Goal: Task Accomplishment & Management: Manage account settings

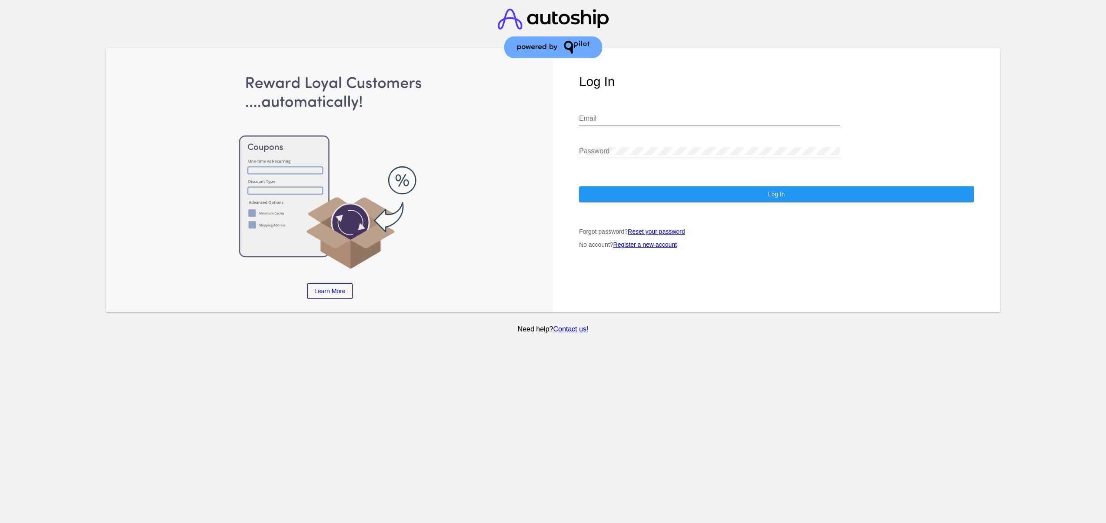
type input "[EMAIL_ADDRESS][DOMAIN_NAME]"
click at [426, 249] on img at bounding box center [330, 172] width 395 height 196
click at [633, 120] on input "[EMAIL_ADDRESS][DOMAIN_NAME]" at bounding box center [709, 119] width 261 height 8
click at [689, 86] on h1 "Log In" at bounding box center [776, 81] width 395 height 15
click at [673, 113] on div "[EMAIL_ADDRESS][DOMAIN_NAME] Email" at bounding box center [709, 116] width 261 height 20
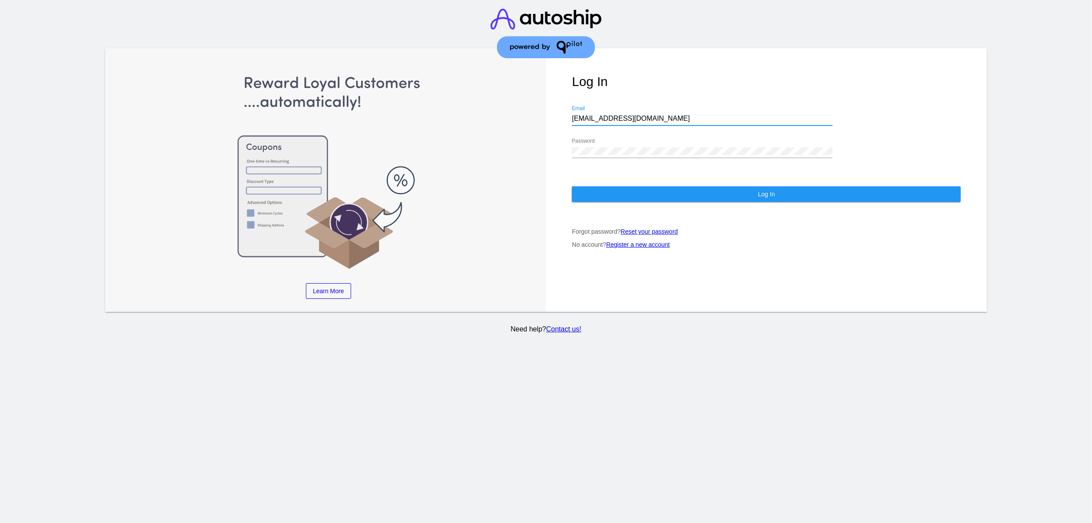
click at [673, 123] on input "[EMAIL_ADDRESS][DOMAIN_NAME]" at bounding box center [702, 119] width 261 height 8
click at [680, 66] on div at bounding box center [545, 34] width 273 height 69
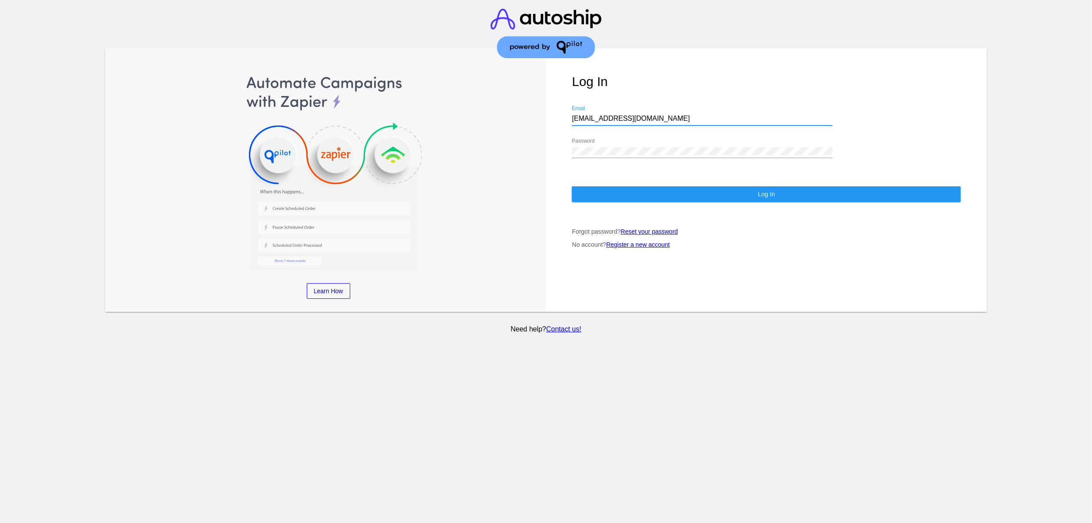
drag, startPoint x: 705, startPoint y: 122, endPoint x: 447, endPoint y: 122, distance: 257.7
click at [447, 122] on div "Learn More Learn How Learn More Learn How Learn More Learn How ‹ › Log In [EMAI…" at bounding box center [546, 180] width 882 height 264
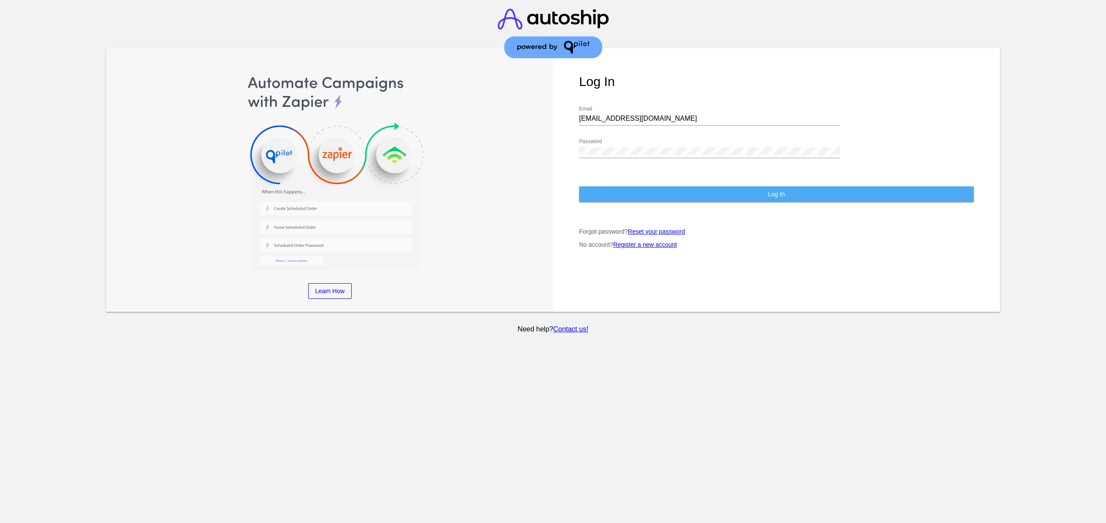
click at [593, 193] on button "Log In" at bounding box center [776, 194] width 395 height 16
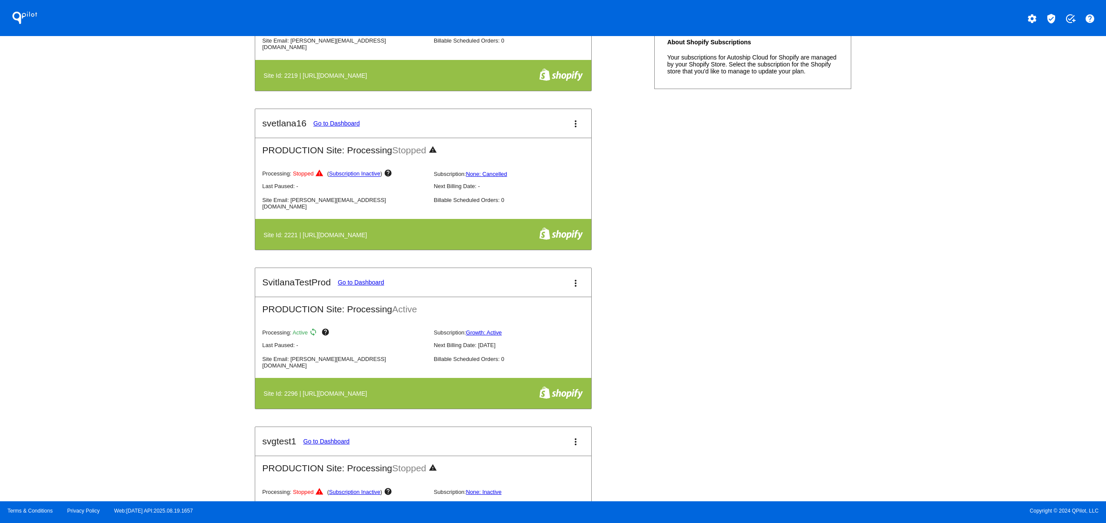
scroll to position [522, 0]
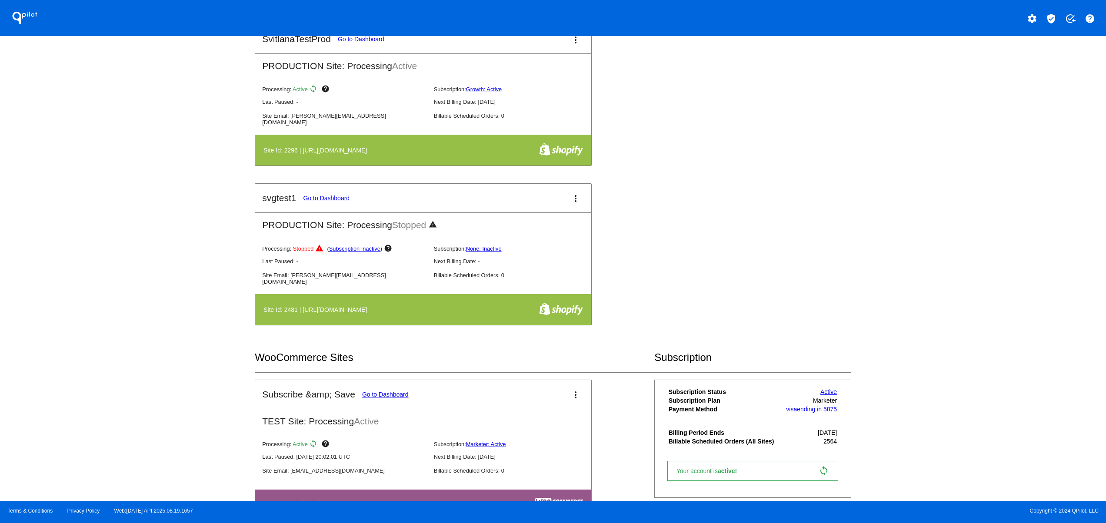
click at [718, 131] on div "test15svg Go to Dashboard more_vert TEST Site: Processing Stopped warning Proce…" at bounding box center [553, 24] width 596 height 637
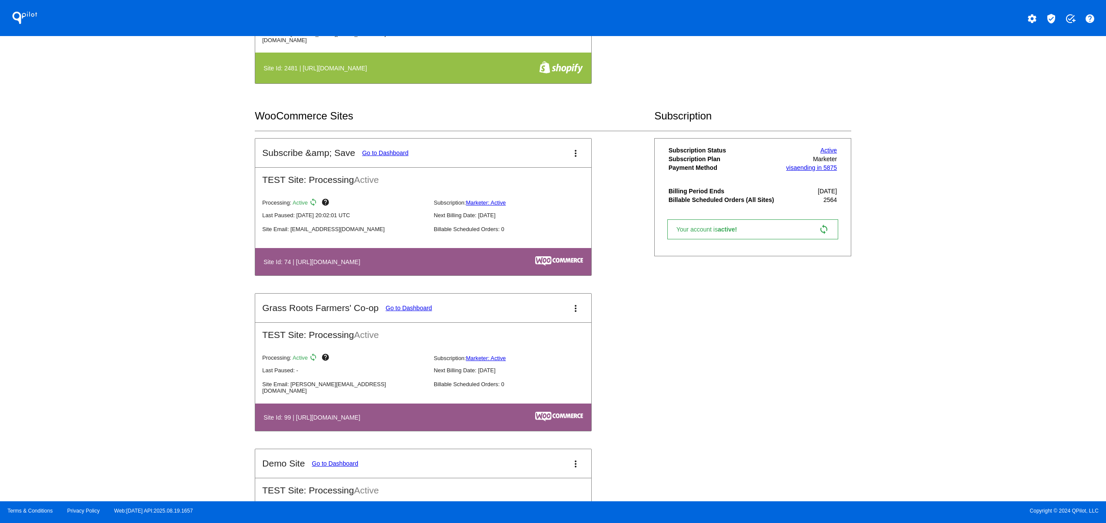
scroll to position [869, 0]
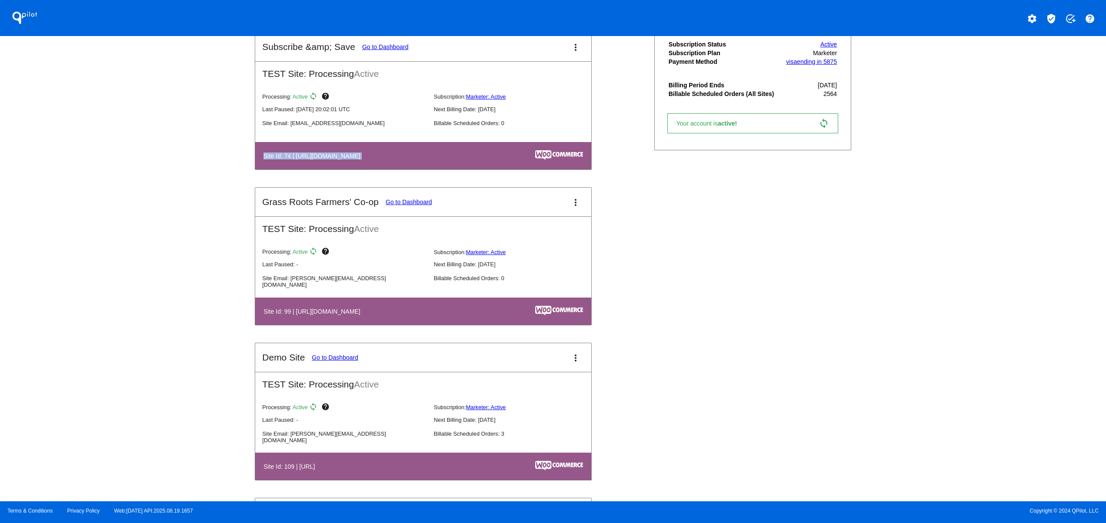
click at [552, 159] on tr "Site Id: 74 | [URL][DOMAIN_NAME]" at bounding box center [423, 156] width 320 height 12
click at [1074, 309] on div "QPilot settings verified_user add_task help Connected Sites and Apps Get Starte…" at bounding box center [553, 251] width 1106 height 502
drag, startPoint x: 291, startPoint y: 306, endPoint x: 181, endPoint y: 303, distance: 110.0
click at [181, 303] on div "QPilot settings verified_user add_task help Connected Sites and Apps Get Starte…" at bounding box center [553, 251] width 1106 height 502
click at [99, 302] on div "QPilot settings verified_user add_task help Connected Sites and Apps Get Starte…" at bounding box center [553, 251] width 1106 height 502
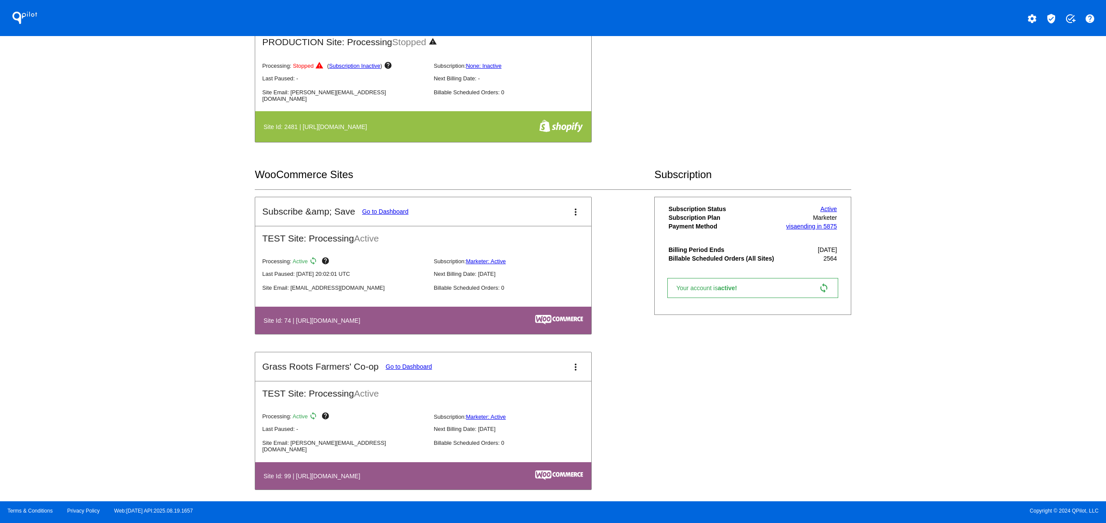
scroll to position [695, 0]
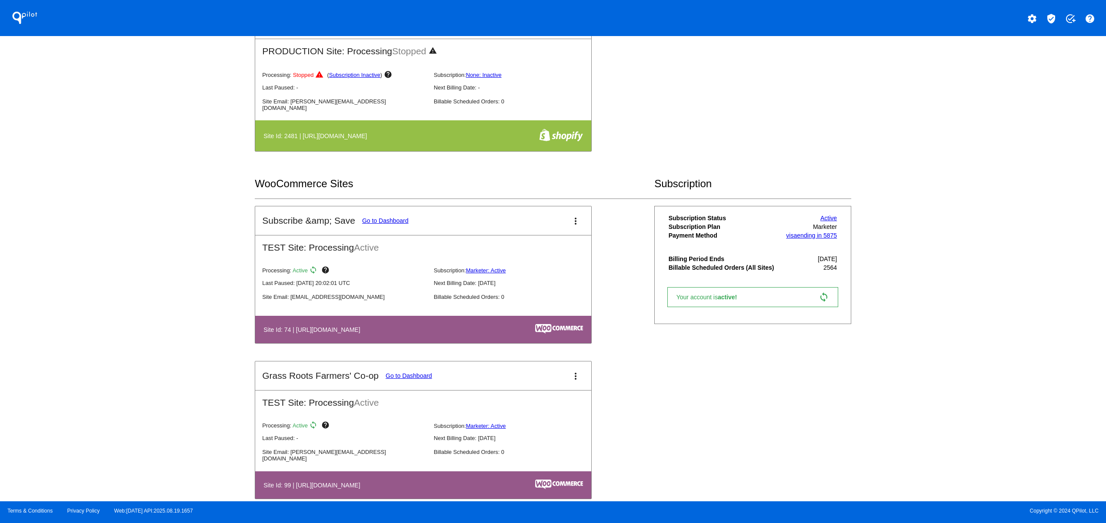
drag, startPoint x: 329, startPoint y: 339, endPoint x: 442, endPoint y: 347, distance: 113.2
click at [425, 335] on th "Site Id: 74 | [URL][DOMAIN_NAME]" at bounding box center [371, 330] width 216 height 12
click at [136, 320] on div "QPilot settings verified_user add_task help Connected Sites and Apps Get Starte…" at bounding box center [553, 251] width 1106 height 502
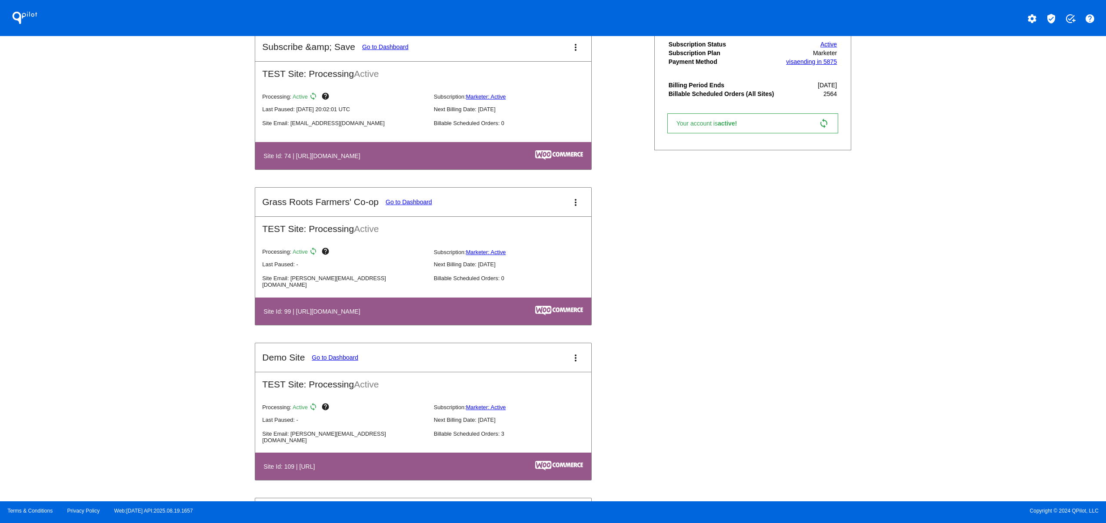
scroll to position [1043, 0]
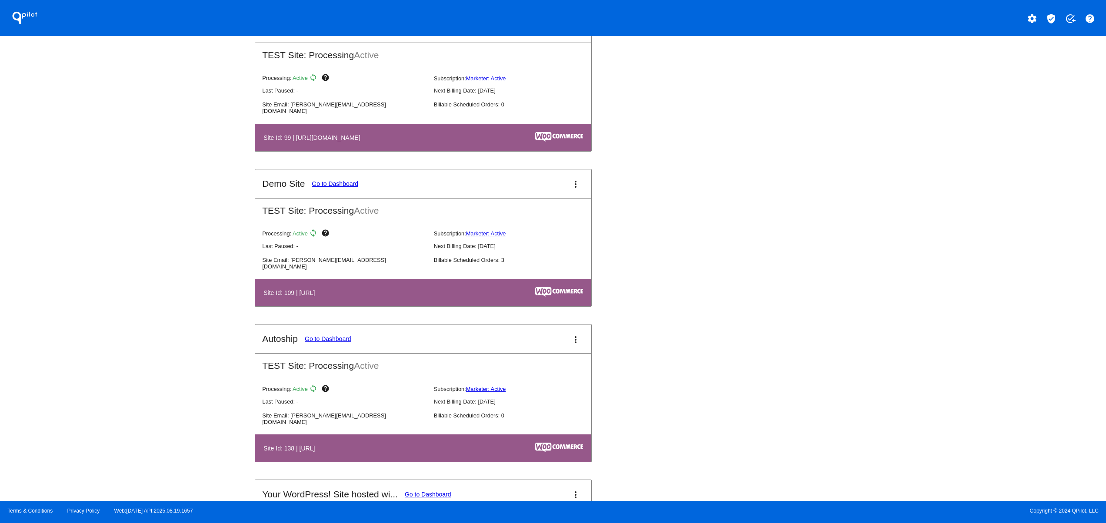
drag, startPoint x: 345, startPoint y: 298, endPoint x: 502, endPoint y: 298, distance: 156.5
click at [484, 298] on table "Site Id: 109 | [URL]" at bounding box center [423, 292] width 336 height 27
drag, startPoint x: 336, startPoint y: 150, endPoint x: 531, endPoint y: 154, distance: 195.2
click at [508, 148] on table "Site Id: 99 | [URL][DOMAIN_NAME]" at bounding box center [423, 137] width 336 height 27
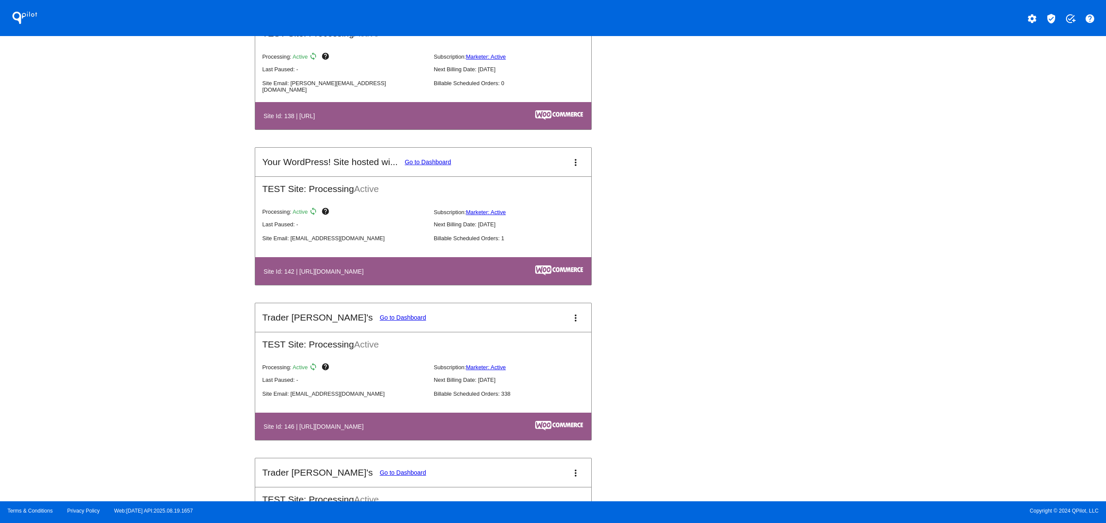
scroll to position [1391, 0]
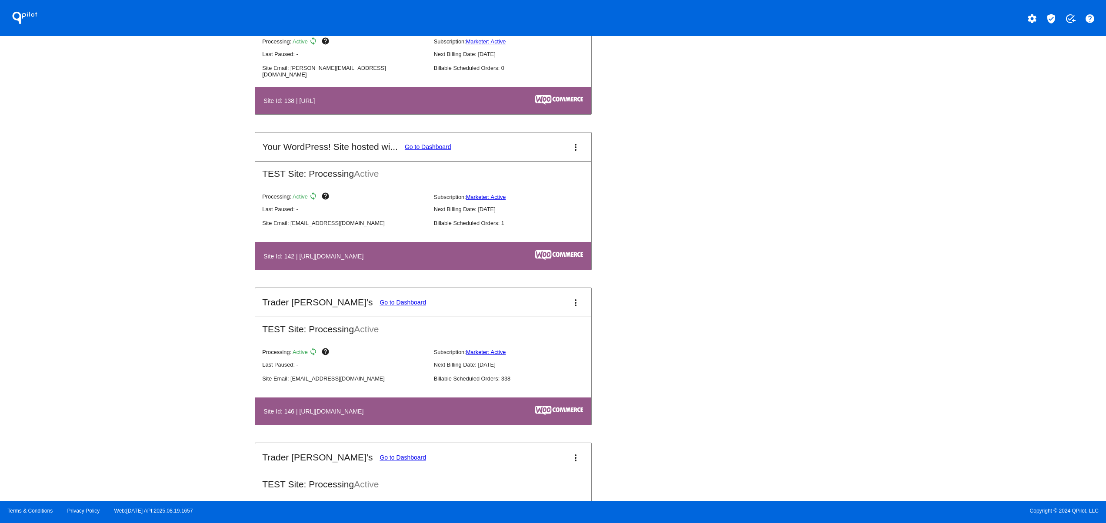
drag, startPoint x: 270, startPoint y: 270, endPoint x: 696, endPoint y: 298, distance: 427.3
click at [553, 262] on tr "Site Id: 142 | [URL][DOMAIN_NAME]" at bounding box center [423, 256] width 320 height 12
drag, startPoint x: 322, startPoint y: 409, endPoint x: 540, endPoint y: 421, distance: 218.1
click at [459, 420] on table "Site Id: 146 | [URL][DOMAIN_NAME]" at bounding box center [423, 411] width 336 height 27
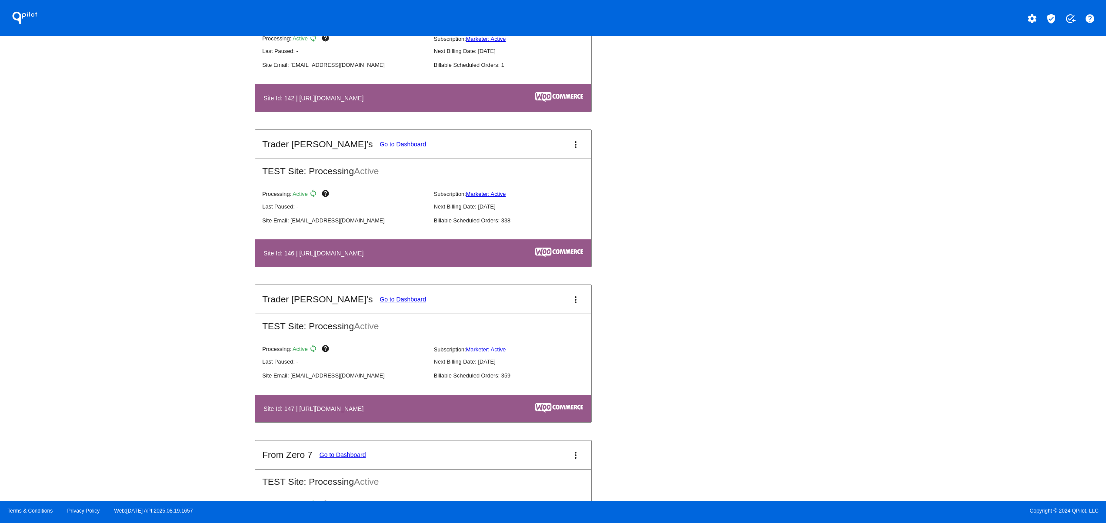
scroll to position [1565, 0]
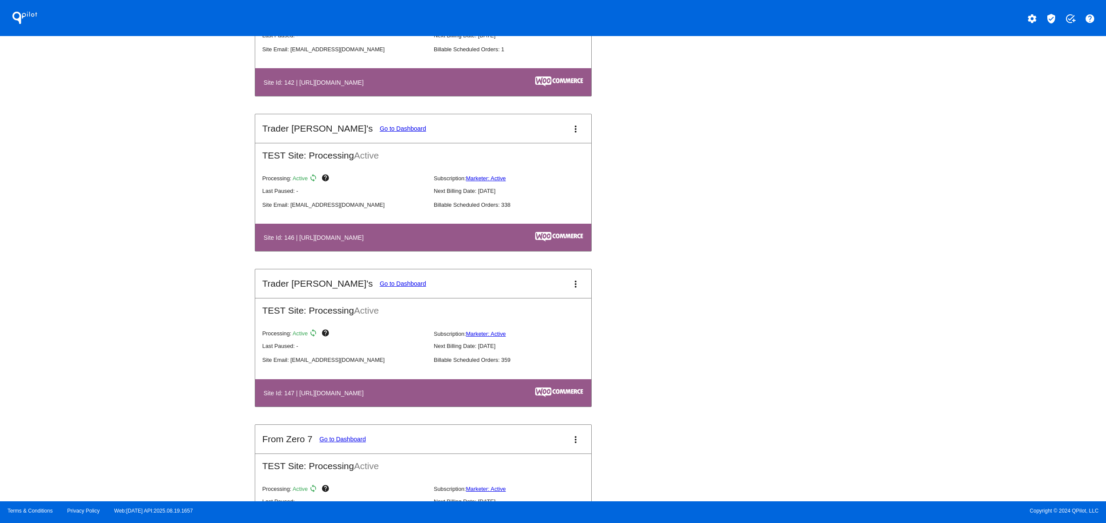
drag, startPoint x: 273, startPoint y: 409, endPoint x: 546, endPoint y: 409, distance: 272.9
click at [543, 407] on table "Site Id: 147 | [URL][DOMAIN_NAME]" at bounding box center [423, 392] width 336 height 27
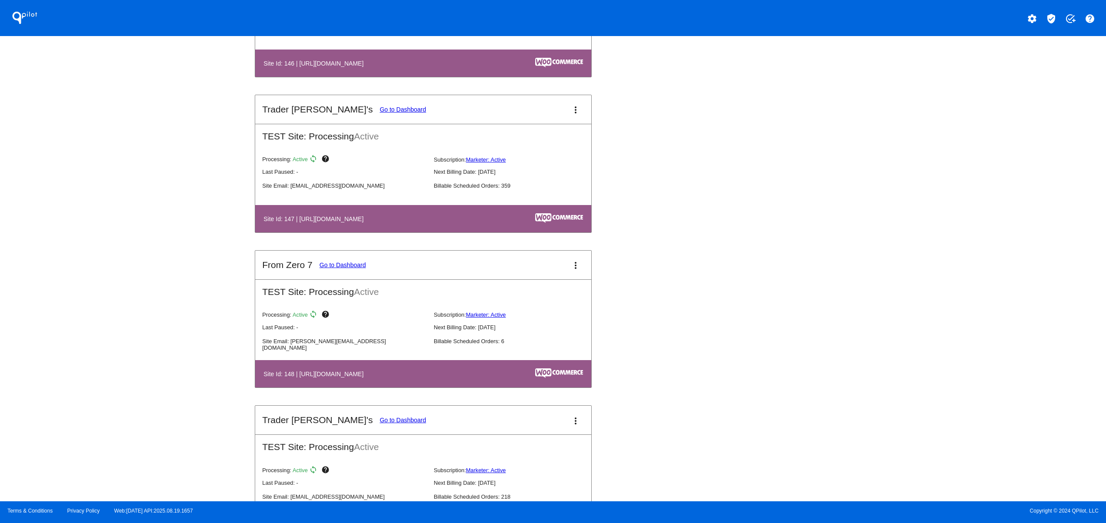
scroll to position [1912, 0]
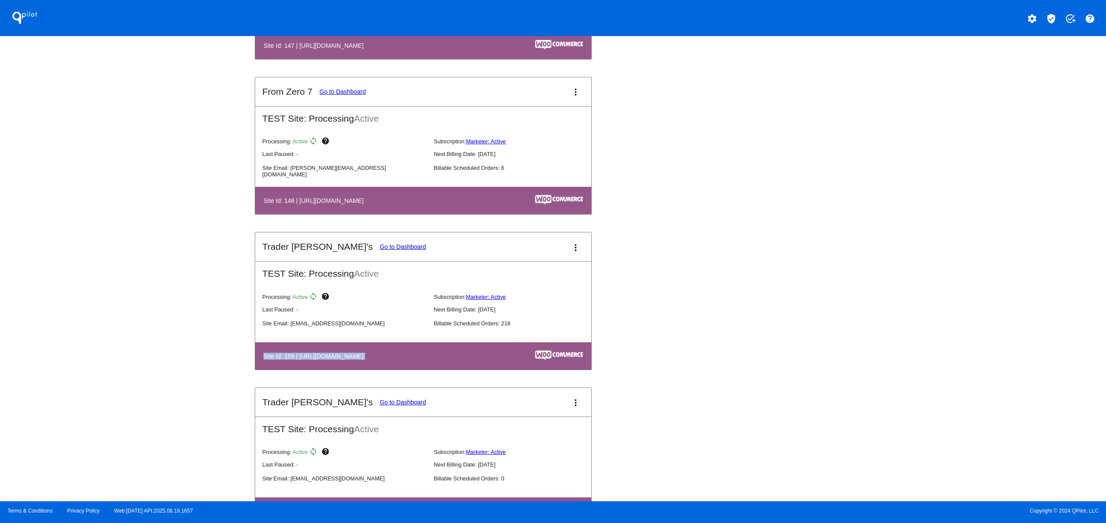
drag, startPoint x: 292, startPoint y: 356, endPoint x: 529, endPoint y: 376, distance: 237.7
click at [529, 370] on table "Site Id: 159 | [URL][DOMAIN_NAME]" at bounding box center [423, 355] width 336 height 27
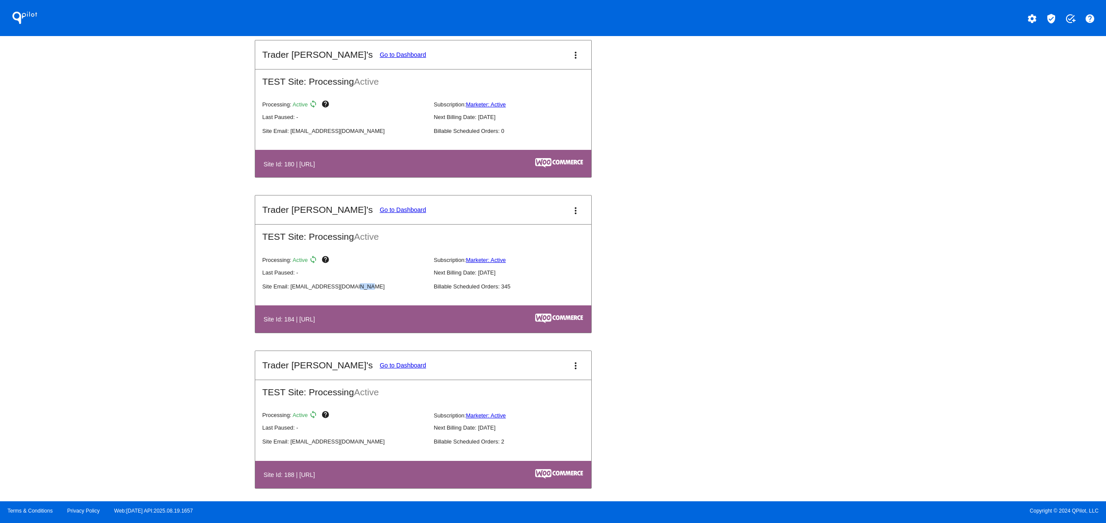
drag, startPoint x: 302, startPoint y: 312, endPoint x: 541, endPoint y: 335, distance: 239.7
click at [461, 333] on mat-card-content "TEST Site: Processing Active Processing: Active sync help Subscription: Markete…" at bounding box center [423, 278] width 336 height 109
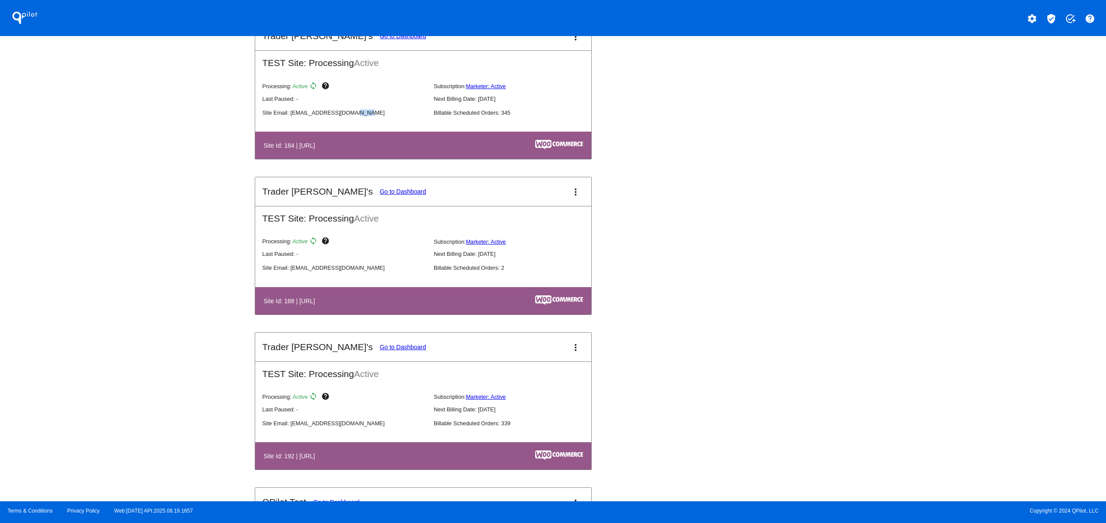
scroll to position [2608, 0]
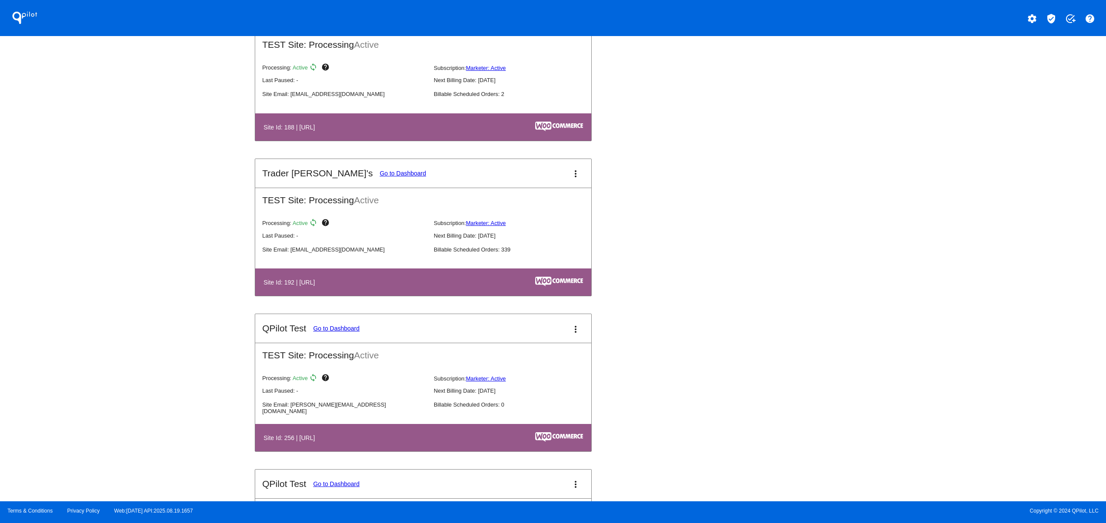
drag, startPoint x: 303, startPoint y: 302, endPoint x: 395, endPoint y: 310, distance: 92.4
click at [389, 296] on table "Site Id: 192 | [URL]" at bounding box center [423, 282] width 336 height 27
drag, startPoint x: 236, startPoint y: 452, endPoint x: 228, endPoint y: 452, distance: 8.3
click at [229, 452] on div "QPilot settings verified_user add_task help Connected Sites and Apps Get Starte…" at bounding box center [553, 251] width 1106 height 502
click at [152, 278] on div "QPilot settings verified_user add_task help Connected Sites and Apps Get Starte…" at bounding box center [553, 251] width 1106 height 502
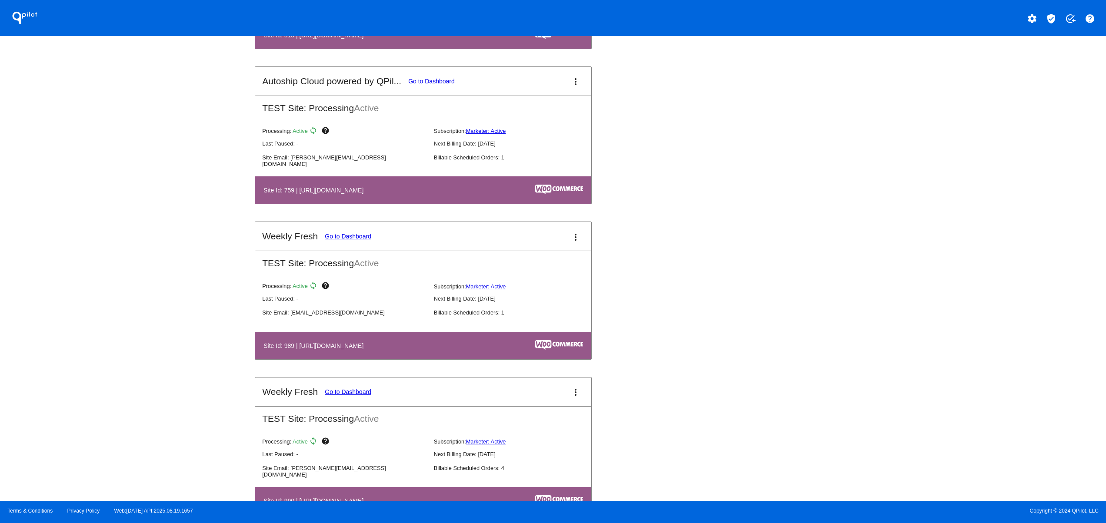
scroll to position [3303, 0]
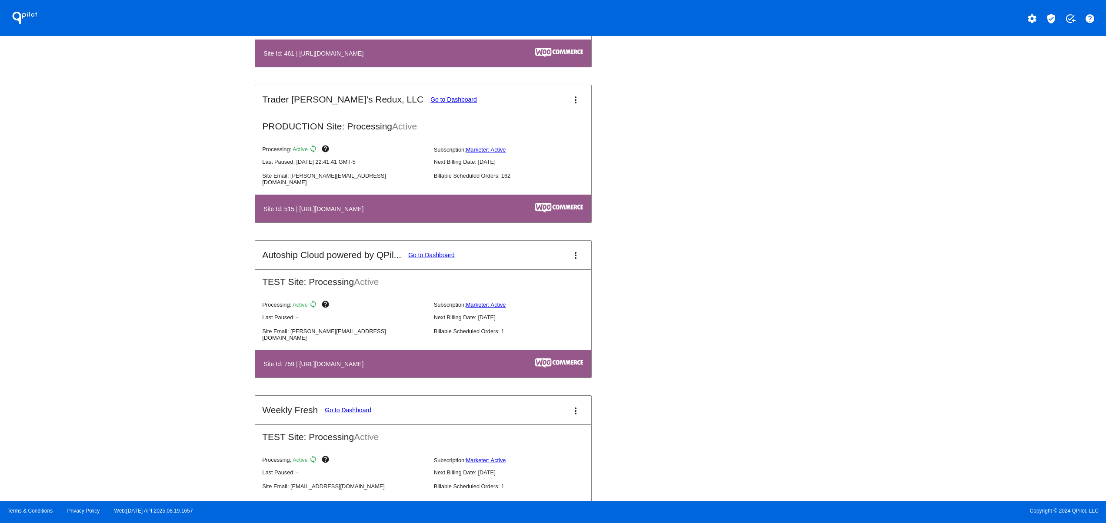
drag, startPoint x: 310, startPoint y: 212, endPoint x: 419, endPoint y: 223, distance: 110.1
click at [419, 223] on mat-card-content "PRODUCTION Site: Processing Active Processing: Active sync help Subscription: M…" at bounding box center [423, 168] width 336 height 109
click at [430, 103] on link "Go to Dashboard" at bounding box center [453, 99] width 47 height 7
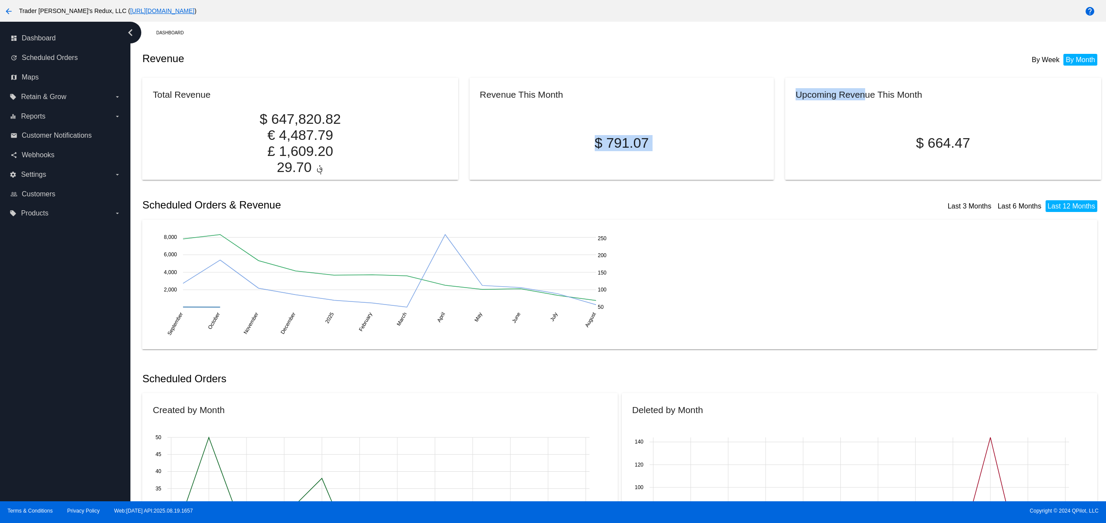
drag, startPoint x: 805, startPoint y: 91, endPoint x: 724, endPoint y: 87, distance: 81.8
click at [724, 87] on div "Total Revenue $ 647,820.82 € 4,487.79 £ 1,609.20 ؋ 29.70 Revenue This Month $ 7…" at bounding box center [621, 124] width 958 height 102
drag, startPoint x: 775, startPoint y: 83, endPoint x: 769, endPoint y: 84, distance: 6.6
click at [770, 83] on div "Total Revenue $ 647,820.82 € 4,487.79 £ 1,609.20 ؋ 29.70 Revenue This Month $ 7…" at bounding box center [621, 124] width 958 height 102
click at [1038, 60] on li "By Week" at bounding box center [1045, 60] width 32 height 12
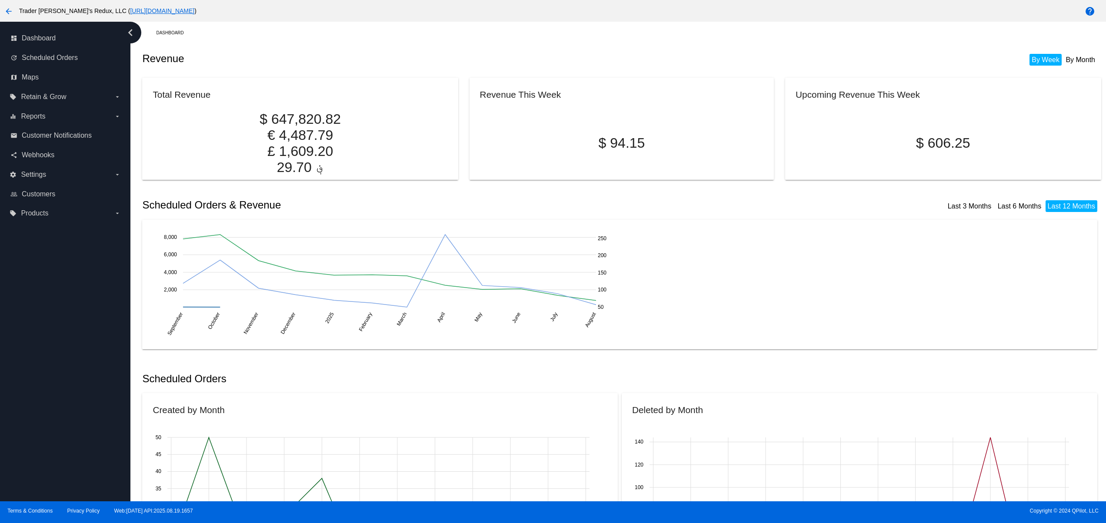
click at [1064, 51] on div "By Week By Month" at bounding box center [1019, 54] width 156 height 20
click at [1063, 55] on li "By Month" at bounding box center [1080, 60] width 34 height 12
click at [1063, 63] on li "By Month" at bounding box center [1080, 60] width 34 height 12
click at [1031, 56] on li "By Week" at bounding box center [1045, 60] width 32 height 12
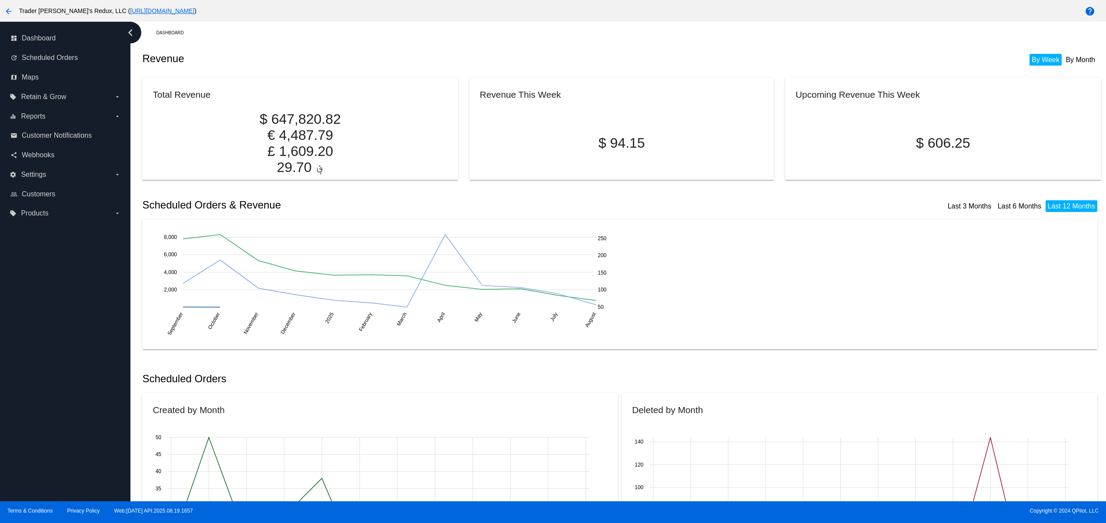
click at [1075, 61] on li "By Month" at bounding box center [1080, 60] width 34 height 12
click at [39, 57] on span "Scheduled Orders" at bounding box center [50, 58] width 56 height 8
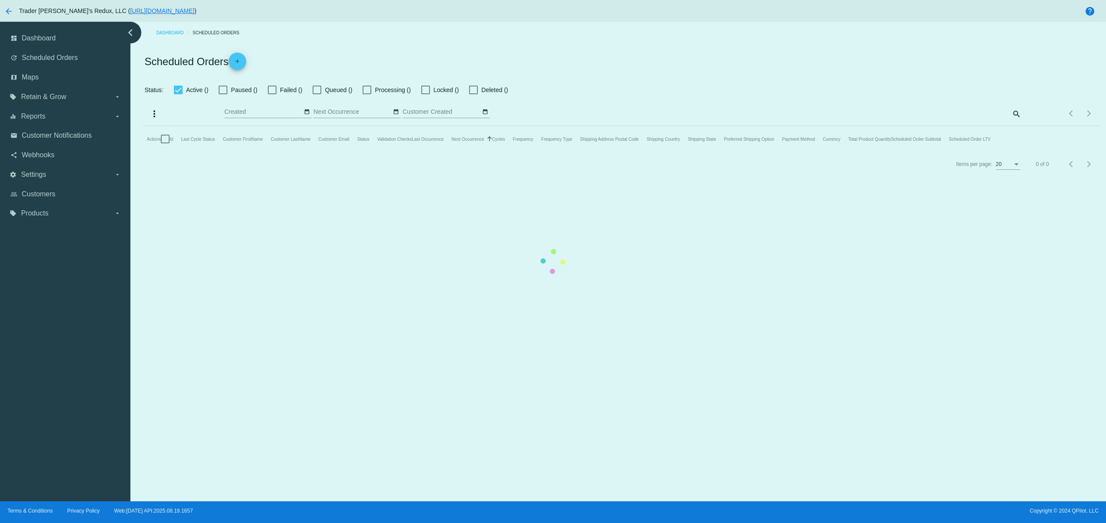
checkbox input "false"
checkbox input "true"
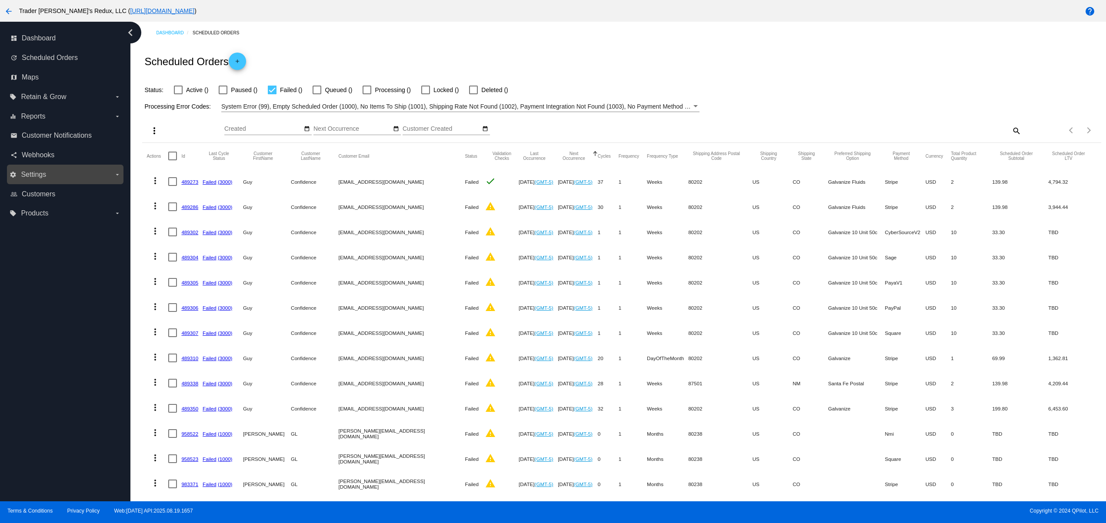
click at [44, 179] on label "settings Settings arrow_drop_down" at bounding box center [65, 175] width 111 height 14
click at [0, 0] on input "settings Settings arrow_drop_down" at bounding box center [0, 0] width 0 height 0
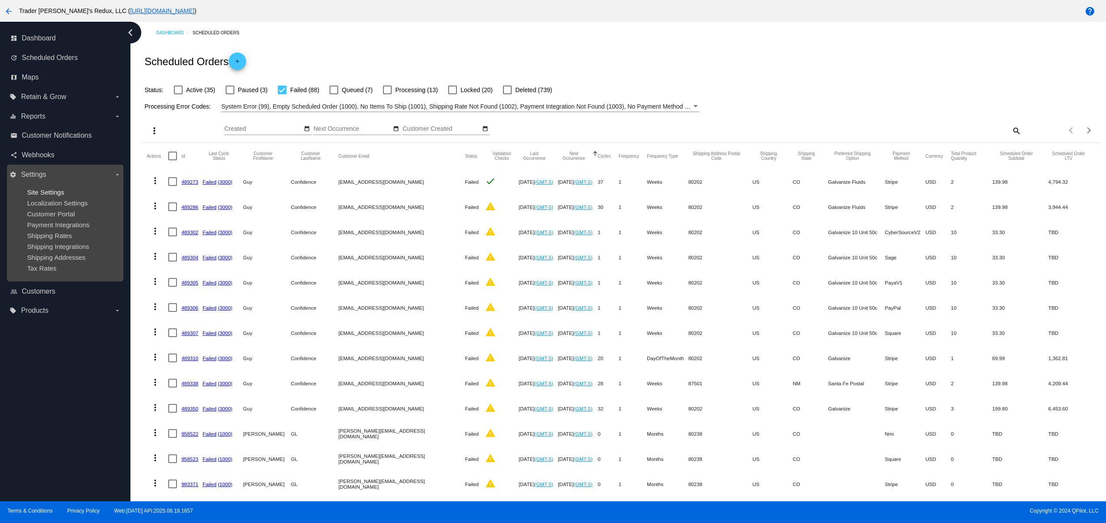
click at [42, 193] on span "Site Settings" at bounding box center [45, 192] width 37 height 7
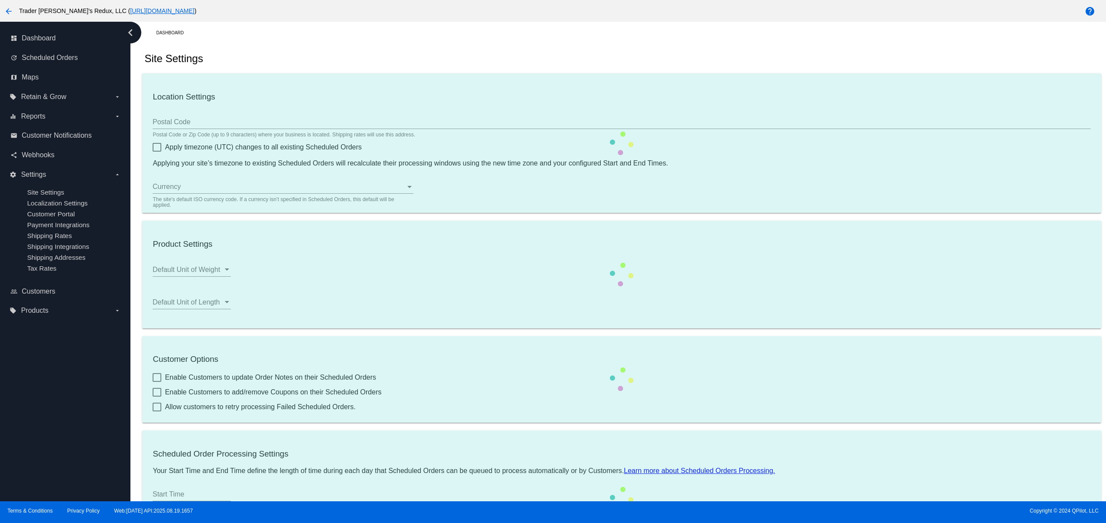
type input "80034"
checkbox input "true"
type input "21:00"
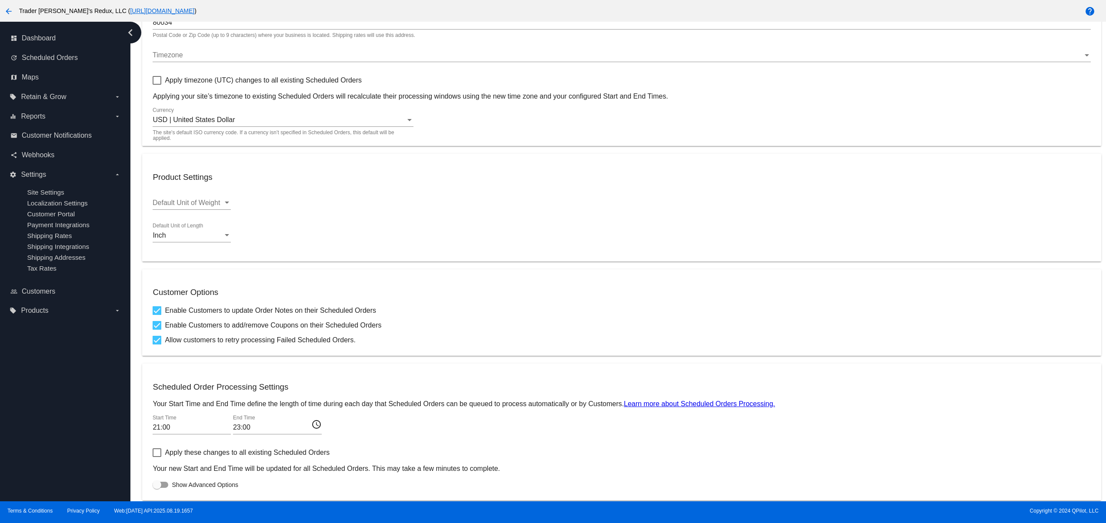
checkbox input "true"
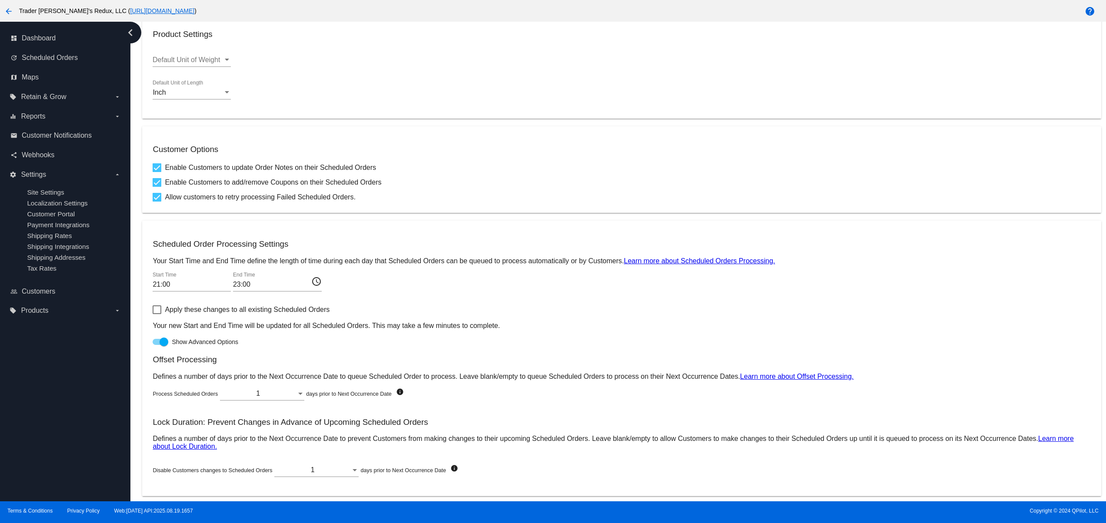
scroll to position [268, 0]
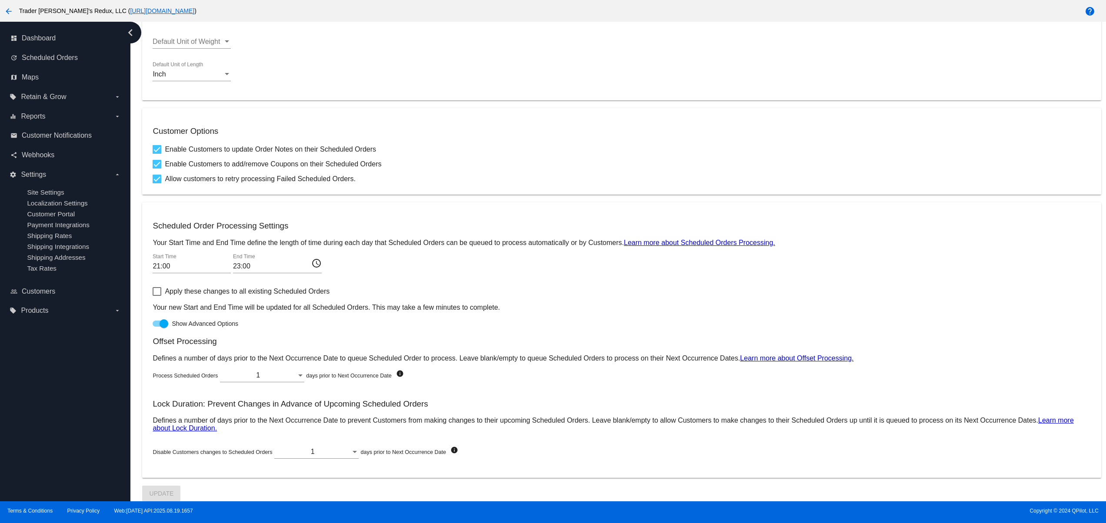
click at [195, 268] on div "21:00 Start Time" at bounding box center [192, 264] width 78 height 20
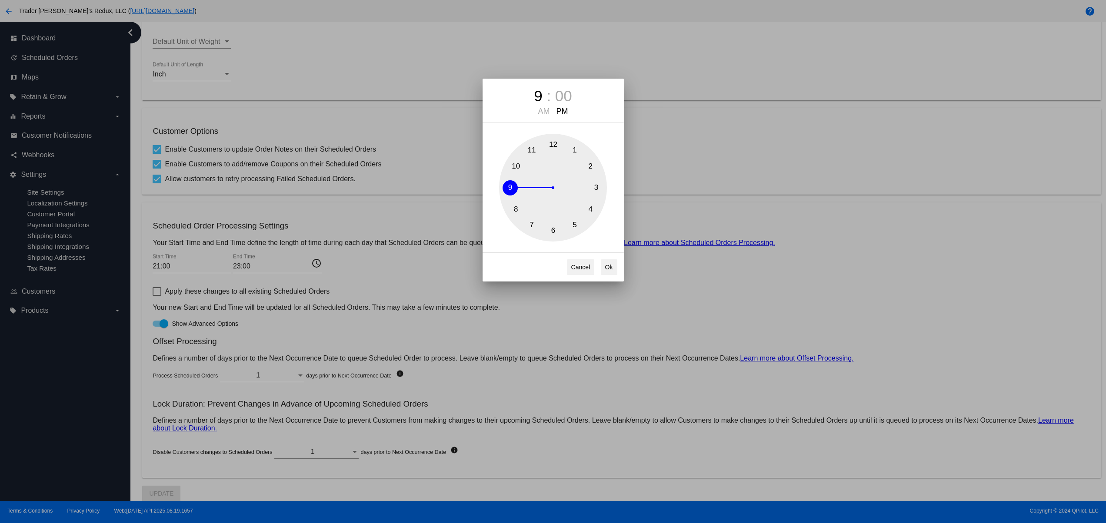
click at [167, 261] on div "9 : 00 AM PM 1 2 3 4 5 6 7 8 9 10 11 12 Cancel Ok" at bounding box center [553, 261] width 1106 height 523
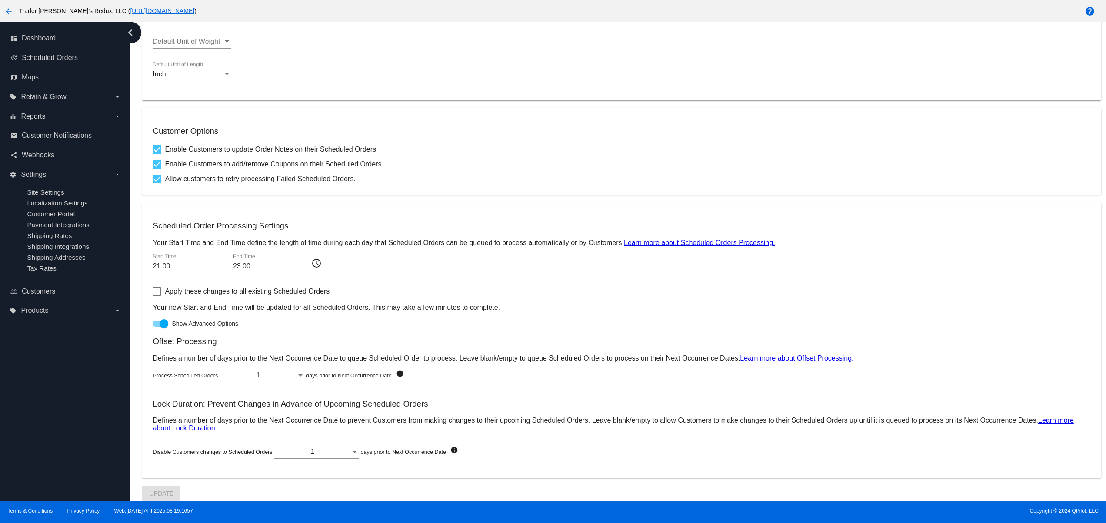
click at [167, 263] on input "21:00" at bounding box center [192, 267] width 78 height 8
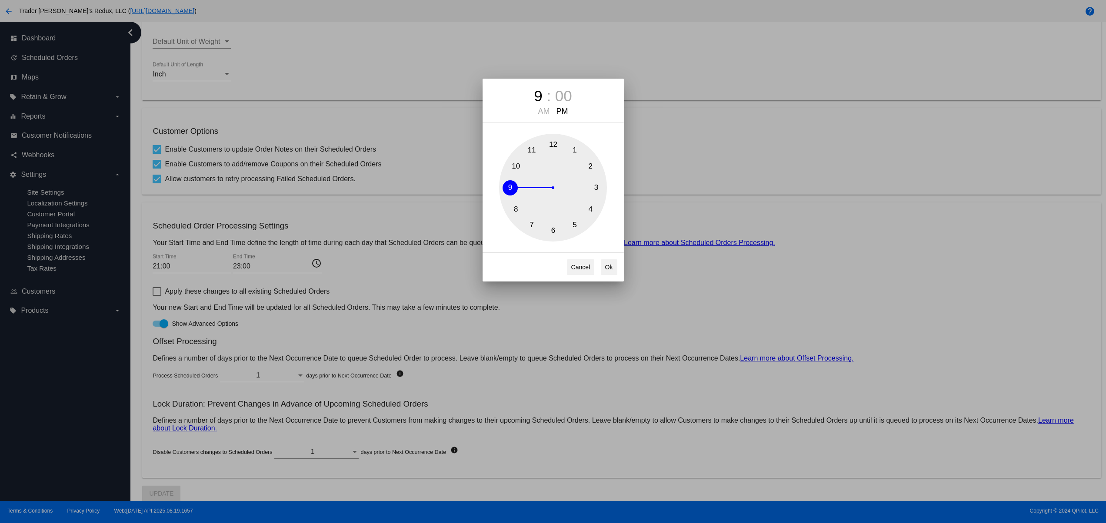
click at [546, 108] on div "AM" at bounding box center [543, 111] width 16 height 9
click at [607, 271] on button "Ok" at bounding box center [609, 267] width 17 height 16
type input "09:00"
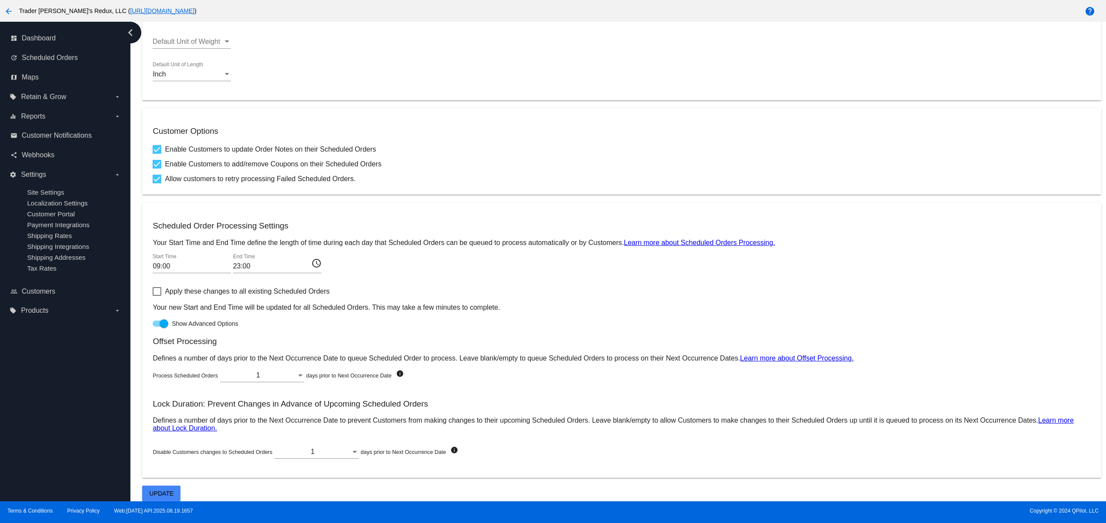
click at [148, 484] on div "Location Settings 80034 Postal Code Postal Code or Zip Code (up to 9 characters…" at bounding box center [621, 157] width 958 height 689
click at [146, 486] on button "Update" at bounding box center [161, 494] width 38 height 16
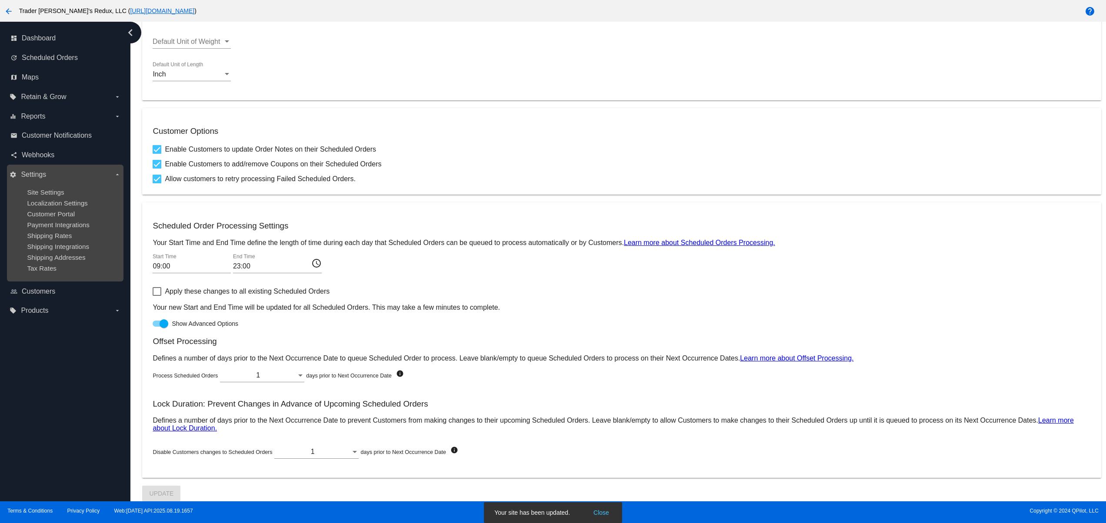
click at [43, 211] on ul "Site Settings Localization Settings Customer Portal Payment Integrations Shippi…" at bounding box center [65, 230] width 111 height 97
click at [42, 216] on span "Customer Portal" at bounding box center [51, 213] width 48 height 7
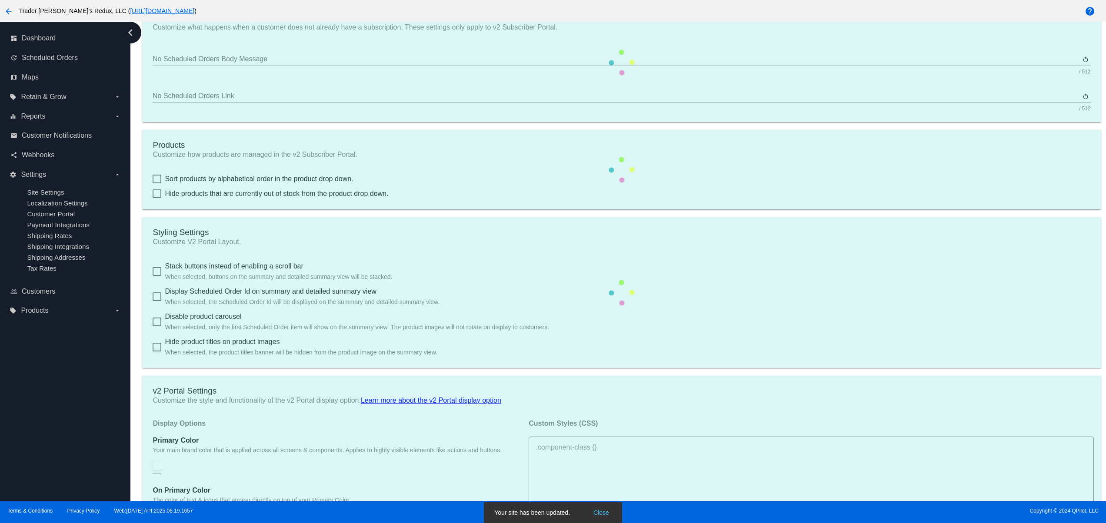
scroll to position [29, 0]
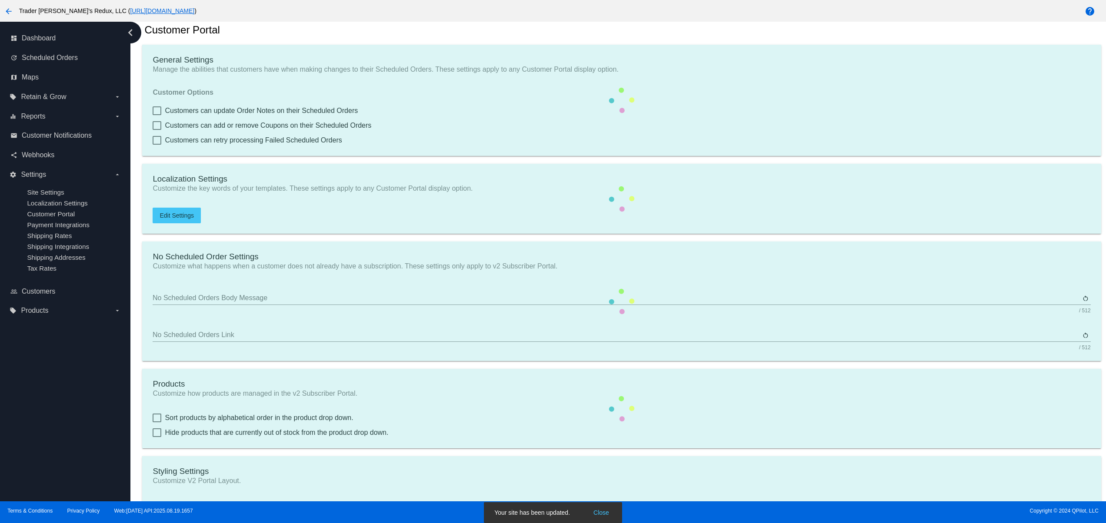
checkbox input "true"
type input "Create a Subscription"
type input "[URL][DOMAIN_NAME]"
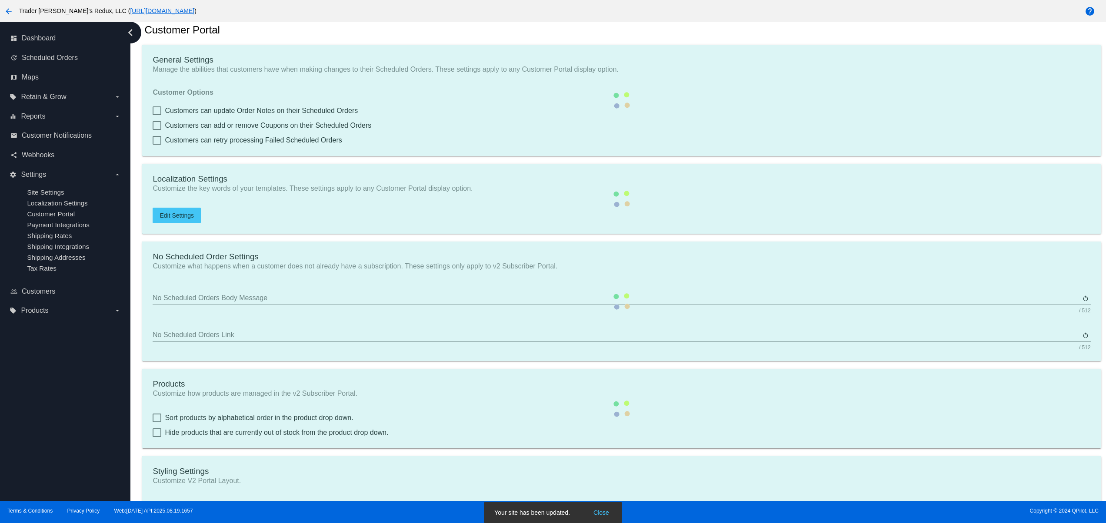
checkbox input "true"
type input "1"
type input "20"
type input "500"
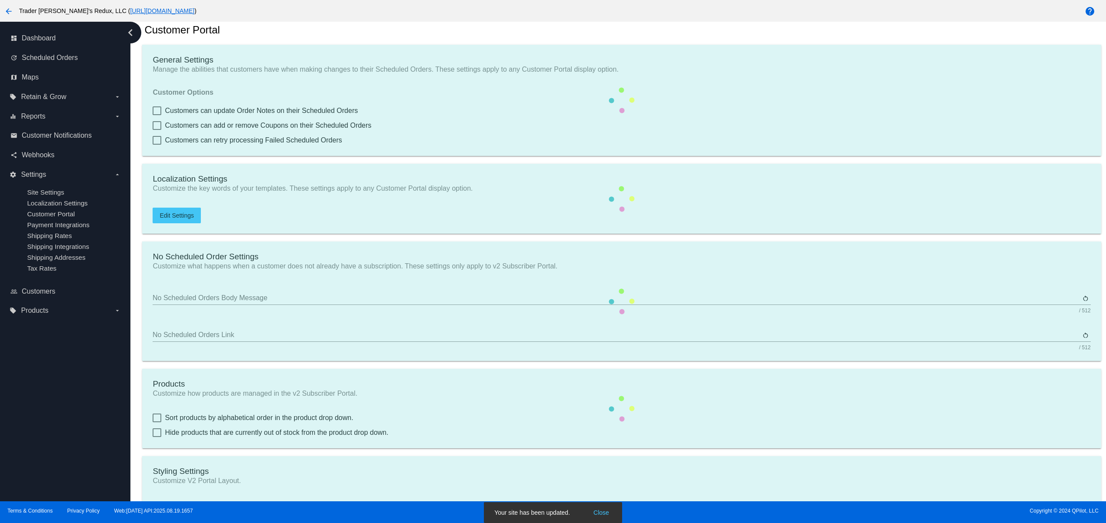
type input "500"
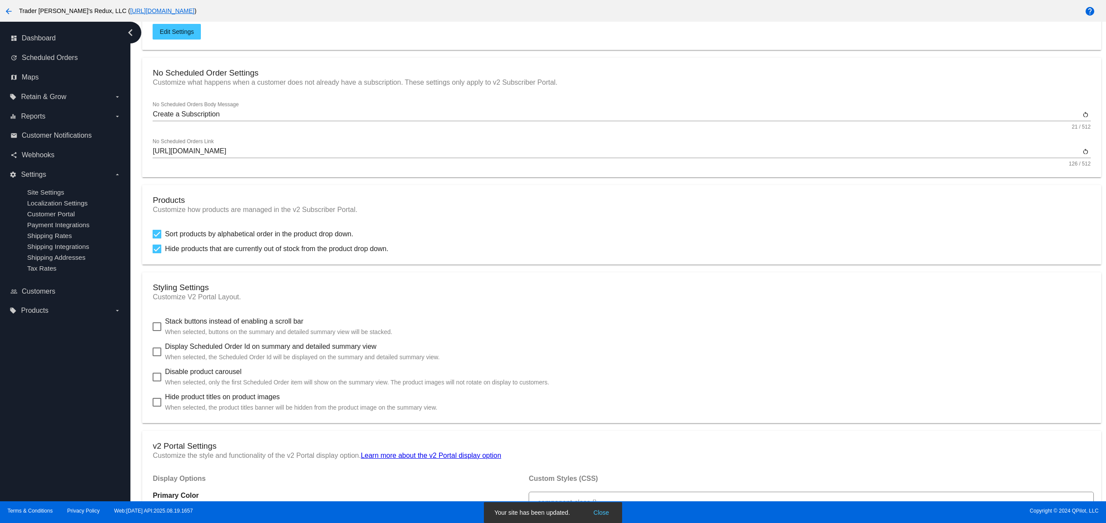
scroll to position [174, 0]
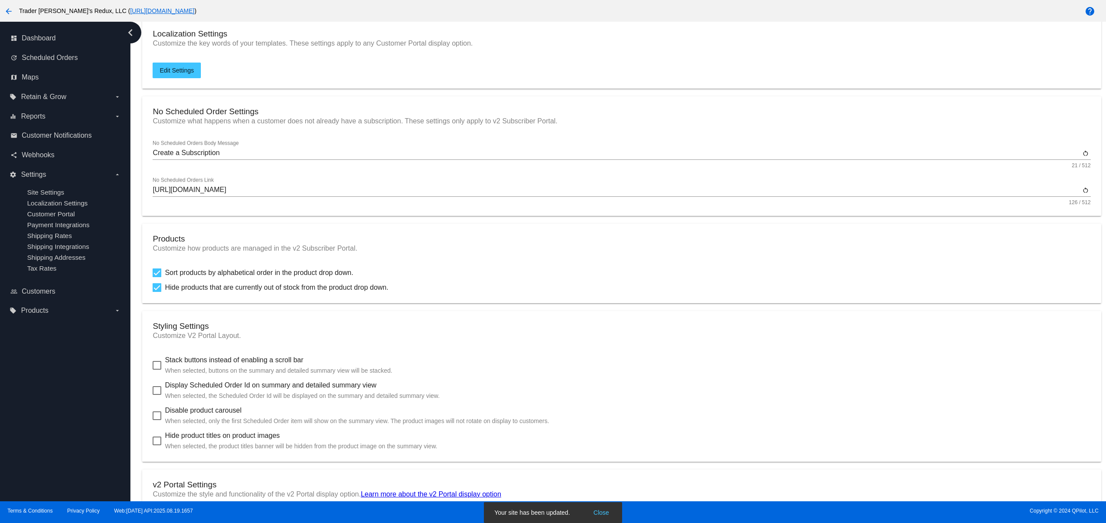
click at [156, 367] on div at bounding box center [157, 365] width 9 height 9
click at [156, 370] on input "Stack buttons instead of enabling a scroll bar When selected, buttons on the su…" at bounding box center [156, 370] width 0 height 0
checkbox input "true"
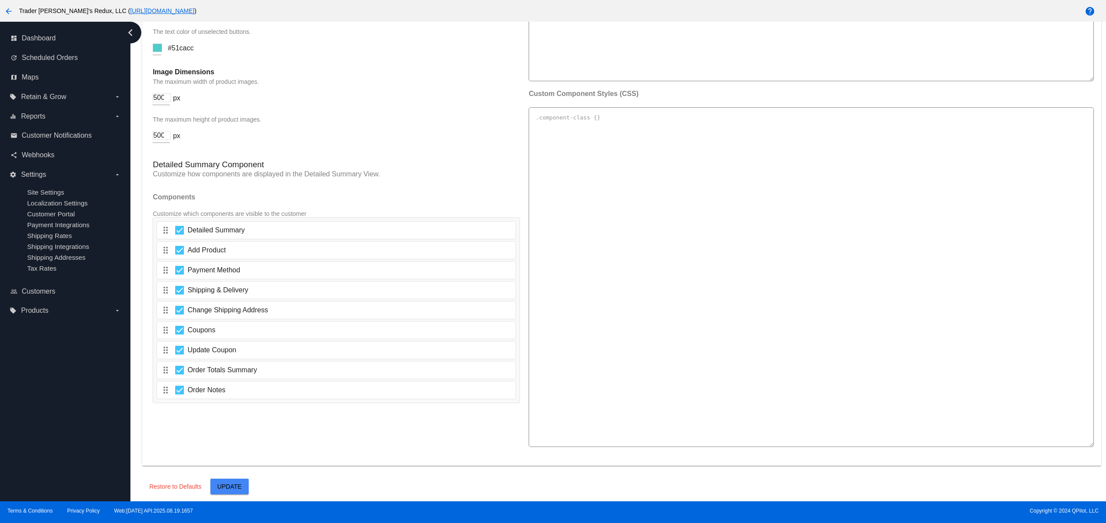
scroll to position [1288, 0]
click at [238, 484] on span "Update" at bounding box center [229, 485] width 24 height 7
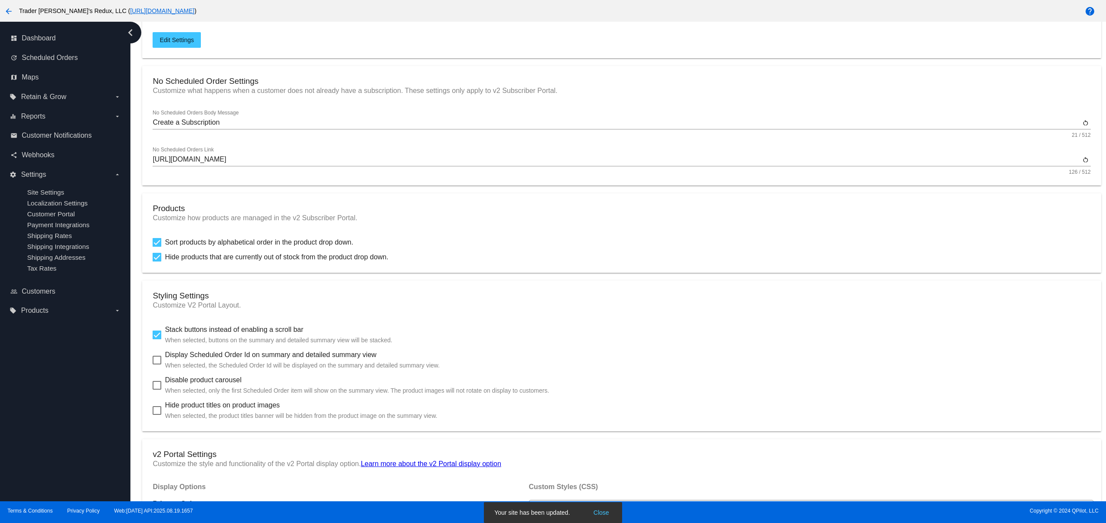
scroll to position [0, 0]
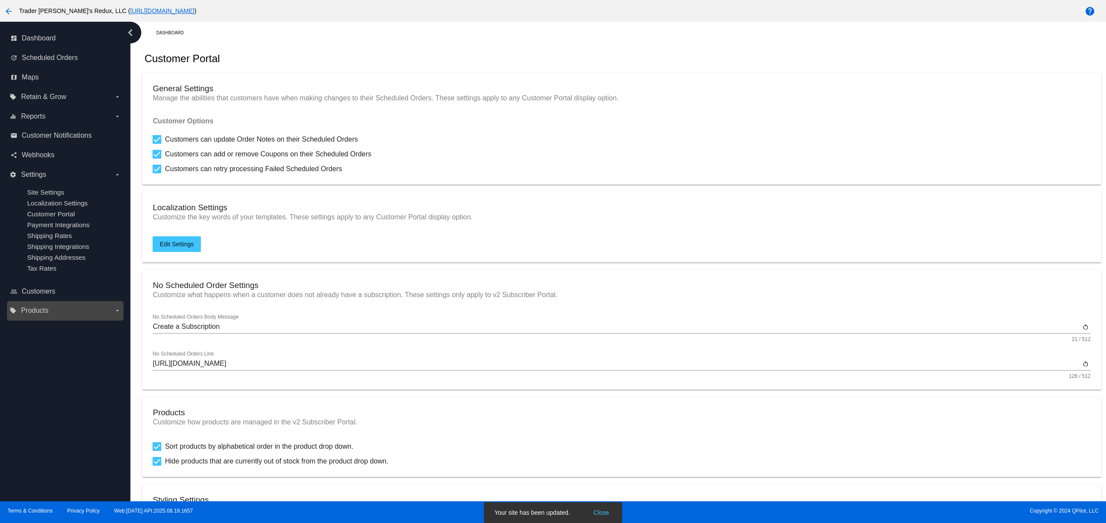
click at [35, 315] on label "local_offer Products arrow_drop_down" at bounding box center [65, 311] width 111 height 14
click at [0, 0] on input "local_offer Products arrow_drop_down" at bounding box center [0, 0] width 0 height 0
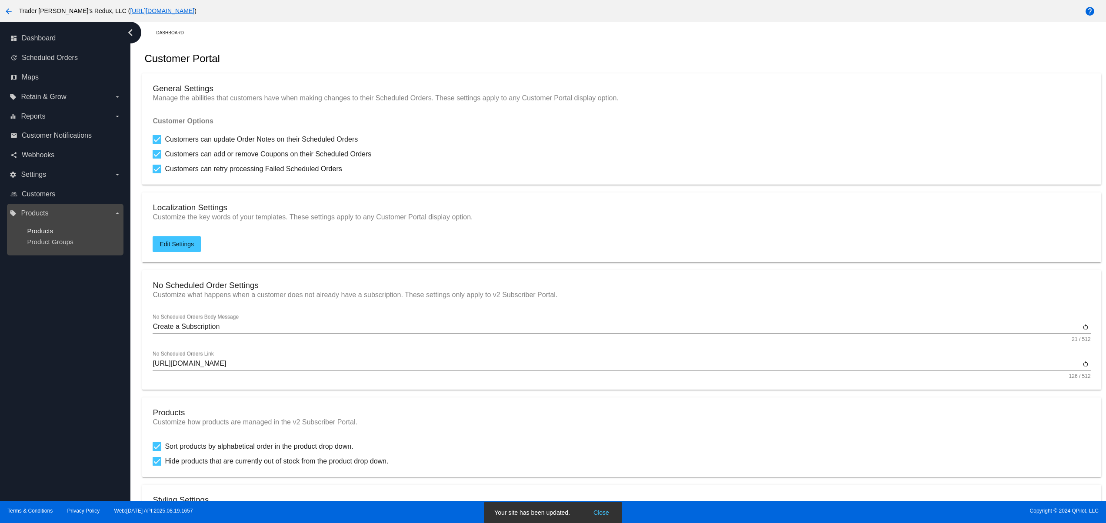
click at [51, 228] on span "Products" at bounding box center [40, 230] width 26 height 7
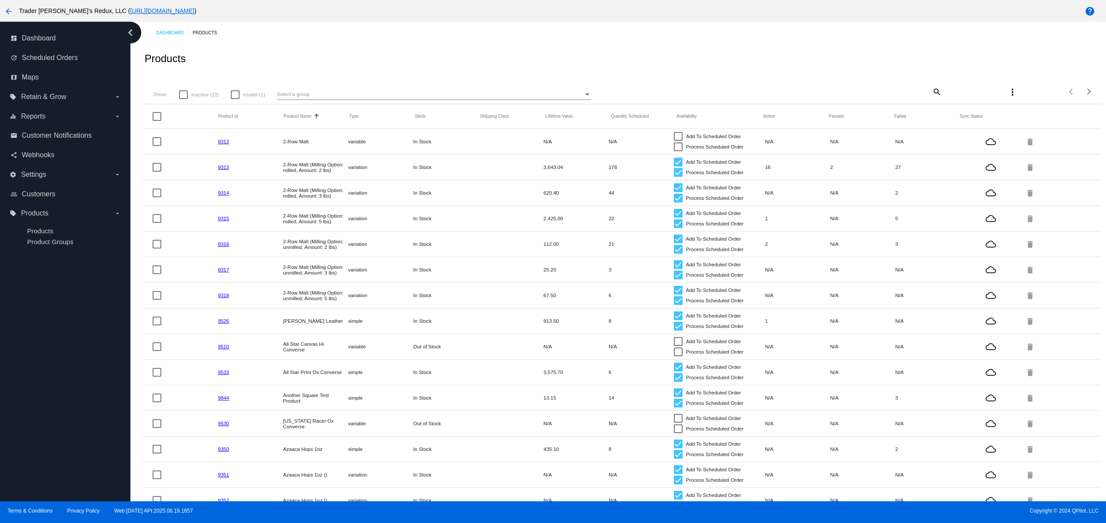
click at [1007, 97] on mat-icon "more_vert" at bounding box center [1012, 92] width 10 height 10
click at [1020, 111] on span "Sync prices for (all) items" at bounding box center [1051, 114] width 68 height 7
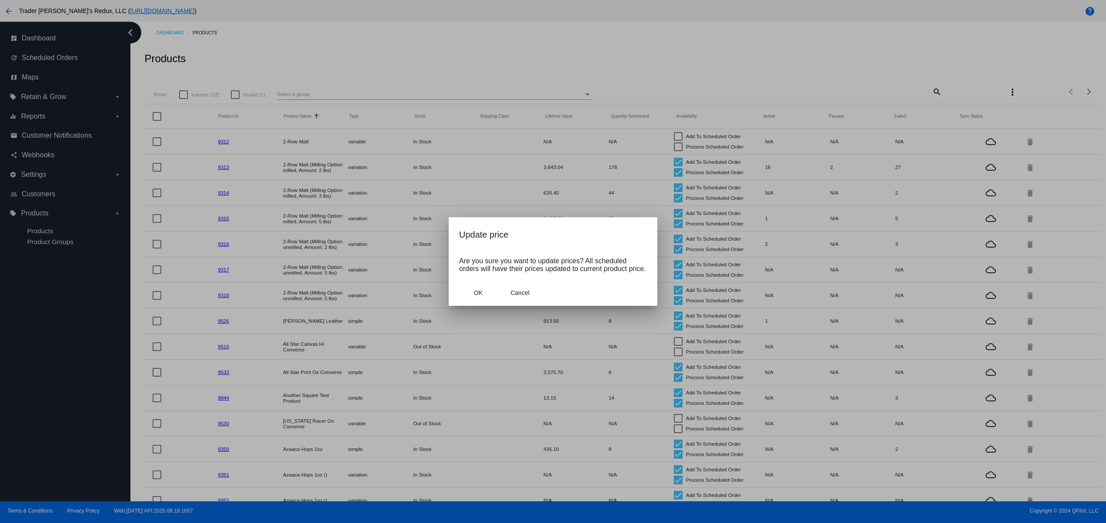
drag, startPoint x: 522, startPoint y: 303, endPoint x: 517, endPoint y: 276, distance: 27.1
click at [524, 299] on mat-dialog-actions "OK Cancel" at bounding box center [553, 293] width 188 height 26
click at [516, 275] on mat-dialog-content "Are you sure you want to update prices? All scheduled orders will have their pr…" at bounding box center [553, 265] width 209 height 30
click at [519, 293] on span "Cancel" at bounding box center [519, 292] width 19 height 7
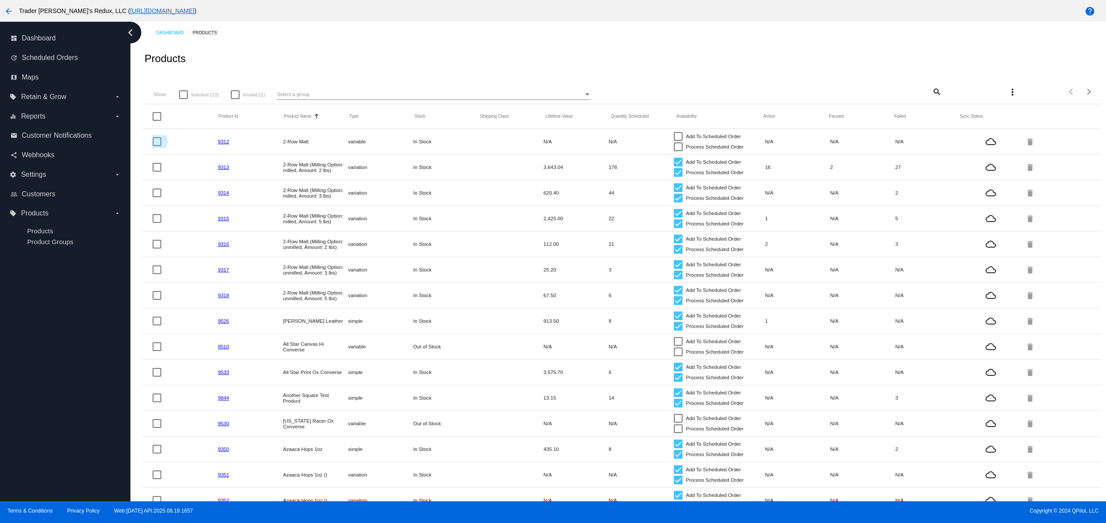
click at [158, 141] on div at bounding box center [157, 141] width 9 height 9
click at [157, 146] on input "checkbox" at bounding box center [156, 146] width 0 height 0
checkbox input "true"
click at [158, 166] on div at bounding box center [157, 167] width 9 height 9
click at [157, 172] on input "checkbox" at bounding box center [156, 172] width 0 height 0
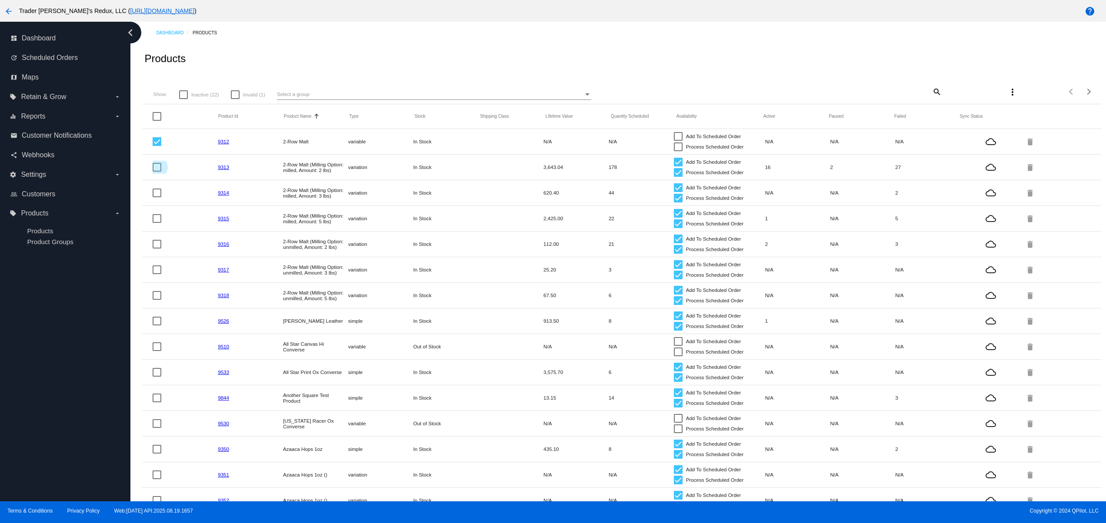
checkbox input "true"
click at [1007, 94] on mat-icon "more_vert" at bounding box center [1012, 92] width 10 height 10
click at [1044, 120] on button "file_download Sync prices for (2) items" at bounding box center [1046, 114] width 111 height 21
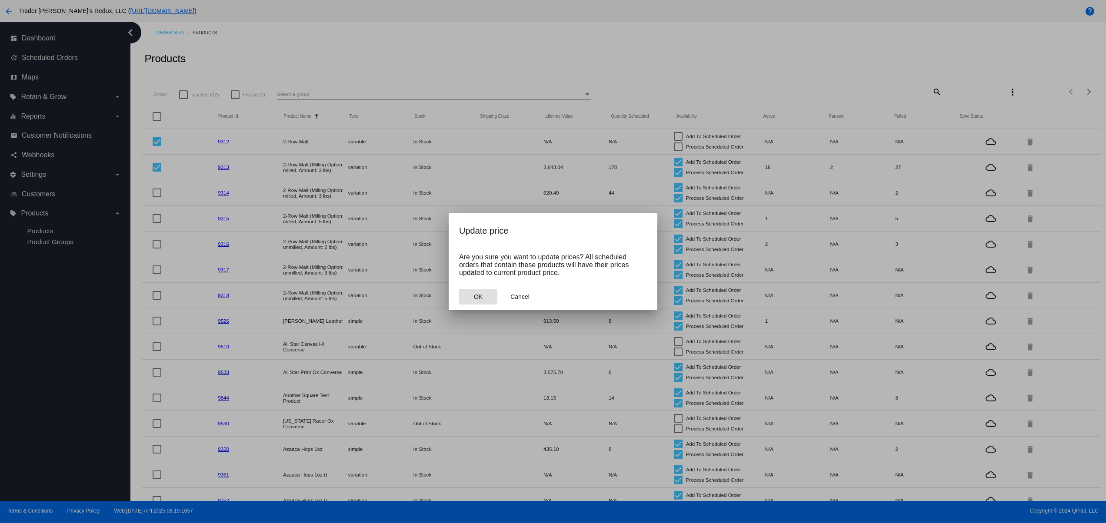
click at [488, 292] on button "OK" at bounding box center [478, 297] width 38 height 16
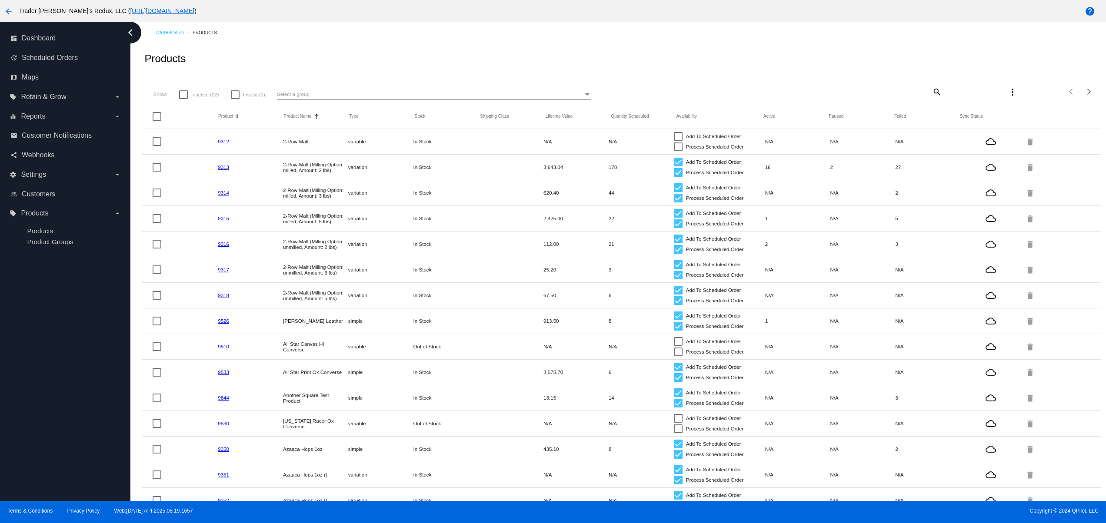
click at [698, 54] on div "Products" at bounding box center [621, 59] width 958 height 30
drag, startPoint x: 310, startPoint y: 189, endPoint x: 475, endPoint y: 199, distance: 165.9
click at [458, 197] on mat-row "9314 2-Row Malt (Milling Option: milled, Amount: 3 lbs) variation In Stock 620.…" at bounding box center [621, 193] width 958 height 26
drag, startPoint x: 289, startPoint y: 246, endPoint x: 256, endPoint y: 277, distance: 45.8
click at [248, 243] on mat-table "Product Id Product Name Sorted by ProductName ascending Type Stock Shipping Cla…" at bounding box center [621, 373] width 958 height 538
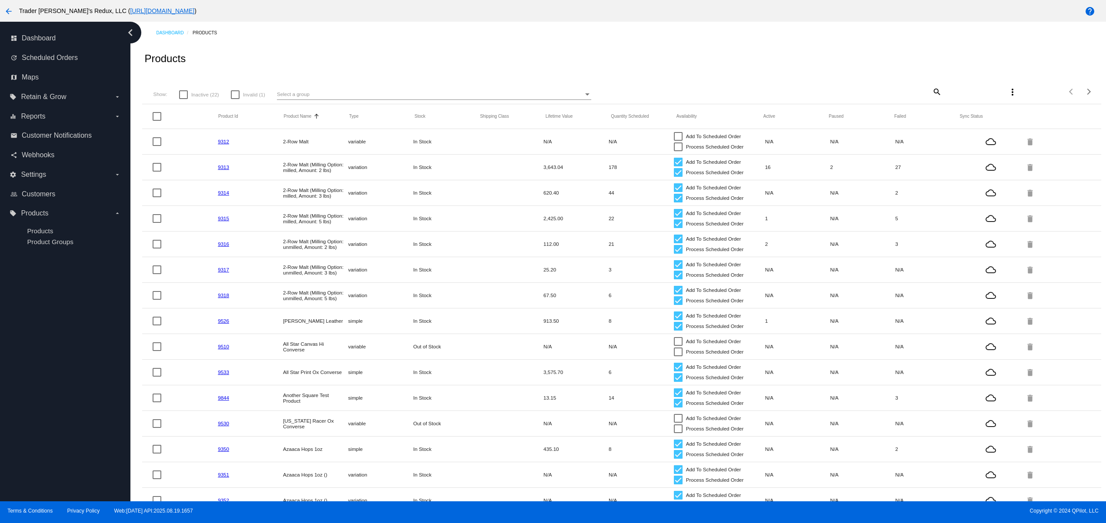
click at [402, 359] on mat-row "9510 All Star Canvas Hi Converse variable Out of Stock N/A N/A Add To Scheduled…" at bounding box center [621, 347] width 958 height 26
drag, startPoint x: 389, startPoint y: 339, endPoint x: 495, endPoint y: 346, distance: 106.3
click at [419, 339] on mat-row "9510 All Star Canvas Hi Converse variable Out of Stock N/A N/A Add To Scheduled…" at bounding box center [621, 347] width 958 height 26
click at [496, 346] on mat-cell at bounding box center [510, 347] width 65 height 4
drag, startPoint x: 270, startPoint y: 263, endPoint x: 503, endPoint y: 294, distance: 235.5
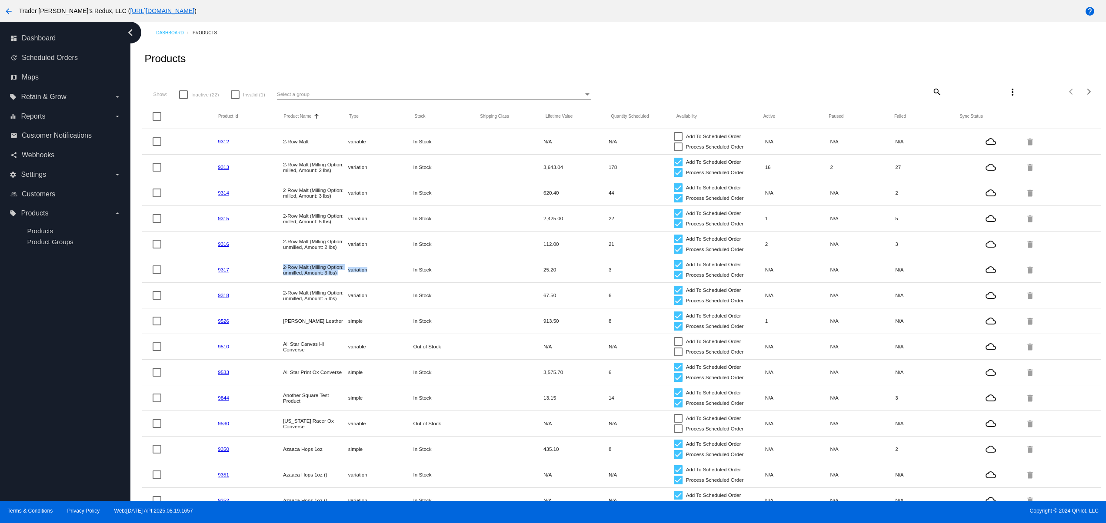
click at [438, 277] on mat-row "9317 2-Row Malt (Milling Option: unmilled, Amount: 3 lbs) variation In Stock 25…" at bounding box center [621, 270] width 958 height 26
drag, startPoint x: 539, startPoint y: 301, endPoint x: 317, endPoint y: 302, distance: 222.1
click at [282, 289] on mat-row "9318 2-Row Malt (Milling Option: unmilled, Amount: 5 lbs) variation In Stock 67…" at bounding box center [621, 296] width 958 height 26
click at [619, 368] on mat-row "9533 All Star Print Ox Converse simple In Stock 3,575.70 6 Add To Scheduled Ord…" at bounding box center [621, 373] width 958 height 26
drag, startPoint x: 682, startPoint y: 322, endPoint x: 503, endPoint y: 404, distance: 196.8
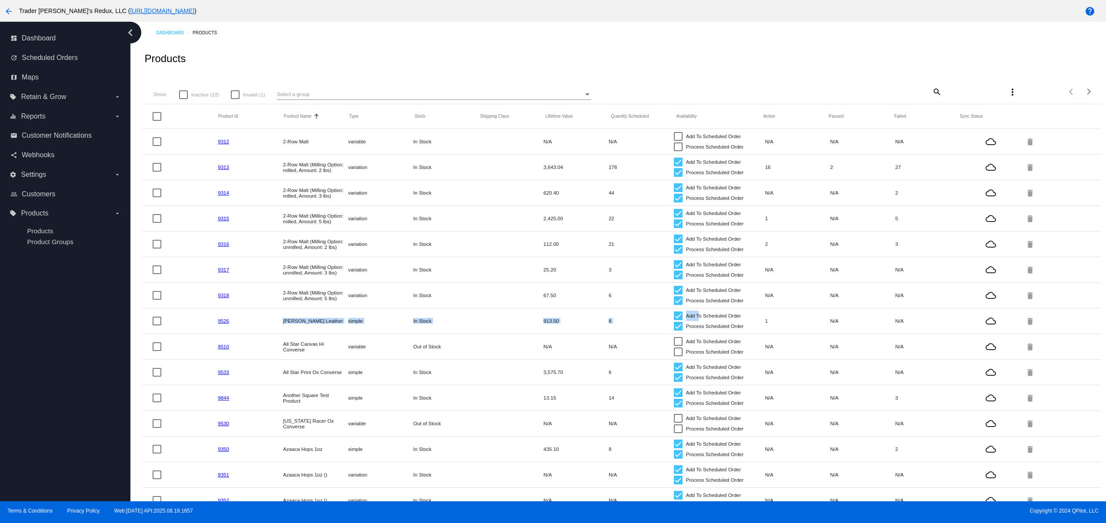
click at [251, 322] on mat-row "9526 [PERSON_NAME] Leather simple In Stock 913.50 8 Add To Scheduled Order Proc…" at bounding box center [621, 322] width 958 height 26
click at [520, 406] on mat-row "9844 Another Square Test Product simple In Stock 13.15 14 Add To Scheduled Orde…" at bounding box center [621, 398] width 958 height 26
drag, startPoint x: 393, startPoint y: 301, endPoint x: 497, endPoint y: 361, distance: 119.9
click at [216, 289] on mat-row "9318 2-Row Malt (Milling Option: unmilled, Amount: 5 lbs) variation In Stock 67…" at bounding box center [621, 296] width 958 height 26
click at [514, 364] on mat-row "9533 All Star Print Ox Converse simple In Stock 3,575.70 6 Add To Scheduled Ord…" at bounding box center [621, 373] width 958 height 26
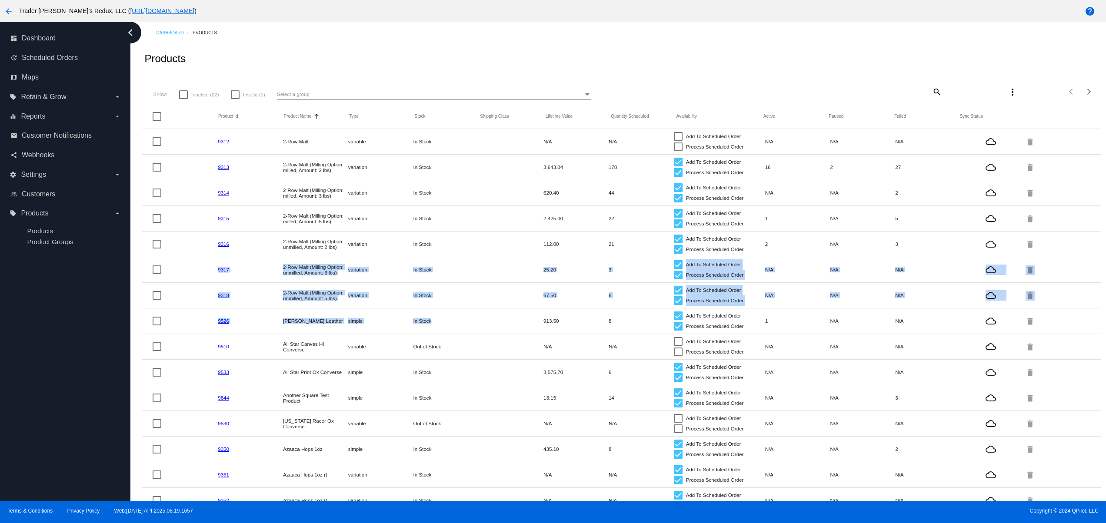
drag, startPoint x: 223, startPoint y: 282, endPoint x: 245, endPoint y: 291, distance: 23.7
click at [214, 282] on mat-table "Product Id Product Name Sorted by ProductName ascending Type Stock Shipping Cla…" at bounding box center [621, 373] width 958 height 538
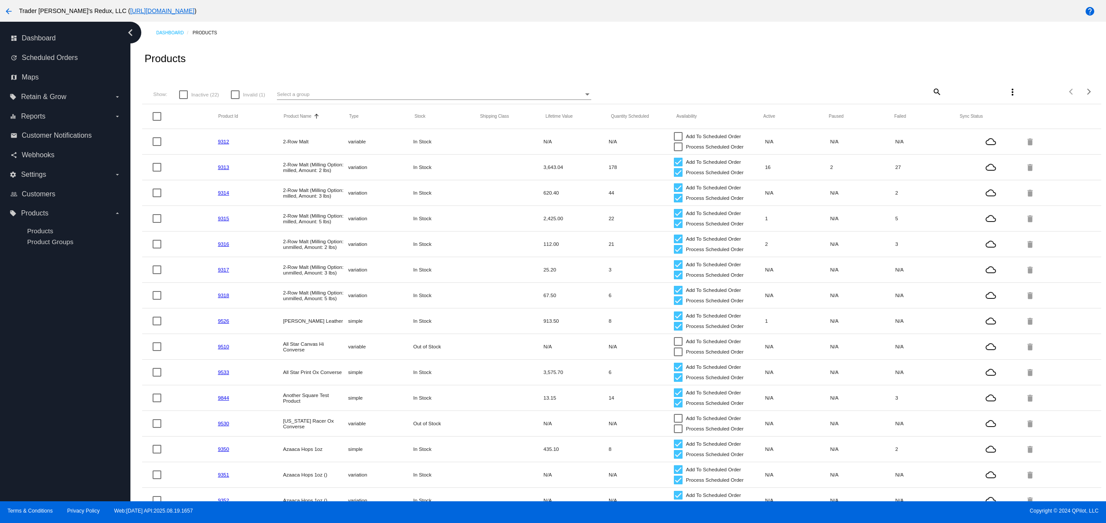
click at [486, 390] on mat-row "9844 Another Square Test Product simple In Stock 13.15 14 Add To Scheduled Orde…" at bounding box center [621, 398] width 958 height 26
drag, startPoint x: 425, startPoint y: 218, endPoint x: 566, endPoint y: 272, distance: 150.8
click at [495, 218] on mat-row "9315 2-Row Malt (Milling Option: milled, Amount: 5 lbs) variation In Stock 2,42…" at bounding box center [621, 219] width 958 height 26
click at [596, 334] on mat-row "9526 [PERSON_NAME] Leather simple In Stock 913.50 8 Add To Scheduled Order Proc…" at bounding box center [621, 322] width 958 height 26
drag, startPoint x: 335, startPoint y: 232, endPoint x: 524, endPoint y: 257, distance: 191.2
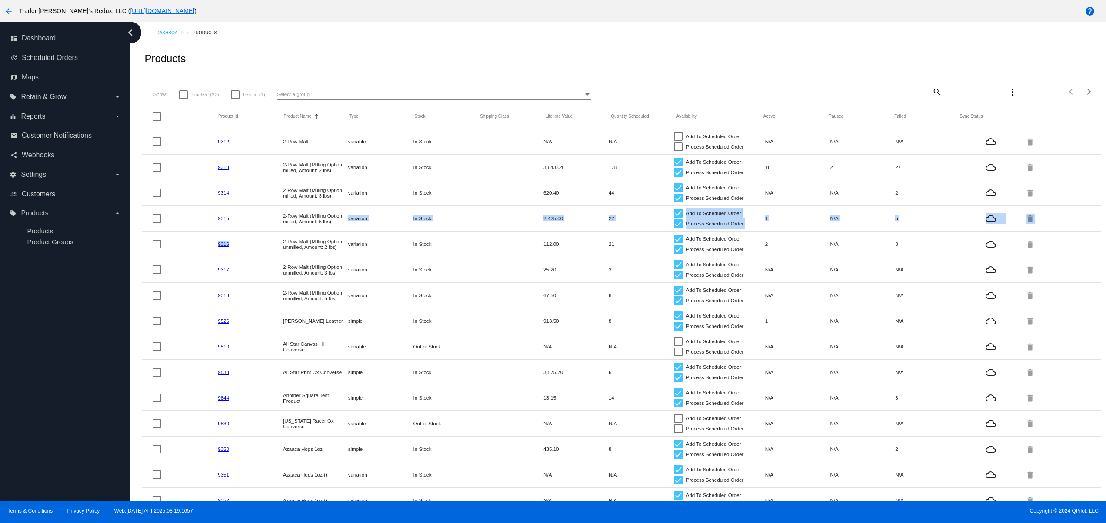
click at [506, 256] on mat-row "9316 2-Row Malt (Milling Option: unmilled, Amount: 2 lbs) variation In Stock 11…" at bounding box center [621, 245] width 958 height 26
click at [686, 278] on span "Process Scheduled Order" at bounding box center [715, 275] width 58 height 10
click at [678, 279] on input "Process Scheduled Order" at bounding box center [678, 279] width 0 height 0
checkbox input "false"
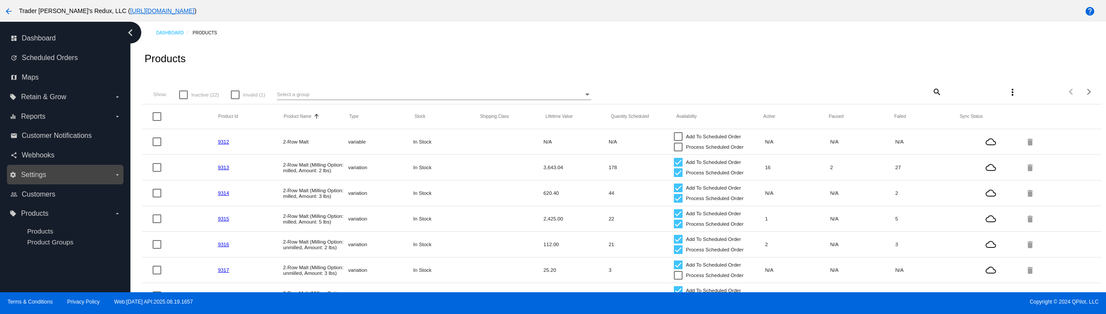
click at [34, 171] on span "Settings" at bounding box center [33, 175] width 25 height 8
click at [0, 0] on input "settings Settings arrow_drop_down" at bounding box center [0, 0] width 0 height 0
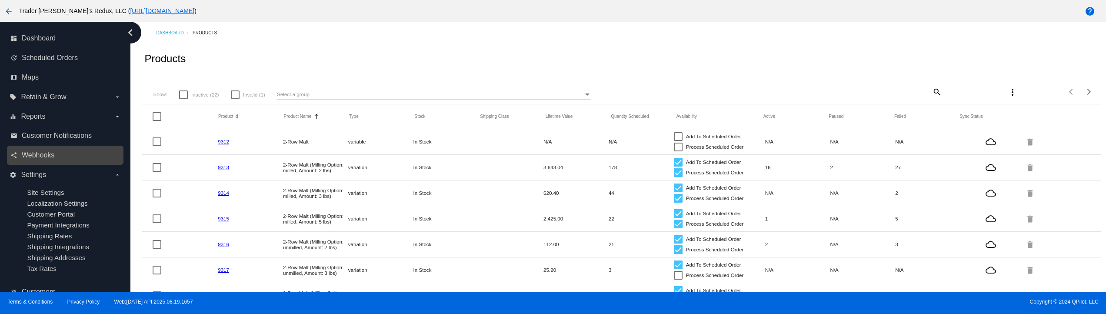
click at [62, 150] on link "share Webhooks" at bounding box center [65, 155] width 110 height 14
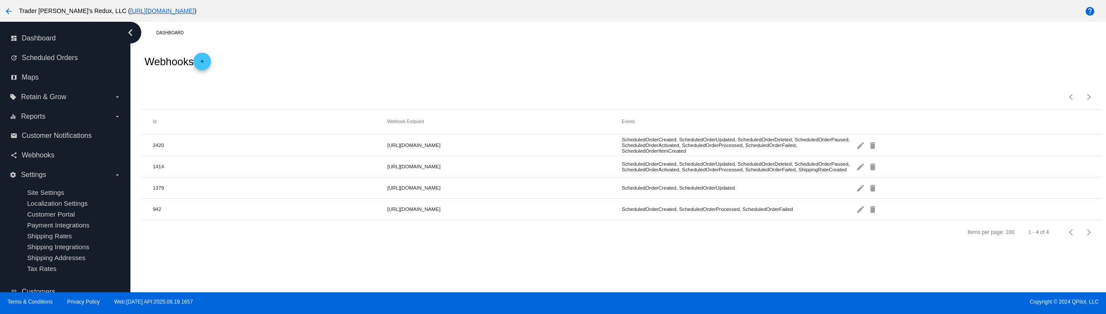
drag, startPoint x: 460, startPoint y: 136, endPoint x: 689, endPoint y: 141, distance: 229.5
click at [672, 140] on mat-row "2420 [URL][DOMAIN_NAME] ScheduledOrderCreated, ScheduledOrderUpdated, Scheduled…" at bounding box center [621, 145] width 958 height 22
drag, startPoint x: 630, startPoint y: 167, endPoint x: 355, endPoint y: 206, distance: 278.2
click at [326, 166] on mat-table "Id Webhook Endpoint Events 2420 [URL][DOMAIN_NAME] ScheduledOrderCreated, Sched…" at bounding box center [621, 165] width 958 height 110
click at [651, 276] on div "Dashboard Webhooks add Items per page: 100 1 - 4 of 4 Id Webhook Endpoint Event…" at bounding box center [617, 157] width 975 height 270
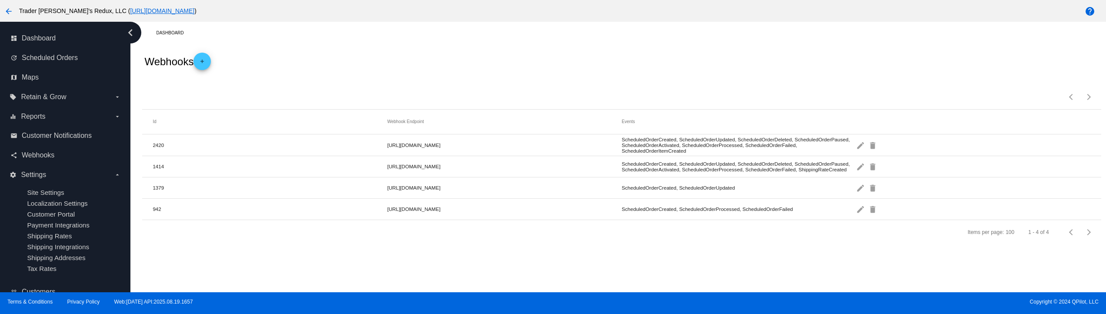
drag, startPoint x: 745, startPoint y: 205, endPoint x: 521, endPoint y: 171, distance: 226.8
click at [505, 164] on mat-table "Id Webhook Endpoint Events 2420 [URL][DOMAIN_NAME] ScheduledOrderCreated, Sched…" at bounding box center [621, 165] width 958 height 110
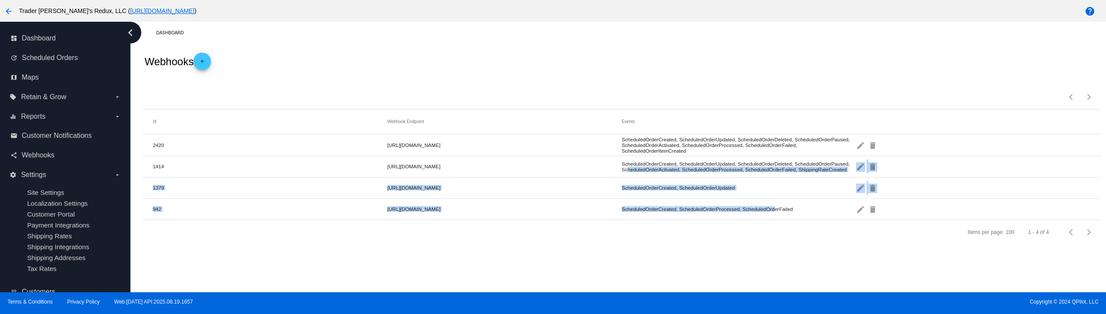
drag, startPoint x: 768, startPoint y: 215, endPoint x: 625, endPoint y: 171, distance: 149.2
click at [625, 171] on mat-table "Id Webhook Endpoint Events 2420 [URL][DOMAIN_NAME] ScheduledOrderCreated, Sched…" at bounding box center [621, 165] width 958 height 110
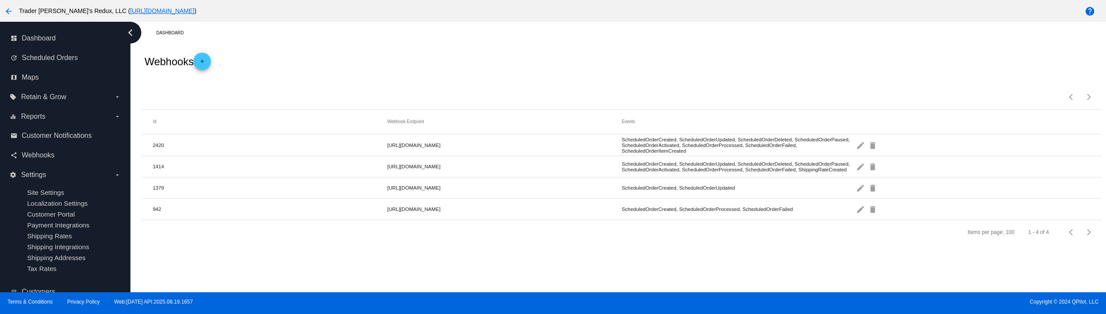
click at [672, 146] on mat-cell "ScheduledOrderCreated, ScheduledOrderUpdated, ScheduledOrderDeleted, ScheduledO…" at bounding box center [738, 144] width 234 height 21
drag, startPoint x: 788, startPoint y: 211, endPoint x: 628, endPoint y: 195, distance: 160.7
click at [628, 195] on mat-table "Id Webhook Endpoint Events 2420 [URL][DOMAIN_NAME] ScheduledOrderCreated, Sched…" at bounding box center [621, 165] width 958 height 110
click at [689, 172] on mat-cell "ScheduledOrderCreated, ScheduledOrderUpdated, ScheduledOrderDeleted, ScheduledO…" at bounding box center [738, 167] width 234 height 16
click at [691, 190] on mat-cell "ScheduledOrderCreated, ScheduledOrderUpdated" at bounding box center [738, 188] width 234 height 10
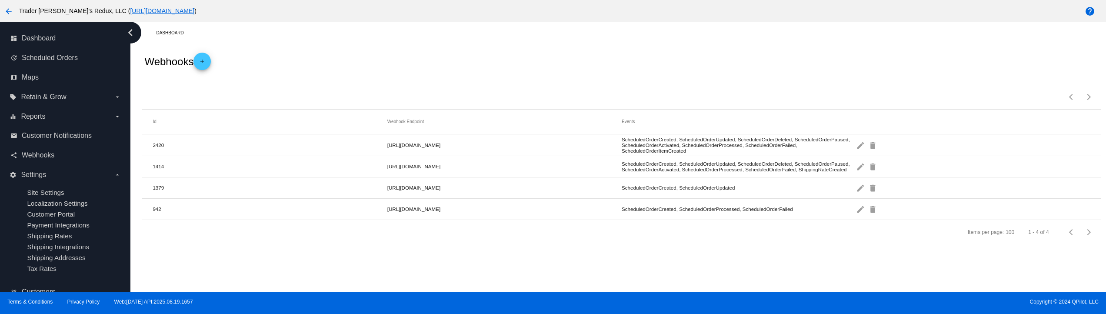
click at [691, 190] on mat-cell "ScheduledOrderCreated, ScheduledOrderUpdated" at bounding box center [738, 188] width 234 height 10
drag, startPoint x: 595, startPoint y: 179, endPoint x: 807, endPoint y: 185, distance: 211.3
click at [807, 185] on mat-row "1379 [URL][DOMAIN_NAME] ScheduledOrderCreated, ScheduledOrderUpdated edit delete" at bounding box center [621, 187] width 958 height 21
click at [670, 284] on div "Dashboard Webhooks add Items per page: 100 1 - 4 of 4 Id Webhook Endpoint Event…" at bounding box center [617, 157] width 975 height 270
drag, startPoint x: 707, startPoint y: 206, endPoint x: 872, endPoint y: 206, distance: 165.2
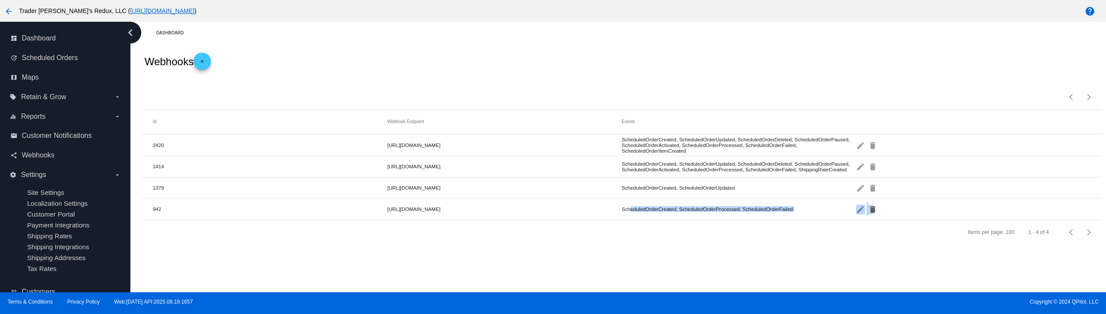
click at [872, 206] on mat-row "942 [URL][DOMAIN_NAME] ScheduledOrderCreated, ScheduledOrderProcessed, Schedule…" at bounding box center [621, 209] width 958 height 21
drag, startPoint x: 805, startPoint y: 179, endPoint x: 573, endPoint y: 178, distance: 232.5
click at [573, 178] on mat-table "Id Webhook Endpoint Events 2420 [URL][DOMAIN_NAME] ScheduledOrderCreated, Sched…" at bounding box center [621, 165] width 958 height 110
drag, startPoint x: 414, startPoint y: 140, endPoint x: 377, endPoint y: 150, distance: 38.5
click at [366, 133] on mat-table "Id Webhook Endpoint Events 2420 [URL][DOMAIN_NAME] ScheduledOrderCreated, Sched…" at bounding box center [621, 165] width 958 height 110
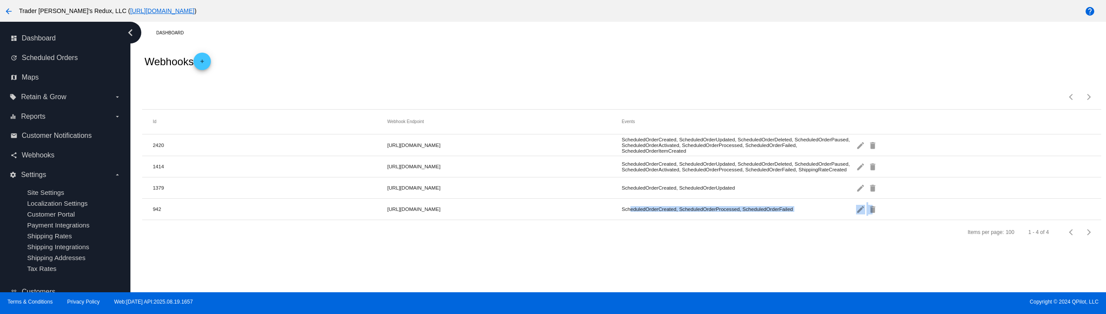
drag, startPoint x: 448, startPoint y: 148, endPoint x: 399, endPoint y: 141, distance: 49.7
click at [399, 141] on mat-table "Id Webhook Endpoint Events 2420 [URL][DOMAIN_NAME] ScheduledOrderCreated, Sched…" at bounding box center [621, 165] width 958 height 110
click at [544, 141] on mat-cell "[URL][DOMAIN_NAME]" at bounding box center [504, 145] width 234 height 10
click at [522, 45] on div "Webhooks add" at bounding box center [621, 61] width 958 height 35
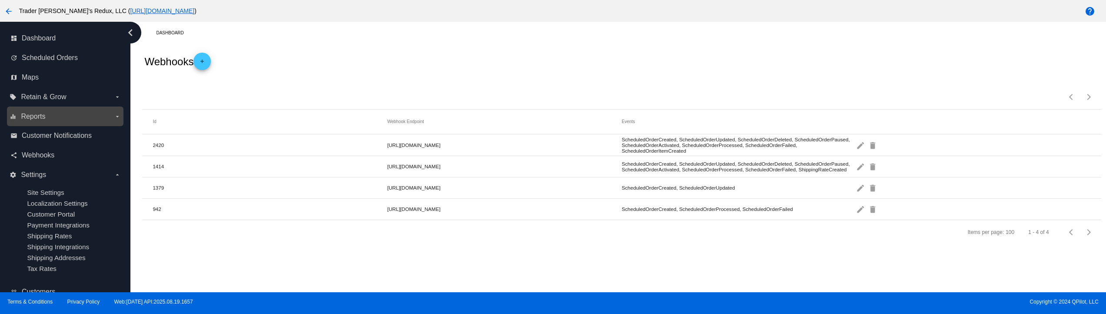
click at [40, 115] on span "Reports" at bounding box center [33, 117] width 24 height 8
click at [0, 0] on input "equalizer Reports arrow_drop_down" at bounding box center [0, 0] width 0 height 0
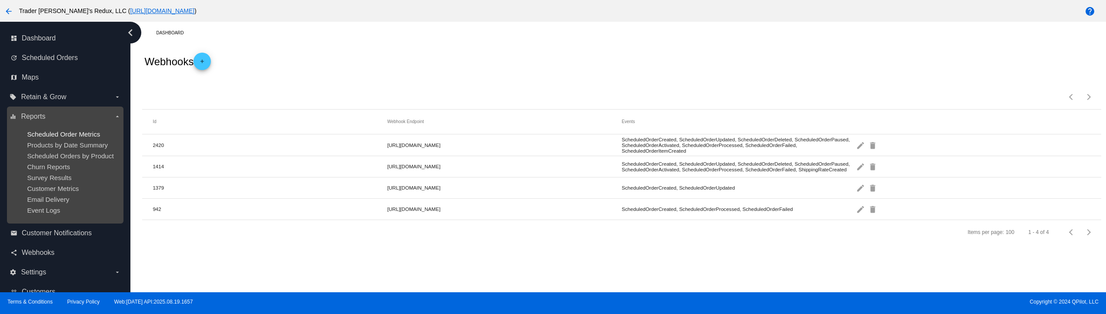
click at [98, 133] on span "Scheduled Order Metrics" at bounding box center [63, 133] width 73 height 7
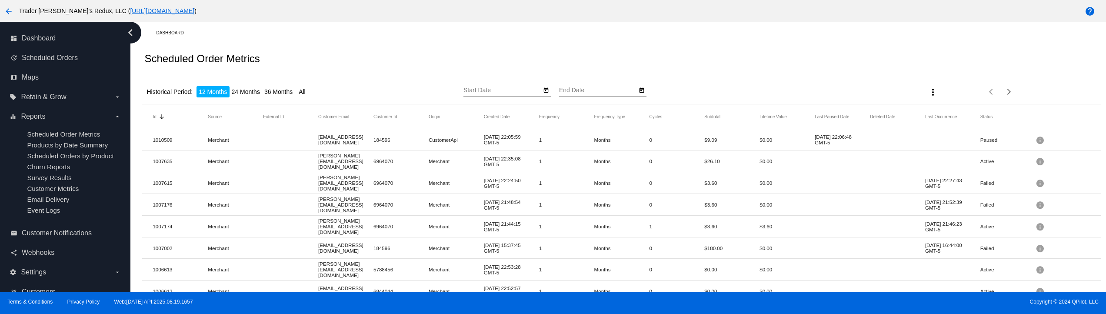
click at [232, 97] on li "24 Months" at bounding box center [245, 91] width 33 height 11
click at [291, 84] on div "Historical Period: 12 Months 24 Months 36 Months All Start Date End Date more_v…" at bounding box center [621, 88] width 958 height 31
click at [277, 84] on div "Historical Period: 12 Months 24 Months 36 Months All Start Date End Date more_v…" at bounding box center [621, 88] width 958 height 31
click at [274, 94] on li "36 Months" at bounding box center [278, 91] width 33 height 11
click at [247, 97] on li "24 Months" at bounding box center [245, 91] width 33 height 11
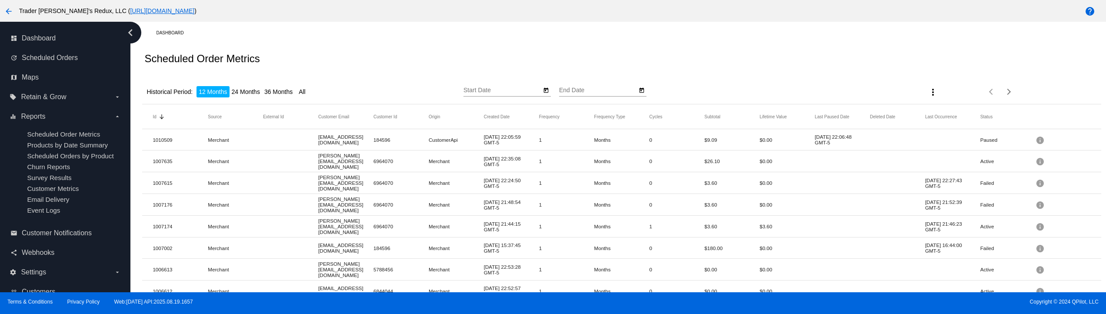
click at [295, 87] on li "36 Months" at bounding box center [278, 91] width 33 height 11
type input "[DATE]"
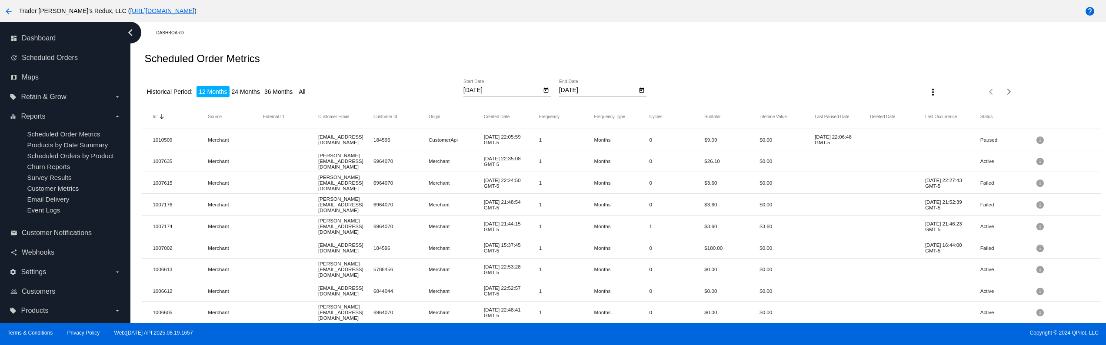
click at [243, 94] on li "24 Months" at bounding box center [245, 91] width 33 height 11
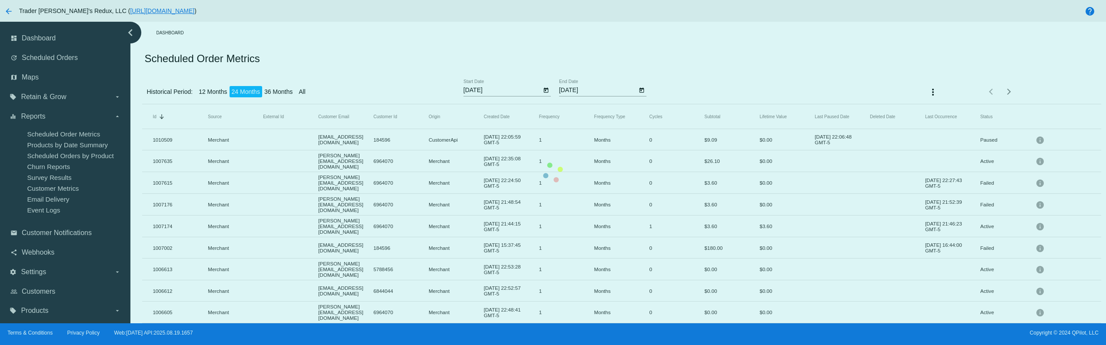
click at [286, 98] on app-dashboard-scheduled-orders-subscriber-metrics-report "Scheduled Order Metrics Historical Period: 12 Months 24 Months 36 Months All [D…" at bounding box center [621, 315] width 958 height 542
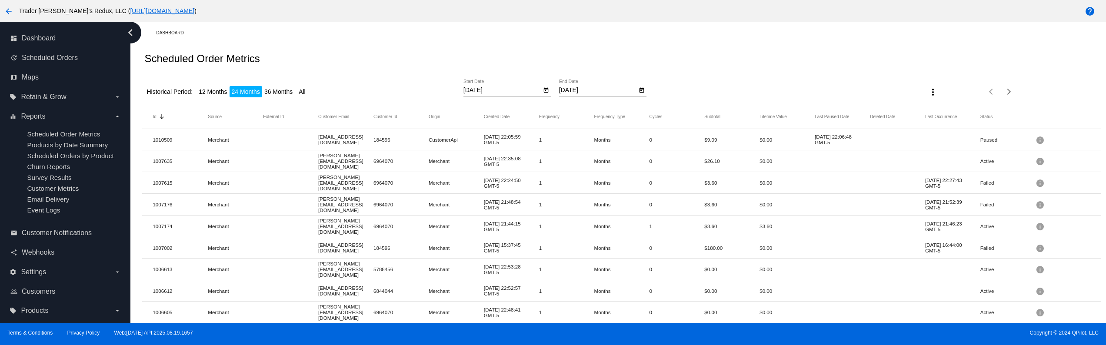
click at [280, 87] on li "36 Months" at bounding box center [278, 91] width 33 height 11
type input "[DATE]"
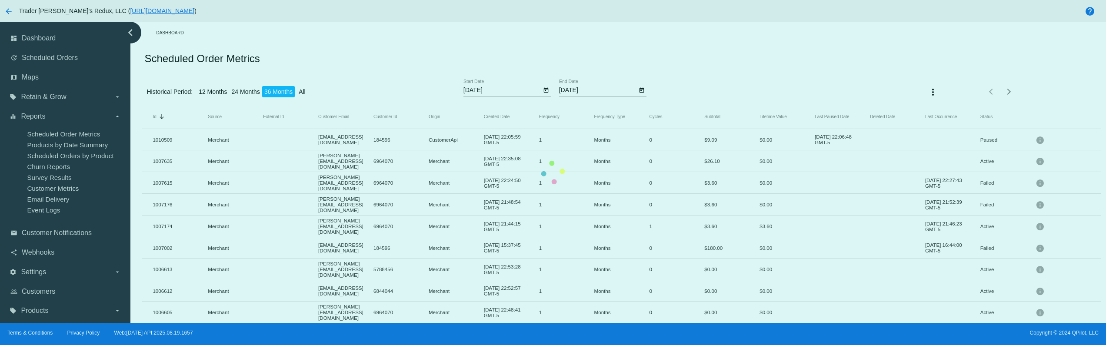
click at [309, 91] on app-dashboard-scheduled-orders-subscriber-metrics-report "Scheduled Order Metrics Historical Period: 12 Months 24 Months 36 Months All [D…" at bounding box center [621, 315] width 958 height 542
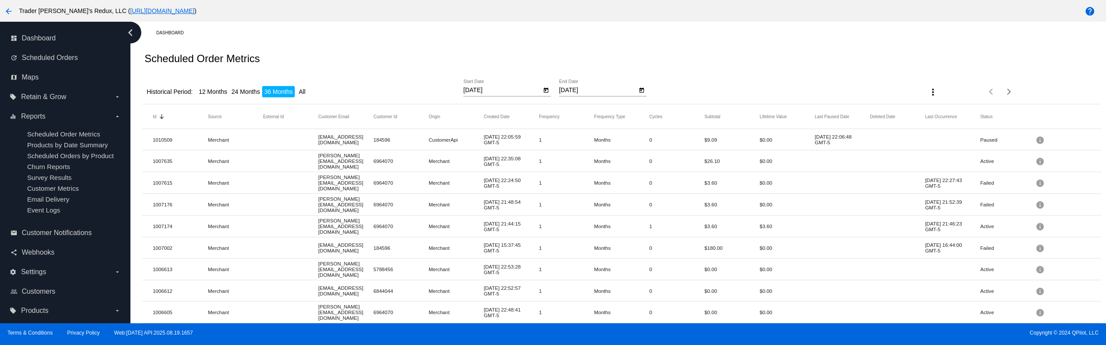
click at [308, 91] on li "All" at bounding box center [301, 91] width 11 height 11
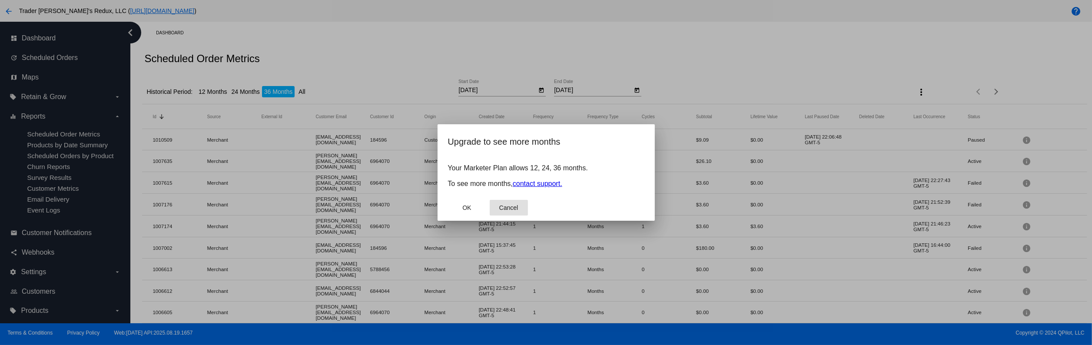
click at [512, 202] on button "Cancel" at bounding box center [509, 208] width 38 height 16
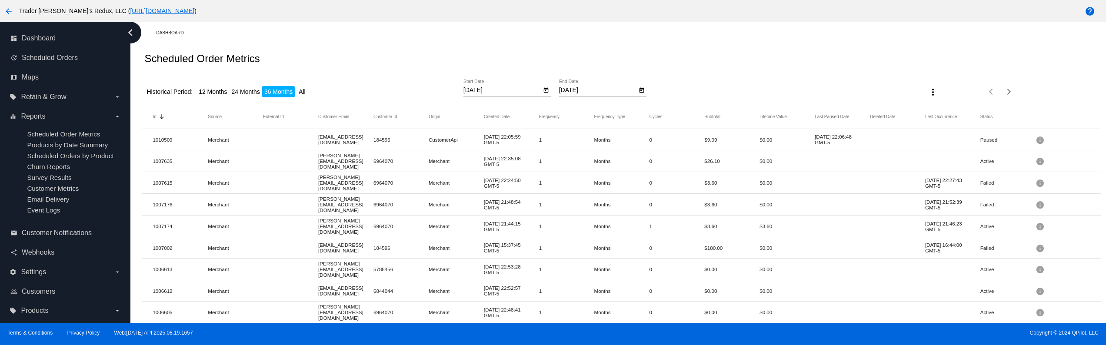
click at [927, 90] on mat-icon "more_vert" at bounding box center [932, 92] width 10 height 10
click at [927, 105] on button "file_download Export" at bounding box center [938, 114] width 50 height 21
click at [515, 176] on mat-cell "[DATE] 22:24:50 GMT-5" at bounding box center [511, 183] width 55 height 16
drag, startPoint x: 200, startPoint y: 138, endPoint x: 423, endPoint y: 138, distance: 223.0
click at [406, 138] on mat-row "1010509 Merchant [EMAIL_ADDRESS][DOMAIN_NAME] 184596 CustomerApi [DATE] 22:05:5…" at bounding box center [621, 139] width 958 height 21
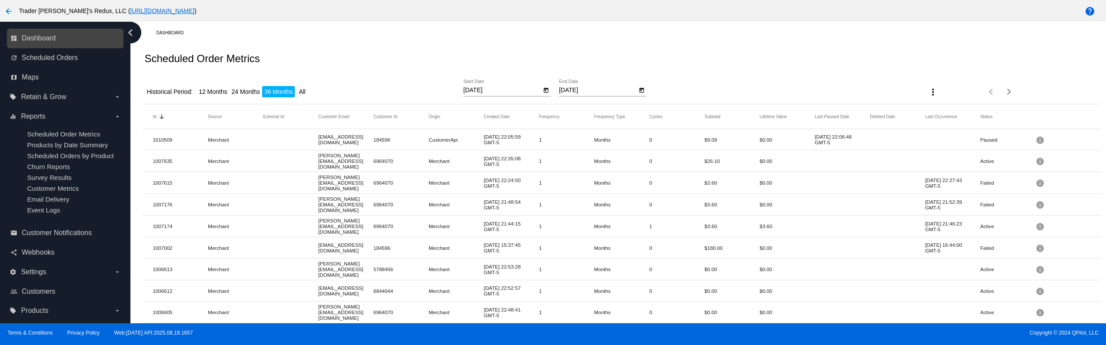
click at [49, 32] on link "dashboard Dashboard" at bounding box center [65, 38] width 110 height 14
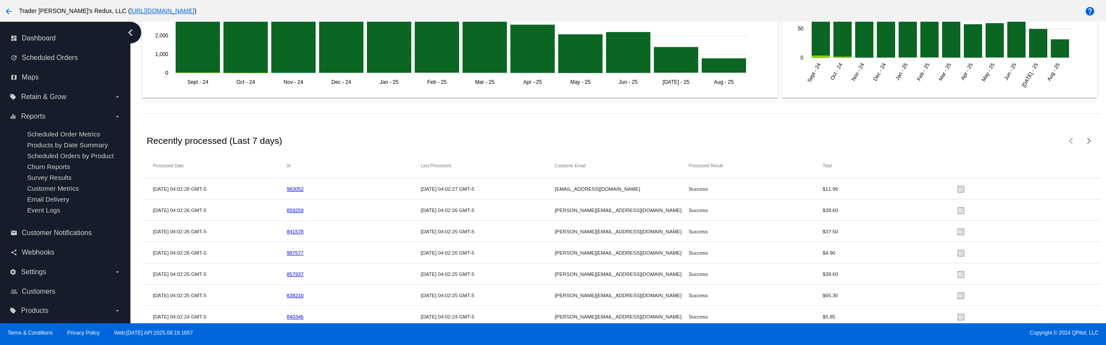
scroll to position [1343, 0]
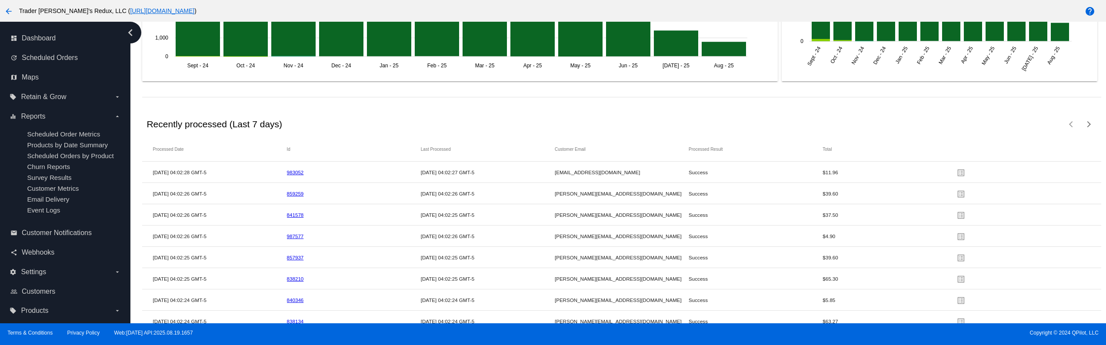
click at [291, 175] on link "983052" at bounding box center [295, 172] width 17 height 6
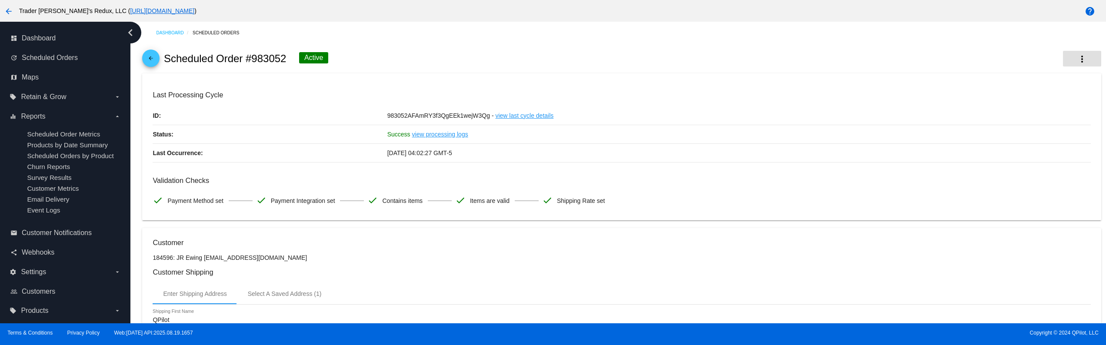
click at [1075, 65] on button "more_vert" at bounding box center [1082, 59] width 38 height 16
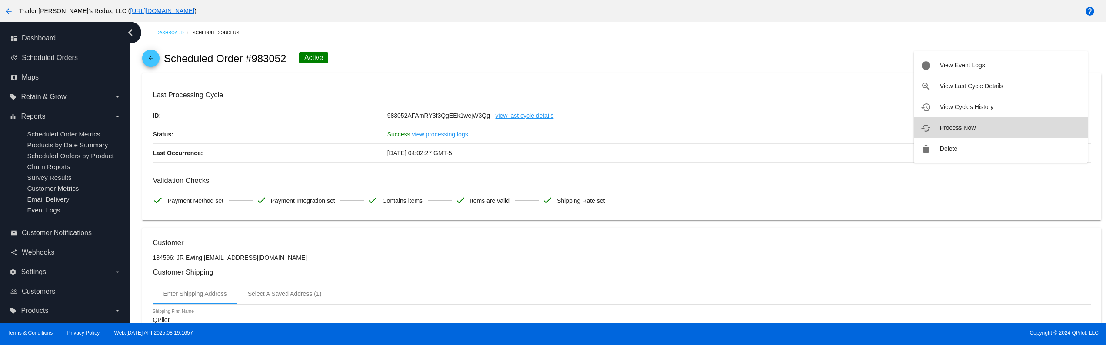
click at [957, 124] on span "Process Now" at bounding box center [958, 127] width 36 height 7
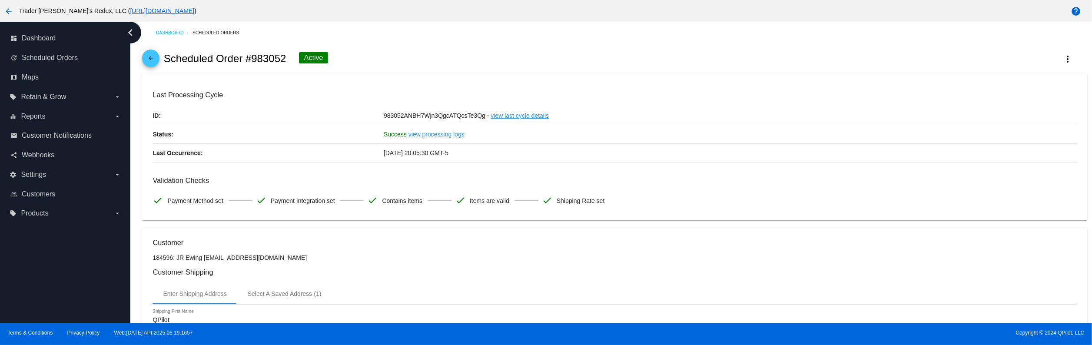
drag, startPoint x: 272, startPoint y: 162, endPoint x: 428, endPoint y: 182, distance: 156.8
click at [403, 182] on mat-card-content "Last Processing Cycle ID: 983052ANBH7Wjn3QgcATQcsTe3Qg - view last cycle detail…" at bounding box center [615, 150] width 924 height 119
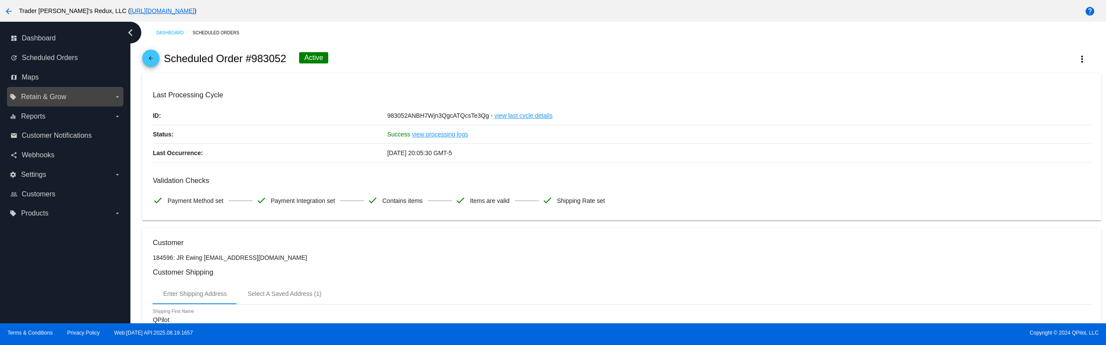
click at [37, 98] on span "Retain & Grow" at bounding box center [43, 97] width 45 height 8
click at [0, 0] on input "local_offer Retain & Grow arrow_drop_down" at bounding box center [0, 0] width 0 height 0
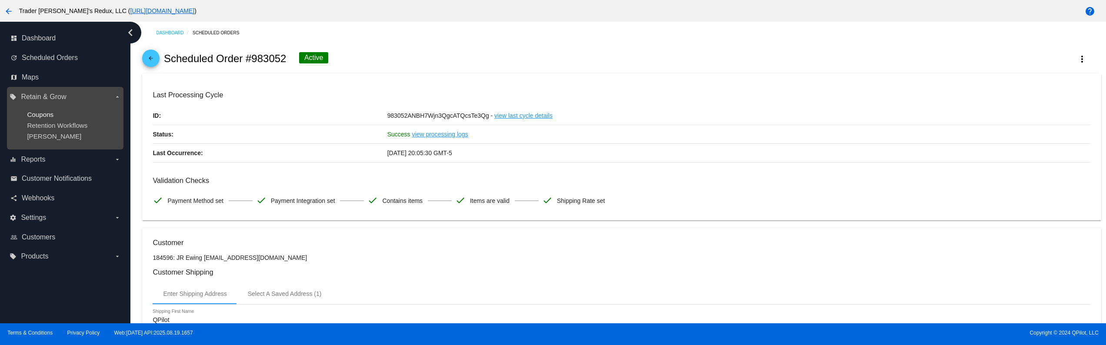
click at [39, 112] on span "Coupons" at bounding box center [40, 114] width 27 height 7
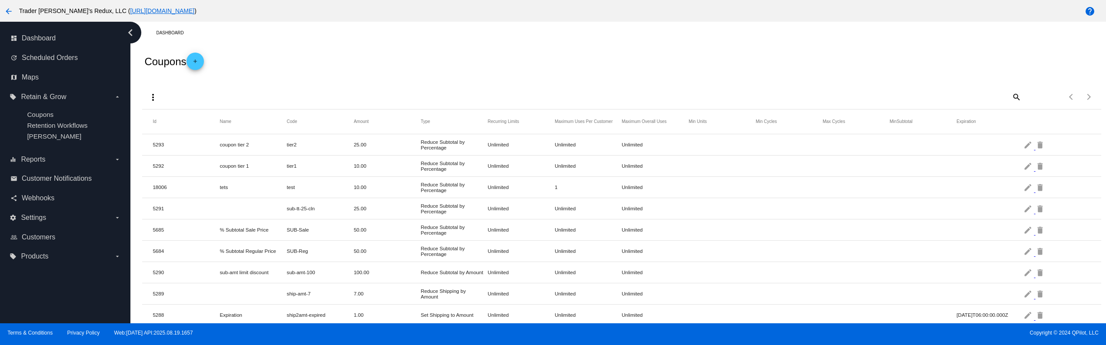
click at [156, 94] on mat-icon "more_vert" at bounding box center [153, 97] width 10 height 10
click at [175, 114] on button "file_download Export" at bounding box center [169, 119] width 50 height 21
click at [554, 79] on div "more_vert search Items per page: 100 1 - 40 of 40" at bounding box center [621, 94] width 958 height 30
click at [1023, 149] on mat-icon "edit" at bounding box center [1028, 144] width 10 height 13
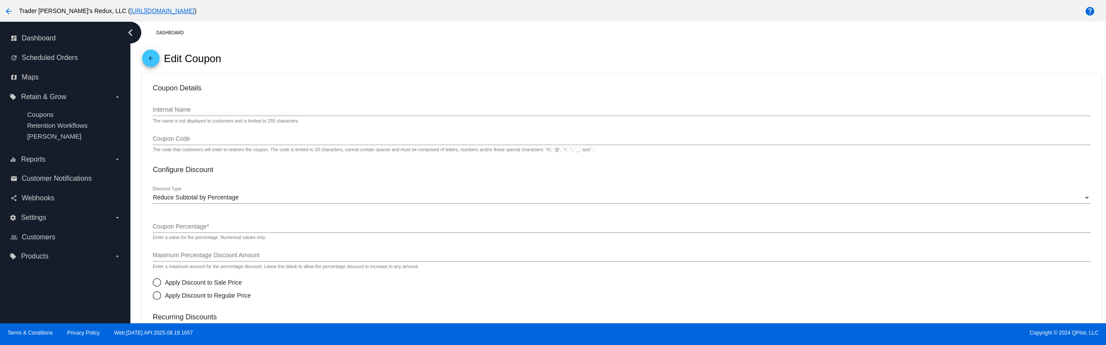
type input "coupon tier 2"
type input "tier2"
type input "25"
radio input "true"
checkbox input "true"
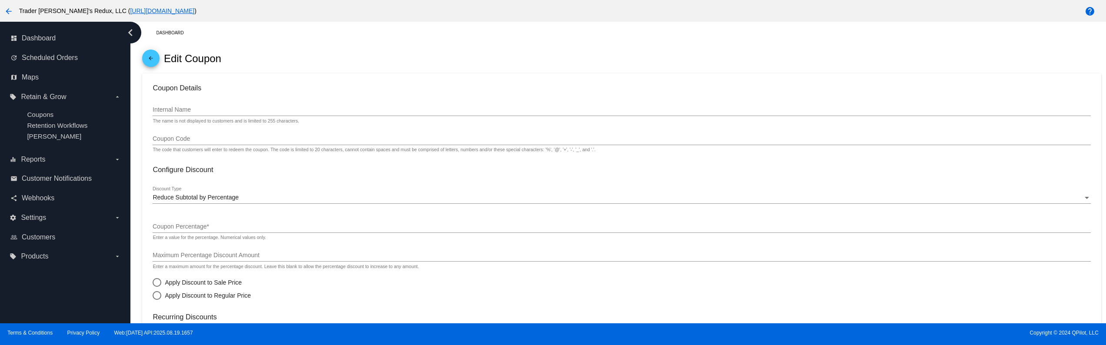
checkbox input "true"
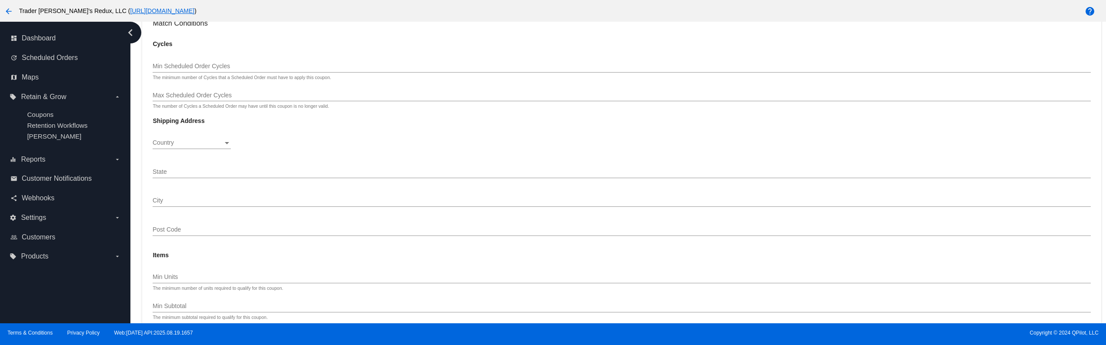
scroll to position [727, 0]
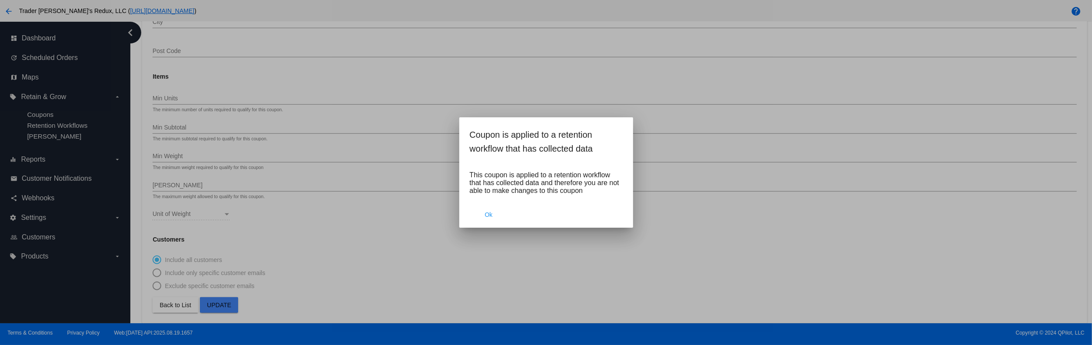
click at [215, 296] on div at bounding box center [546, 172] width 1092 height 345
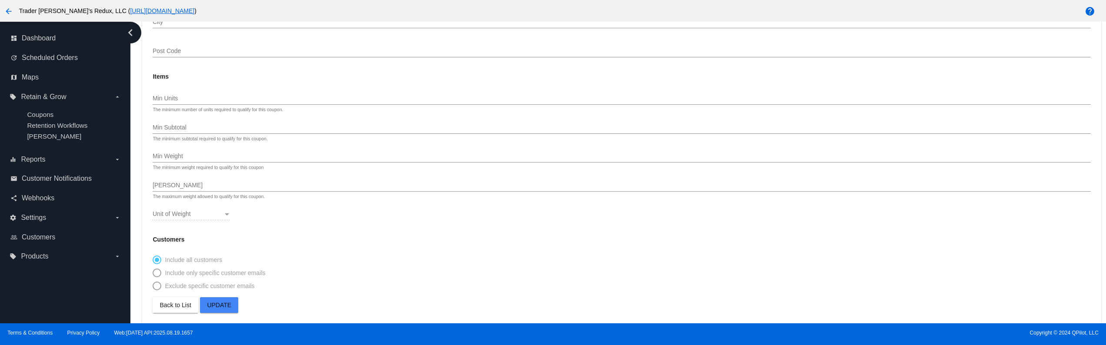
click at [214, 305] on span "Update" at bounding box center [219, 305] width 24 height 7
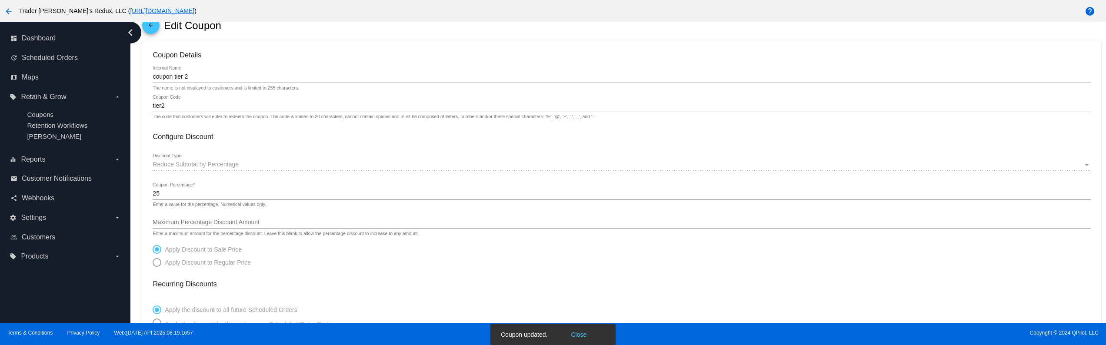
scroll to position [0, 0]
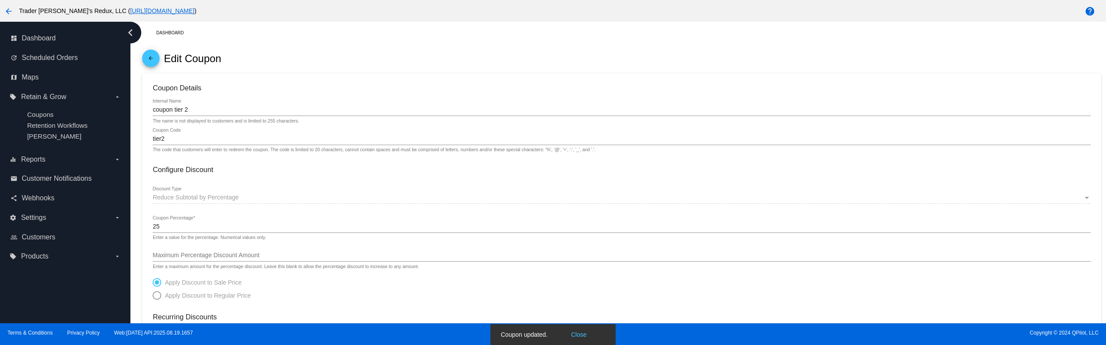
click at [575, 321] on h3 "Recurring Discounts" at bounding box center [621, 317] width 937 height 8
click at [575, 328] on snack-bar-container "Coupon updated. Close" at bounding box center [552, 334] width 125 height 21
click at [575, 340] on snack-bar-container "Coupon updated. Close" at bounding box center [552, 334] width 125 height 21
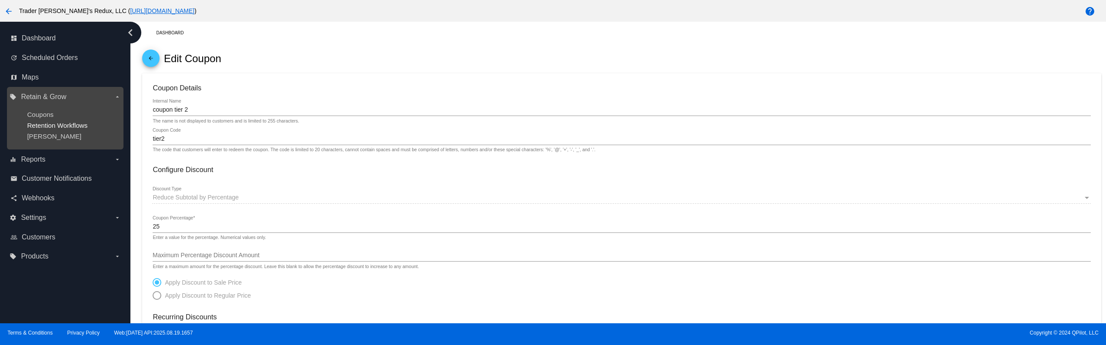
click at [71, 126] on span "Retention Workflows" at bounding box center [57, 125] width 60 height 7
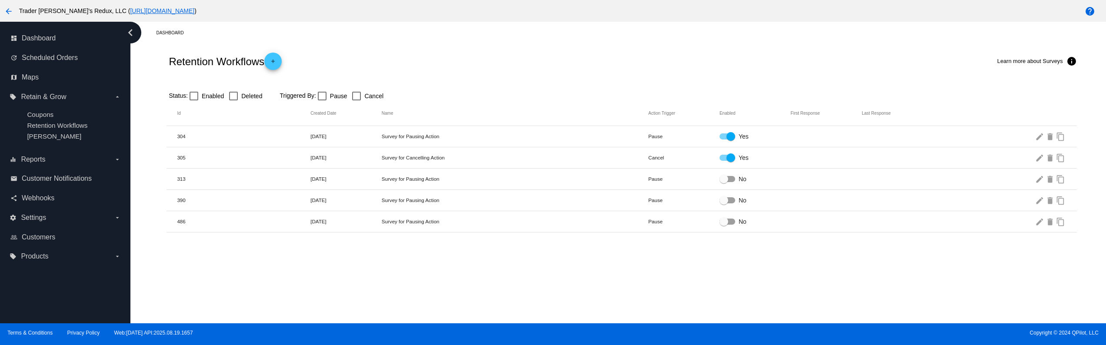
click at [287, 56] on div "Retention Workflows add Learn more about Surveys info" at bounding box center [621, 61] width 910 height 35
click at [278, 61] on mat-icon "add" at bounding box center [273, 63] width 10 height 10
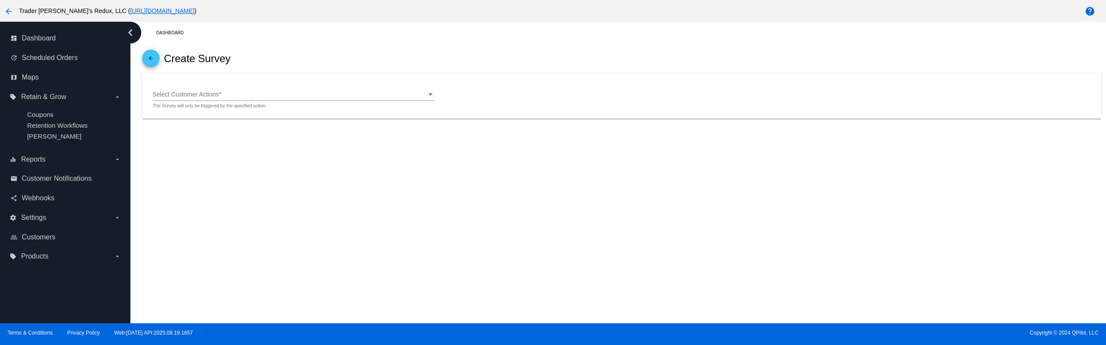
click at [265, 99] on div "Select Customer Actions Select Customer Actions *" at bounding box center [293, 92] width 281 height 17
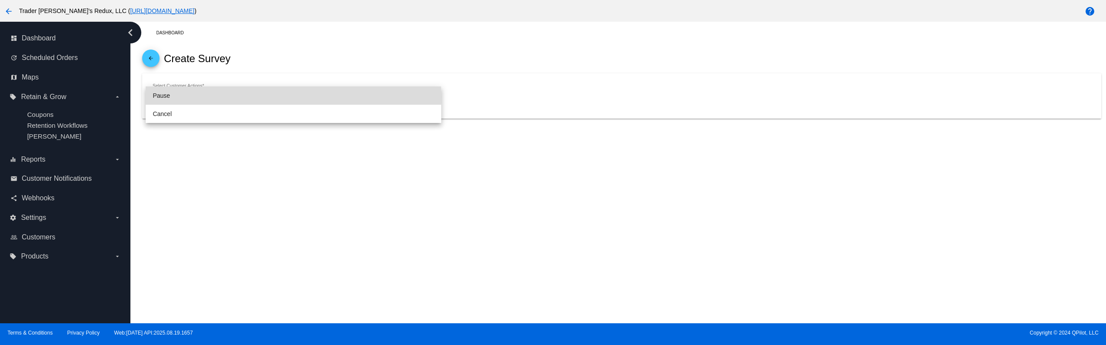
click at [222, 96] on span "Pause" at bounding box center [293, 95] width 281 height 18
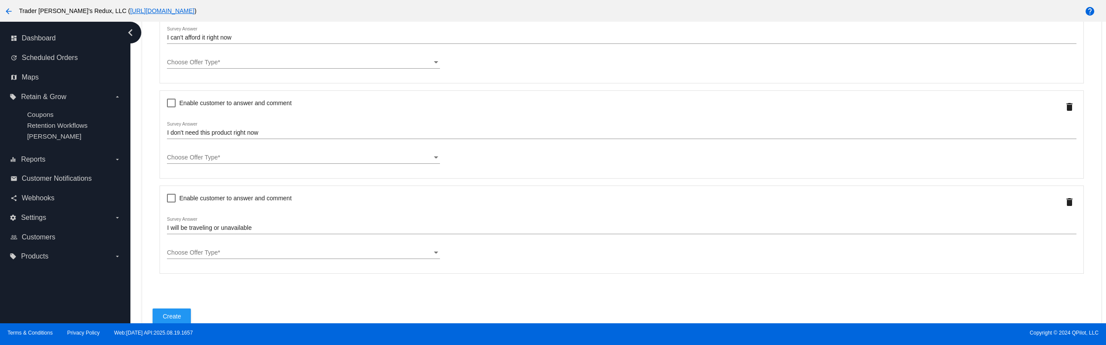
scroll to position [174, 0]
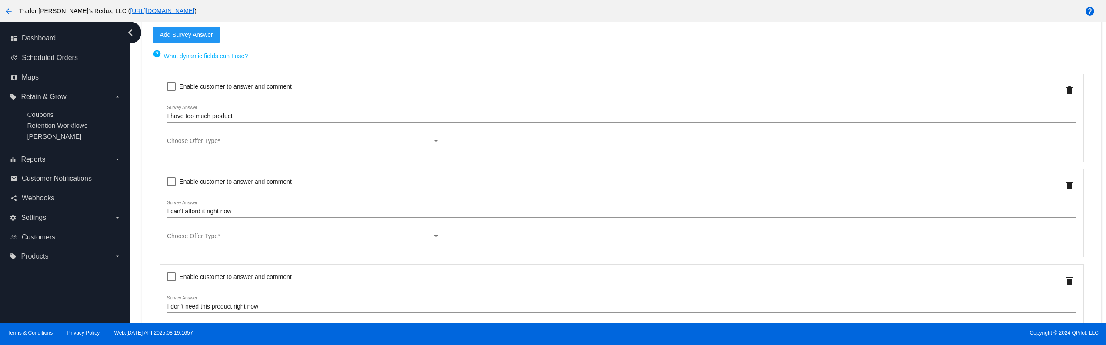
click at [244, 147] on div at bounding box center [303, 147] width 273 height 0
click at [244, 136] on div "Choose Offer Type Choose Offer Type *" at bounding box center [303, 138] width 273 height 17
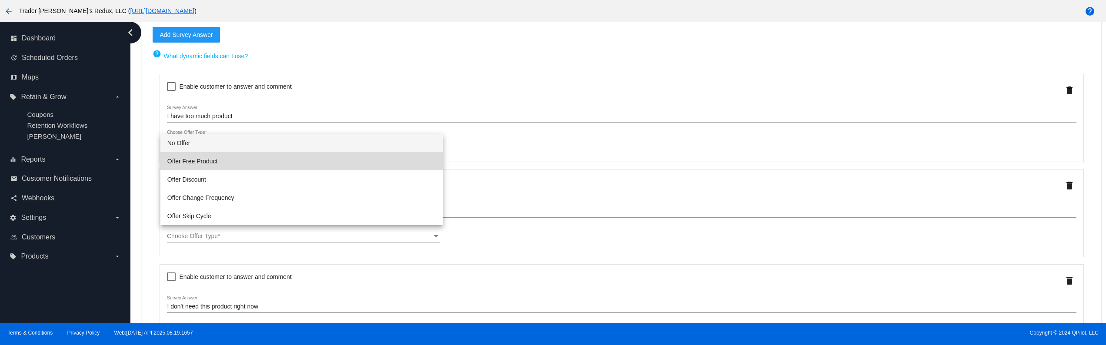
click at [196, 156] on span "Offer Free Product" at bounding box center [301, 161] width 269 height 18
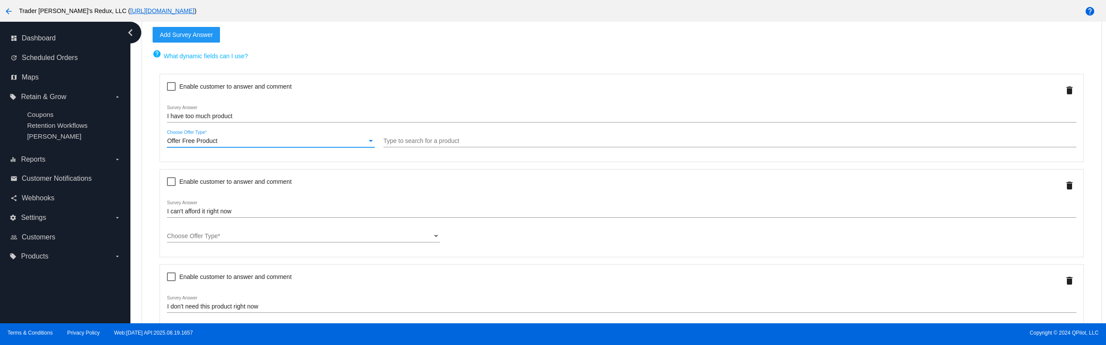
click at [423, 145] on input "Type to search for a product" at bounding box center [729, 141] width 692 height 7
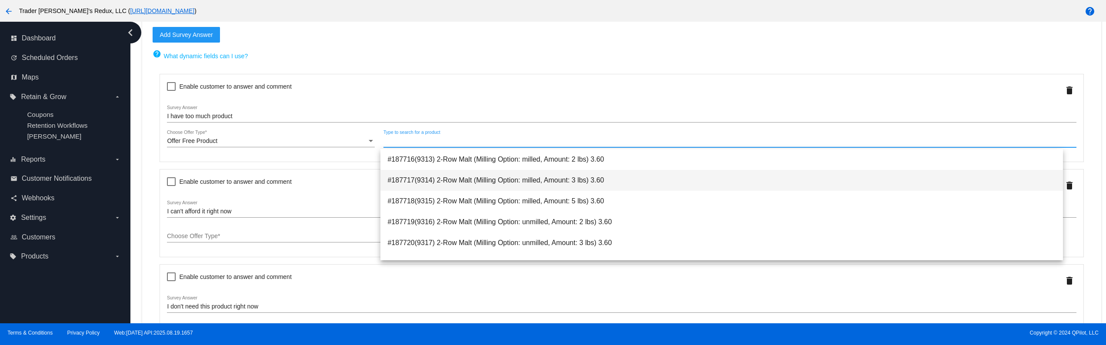
click at [447, 171] on span "#187717(9314) 2-Row Malt (Milling Option: milled, Amount: 3 lbs) 3.60" at bounding box center [721, 180] width 668 height 21
type input "187717"
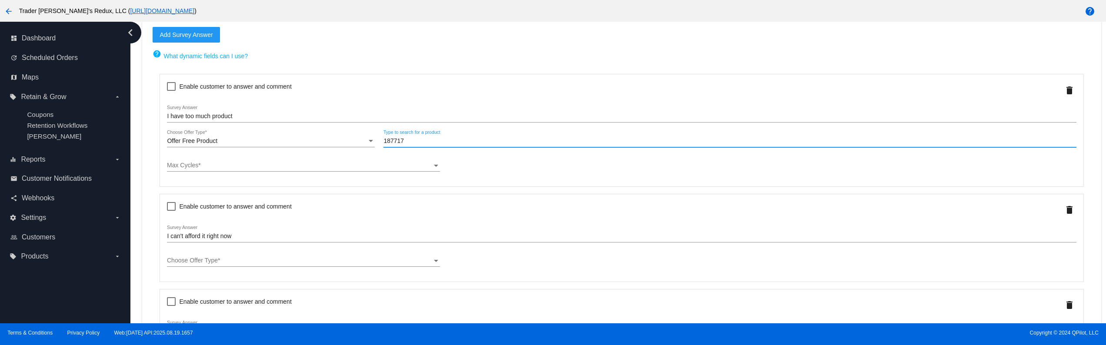
click at [225, 168] on div "Max Cycles" at bounding box center [299, 165] width 265 height 7
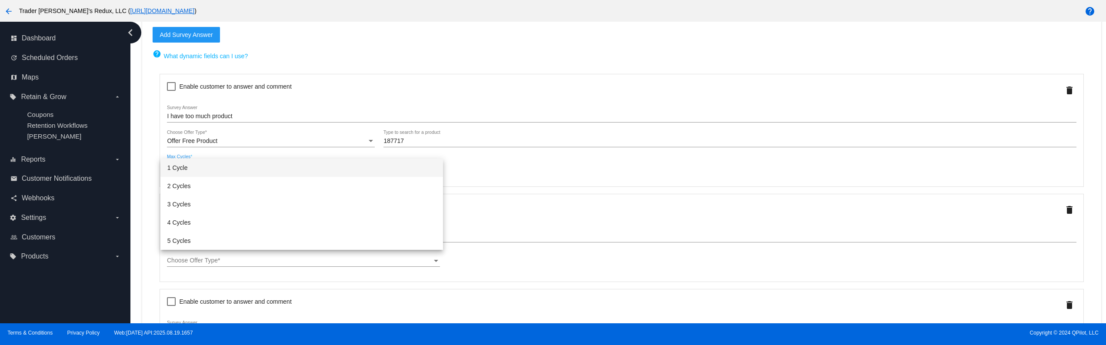
click at [211, 161] on span "1 Cycle" at bounding box center [301, 168] width 269 height 18
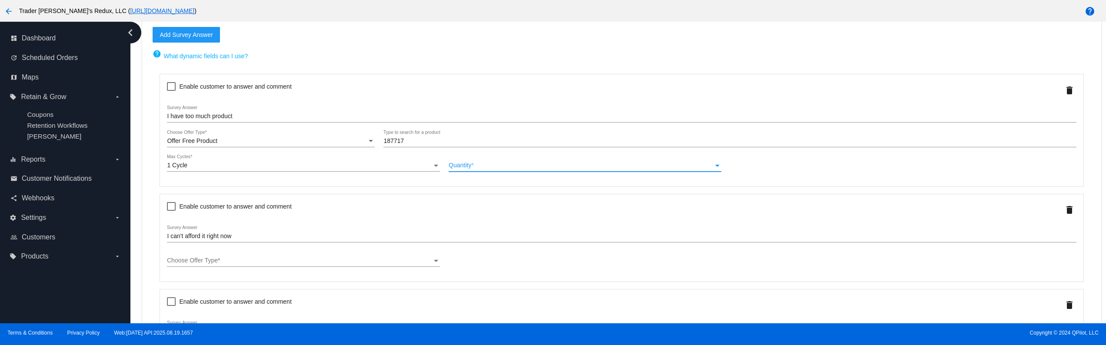
click at [468, 166] on div "Quantity" at bounding box center [581, 165] width 265 height 7
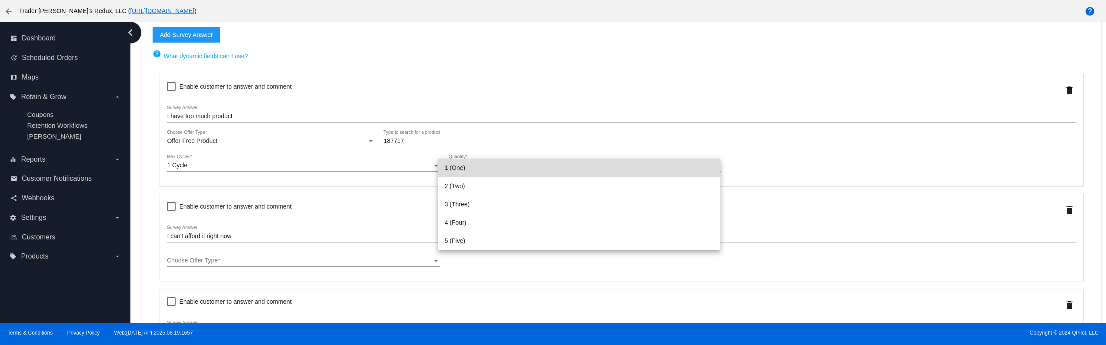
click at [468, 166] on span "1 (One)" at bounding box center [579, 168] width 269 height 18
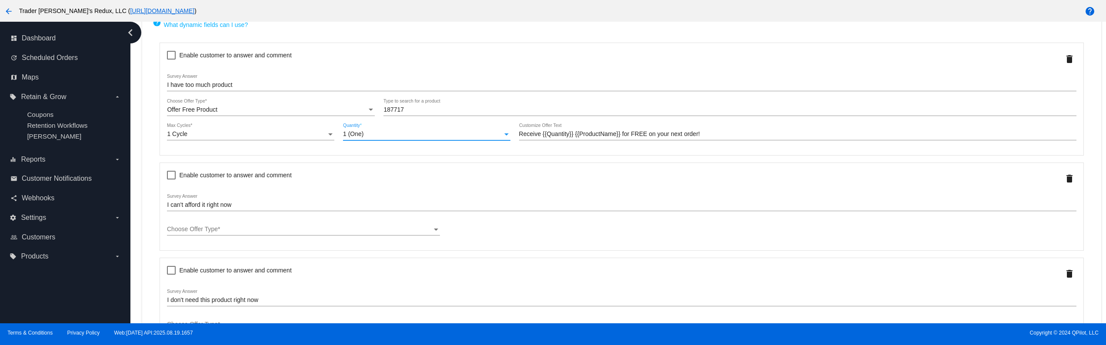
scroll to position [222, 0]
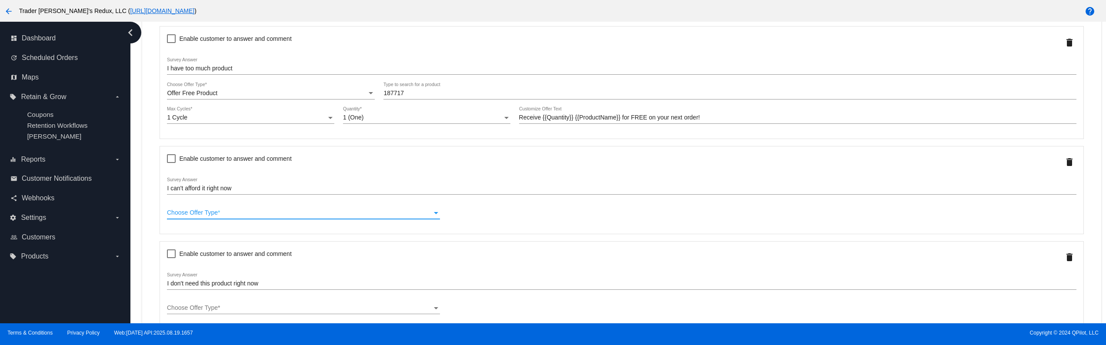
click at [308, 214] on div "Choose Offer Type" at bounding box center [299, 212] width 265 height 7
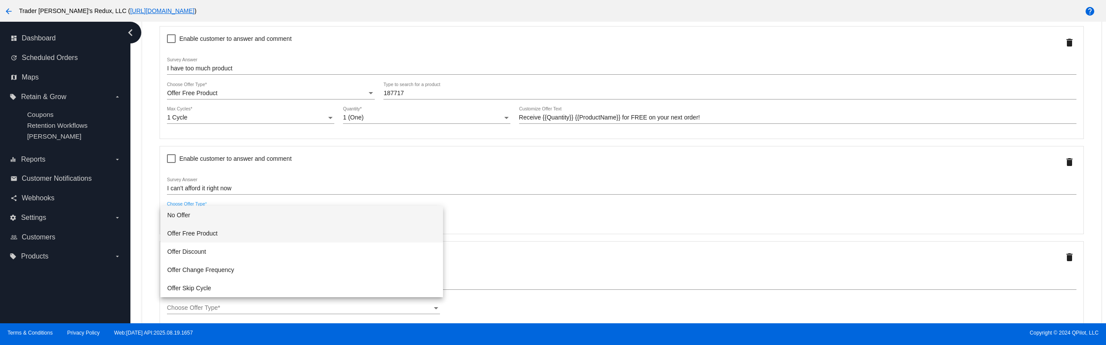
click at [206, 235] on span "Offer Free Product" at bounding box center [301, 233] width 269 height 18
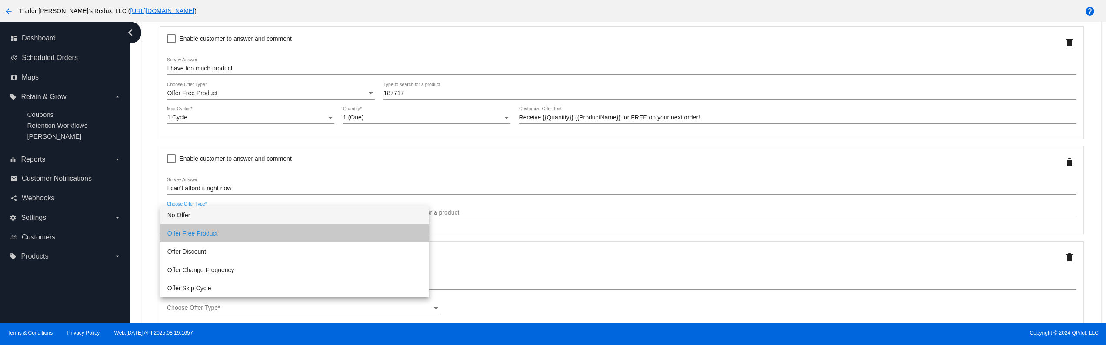
scroll to position [395, 0]
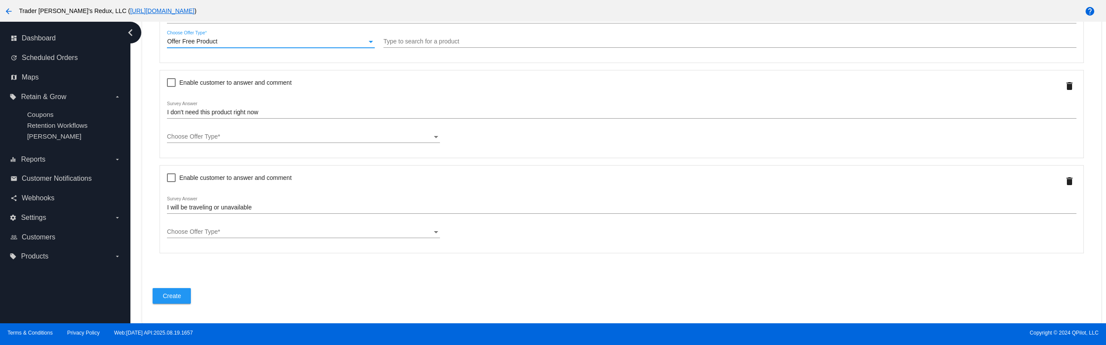
click at [440, 27] on div "I can't afford it right now Survey Answer" at bounding box center [621, 19] width 909 height 25
click at [437, 37] on div "Type to search for a product" at bounding box center [729, 39] width 692 height 17
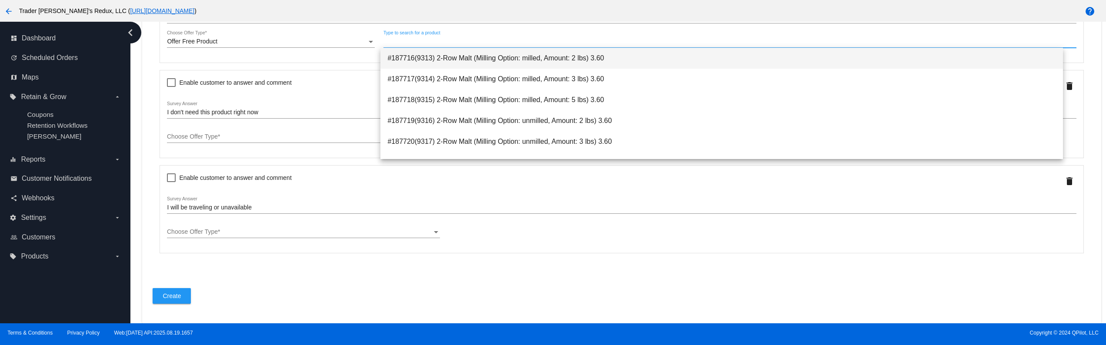
click at [422, 59] on span "#187716(9313) 2-Row Malt (Milling Option: milled, Amount: 2 lbs) 3.60" at bounding box center [721, 58] width 668 height 21
type input "187716"
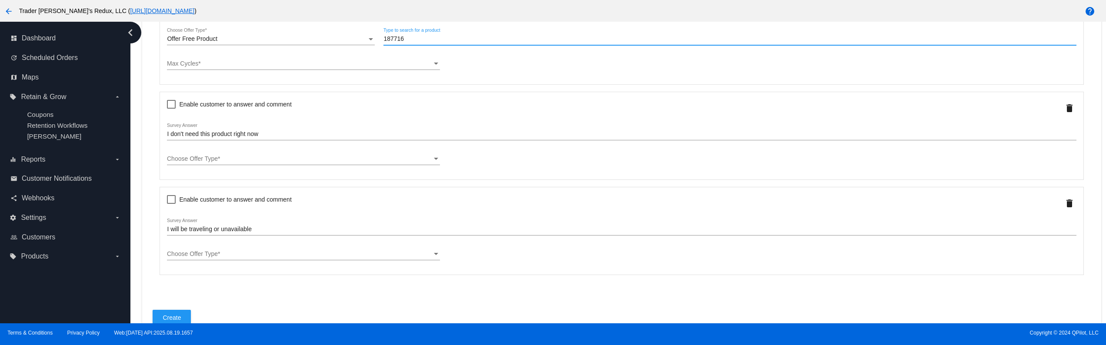
click at [237, 165] on div "Choose Offer Type Choose Offer Type *" at bounding box center [303, 156] width 273 height 17
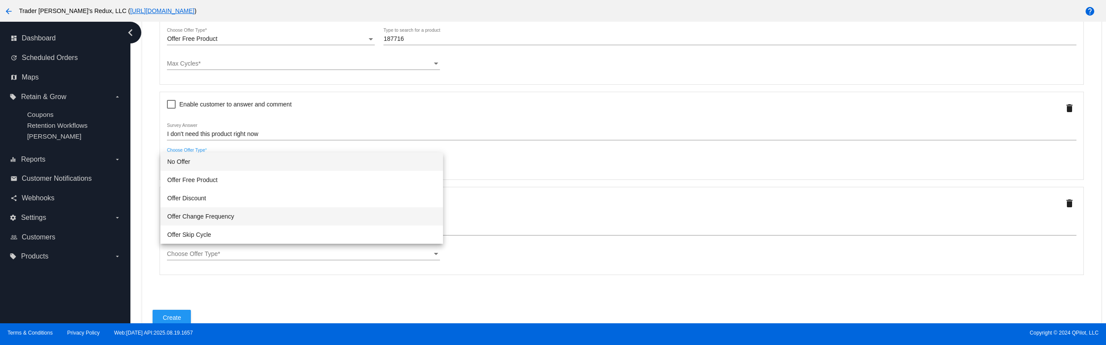
click at [234, 214] on span "Offer Change Frequency" at bounding box center [301, 216] width 269 height 18
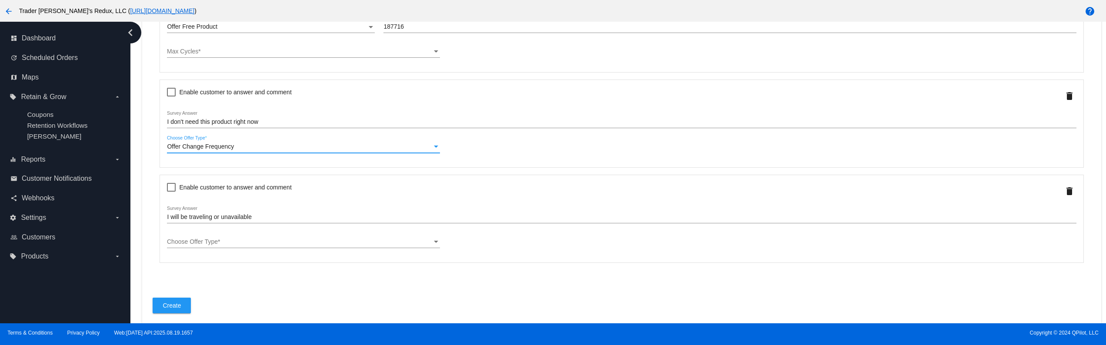
scroll to position [420, 0]
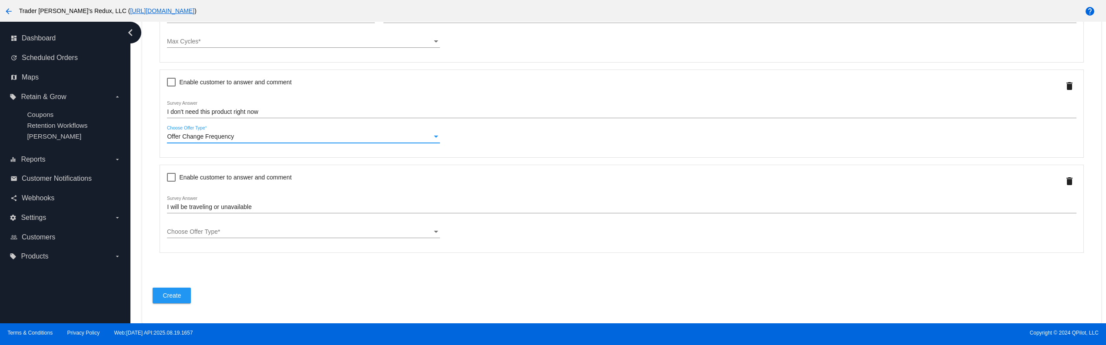
click at [247, 236] on div "Choose Offer Type" at bounding box center [299, 232] width 265 height 7
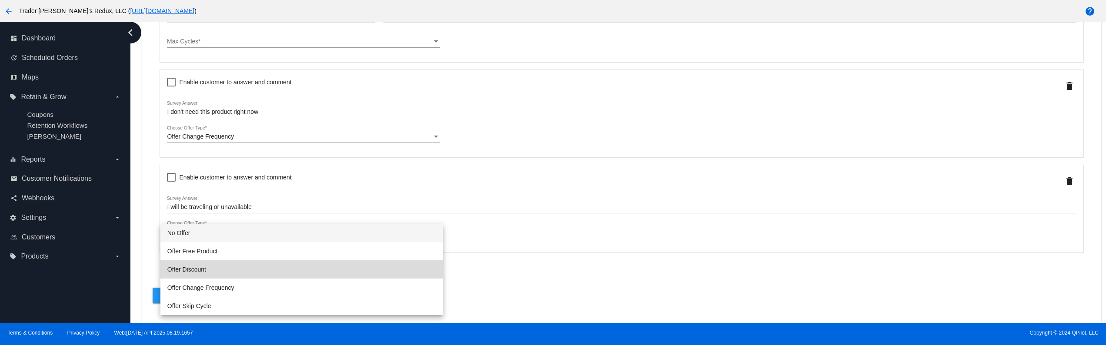
click at [219, 262] on span "Offer Discount" at bounding box center [301, 269] width 269 height 18
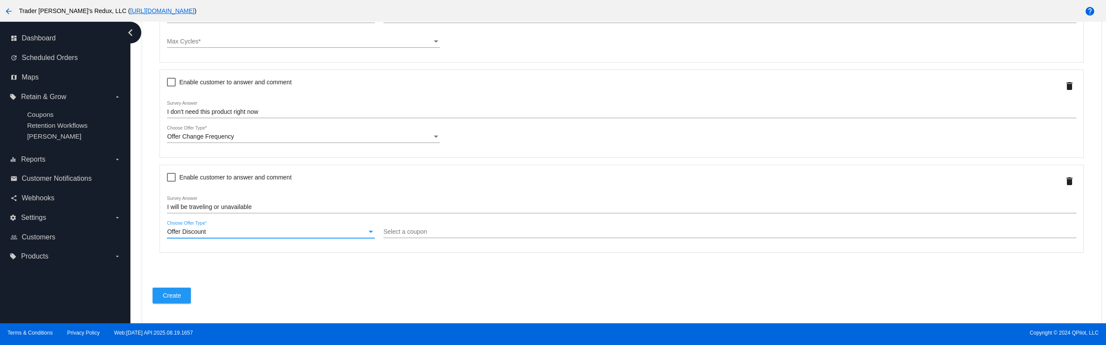
scroll to position [421, 0]
click at [422, 236] on input "Select a coupon" at bounding box center [729, 232] width 692 height 7
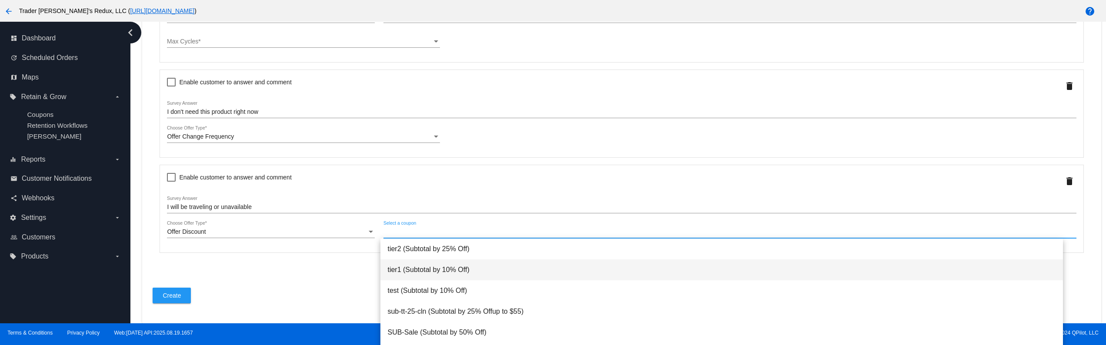
click at [425, 259] on span "tier1 (Subtotal by 10% Off)" at bounding box center [721, 269] width 668 height 21
type input "tier1"
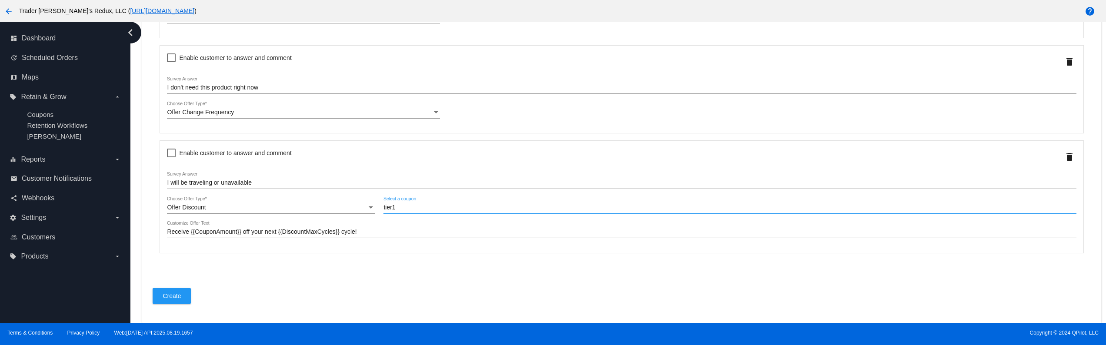
scroll to position [445, 0]
click at [174, 301] on button "Create" at bounding box center [172, 296] width 38 height 16
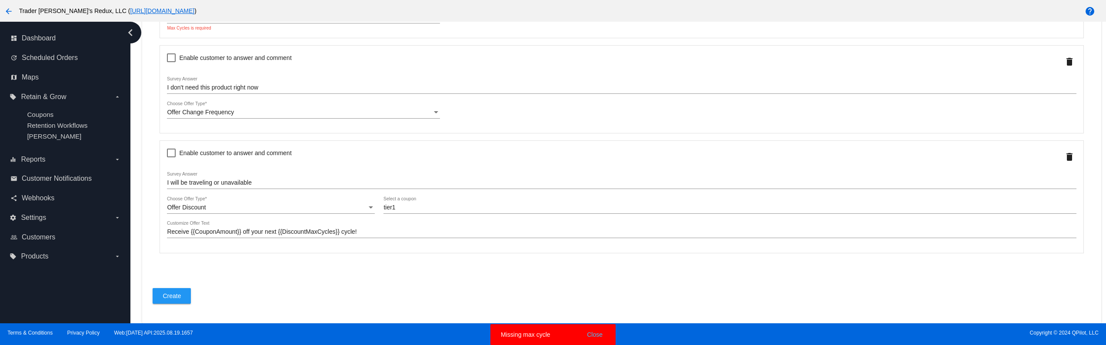
click at [595, 333] on button "Close" at bounding box center [594, 334] width 21 height 9
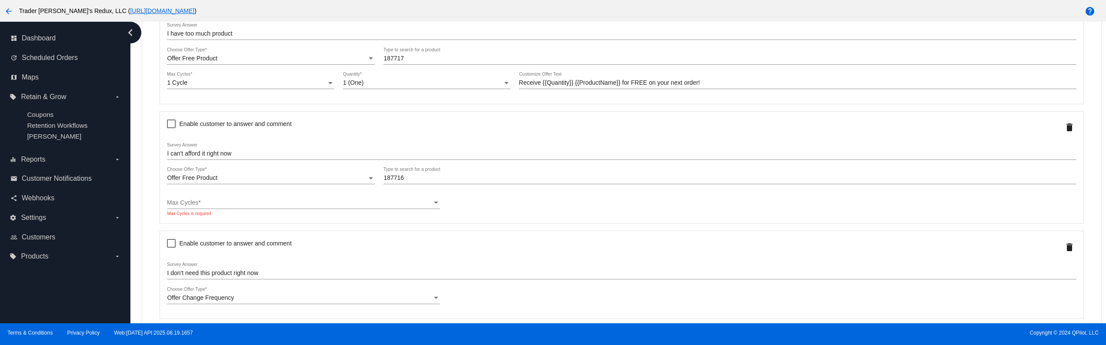
scroll to position [348, 0]
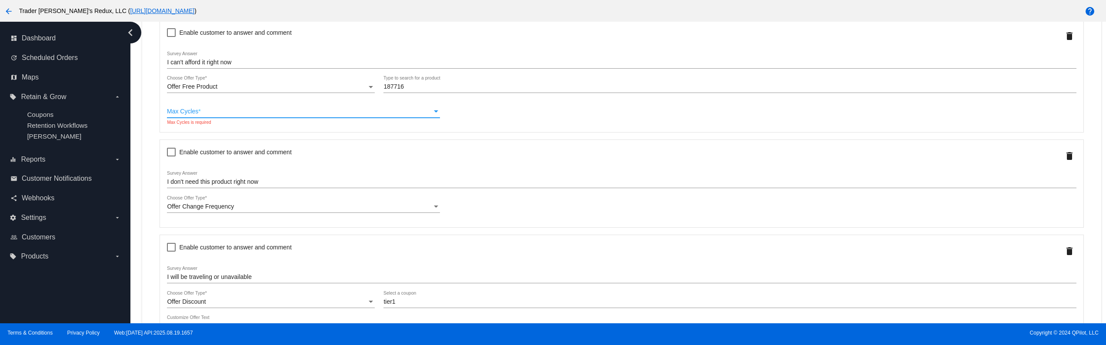
click at [208, 115] on div "Max Cycles" at bounding box center [299, 111] width 265 height 7
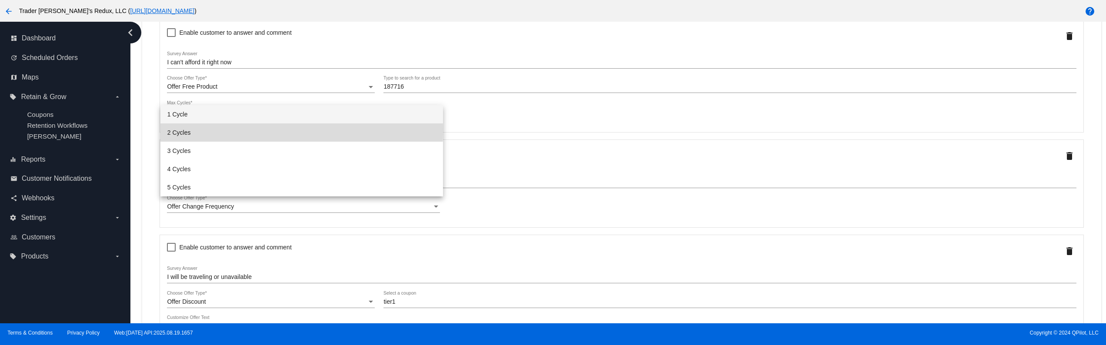
click at [180, 130] on span "2 Cycles" at bounding box center [301, 132] width 269 height 18
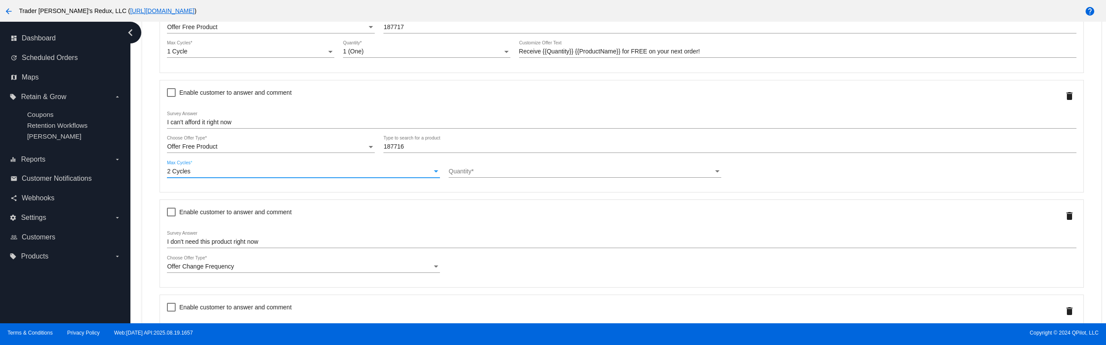
scroll to position [271, 0]
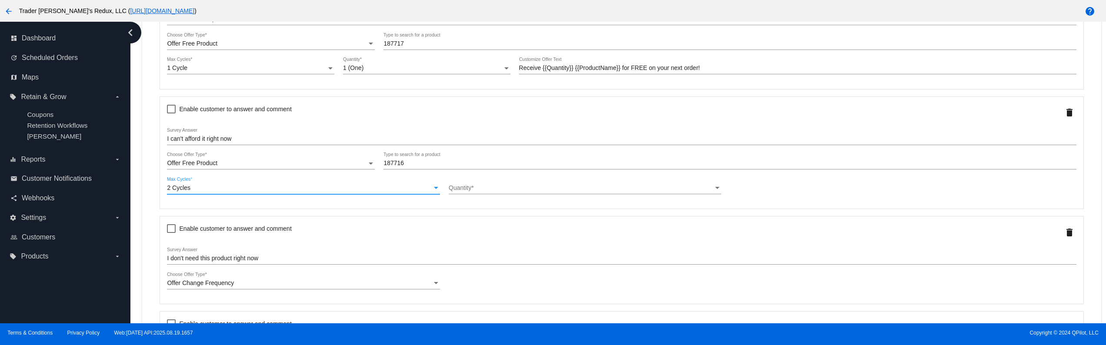
click at [473, 197] on div "Quantity Quantity *" at bounding box center [585, 189] width 273 height 25
click at [472, 194] on div at bounding box center [585, 194] width 273 height 0
click at [469, 192] on div "Quantity" at bounding box center [581, 188] width 265 height 7
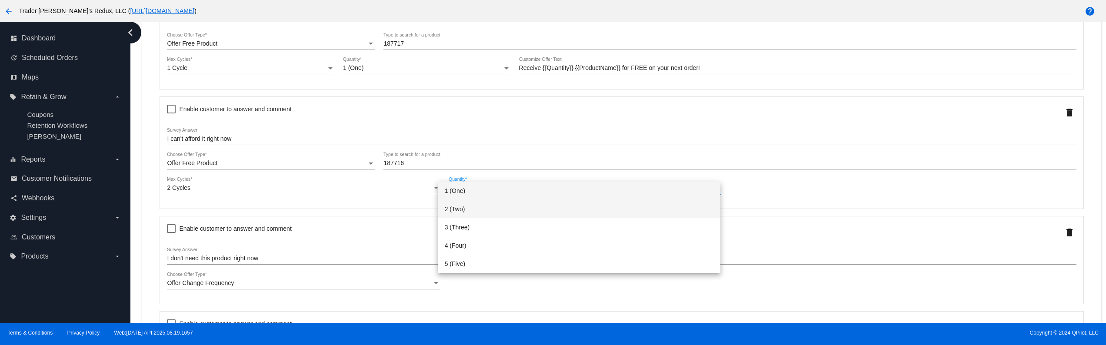
click at [458, 209] on span "2 (Two)" at bounding box center [579, 209] width 269 height 18
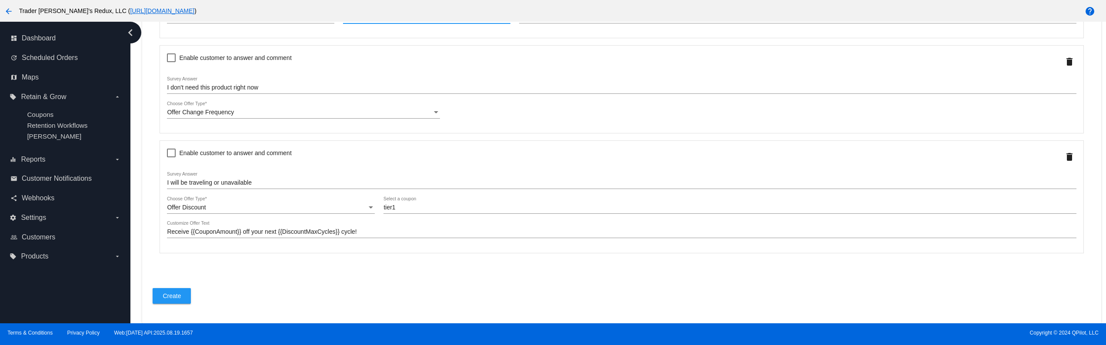
scroll to position [445, 0]
click at [175, 298] on span "Create" at bounding box center [172, 295] width 18 height 7
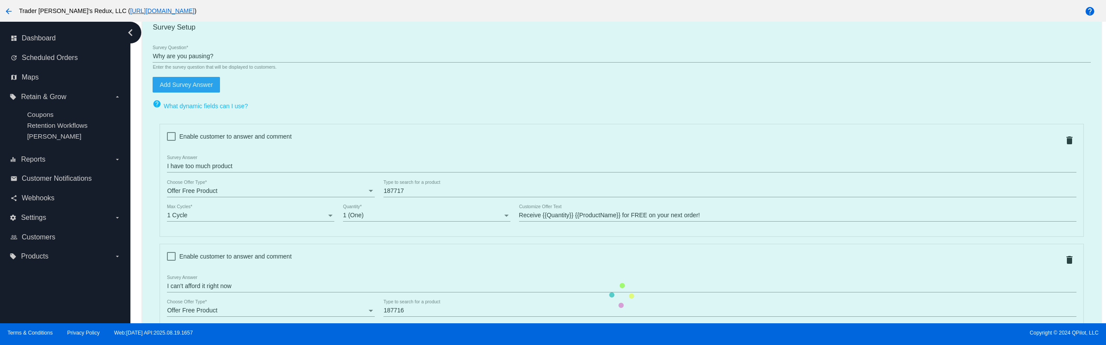
scroll to position [98, 0]
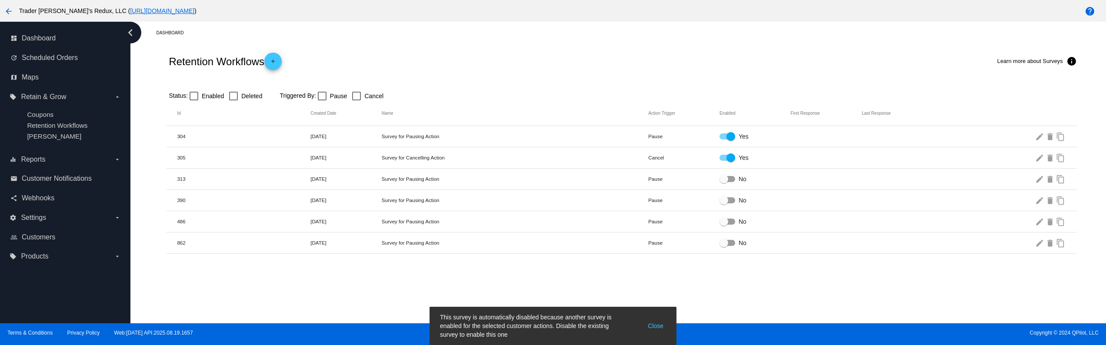
click at [654, 326] on button "Close" at bounding box center [655, 326] width 21 height 26
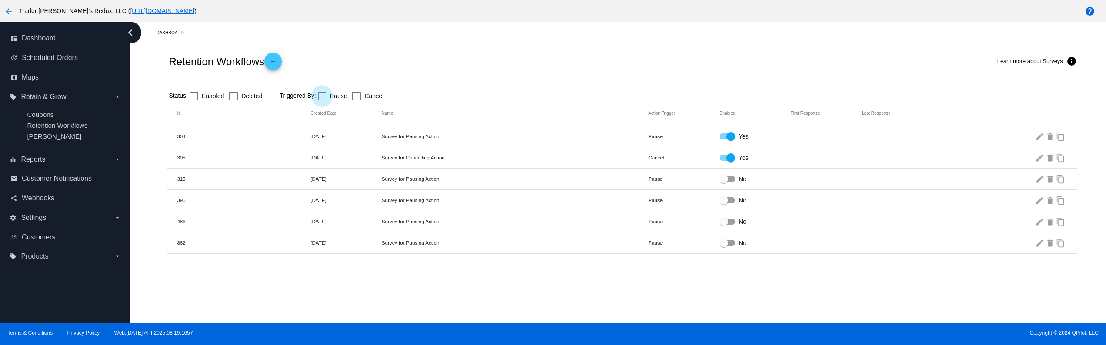
click at [322, 93] on div at bounding box center [322, 96] width 9 height 9
click at [322, 100] on input "Pause" at bounding box center [322, 100] width 0 height 0
checkbox input "true"
drag, startPoint x: 329, startPoint y: 159, endPoint x: 544, endPoint y: 200, distance: 218.6
click at [522, 183] on mat-table "Id Created Date Name Action Trigger Enabled First Response Last Response 304 12…" at bounding box center [621, 166] width 910 height 131
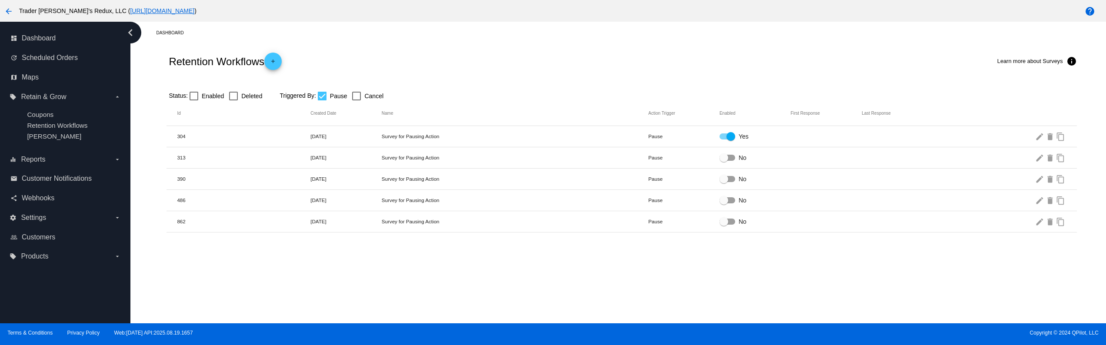
click at [568, 280] on div "Dashboard Retention Workflows add Learn more about Surveys info Status: Enabled…" at bounding box center [617, 173] width 975 height 302
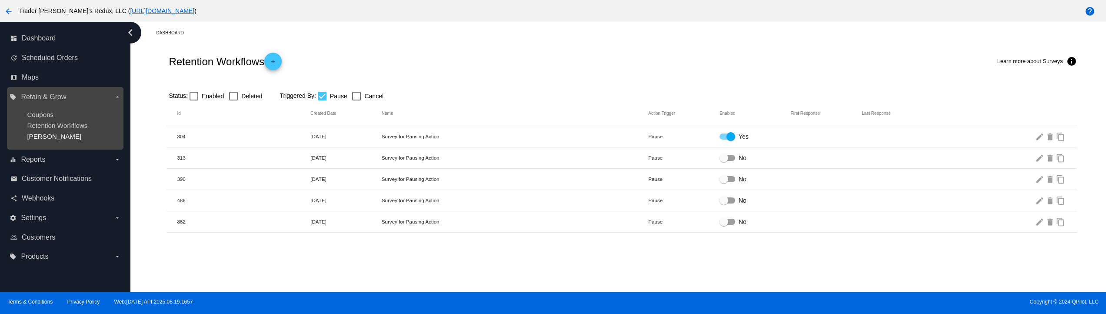
click at [51, 140] on span "Dunning" at bounding box center [54, 136] width 54 height 7
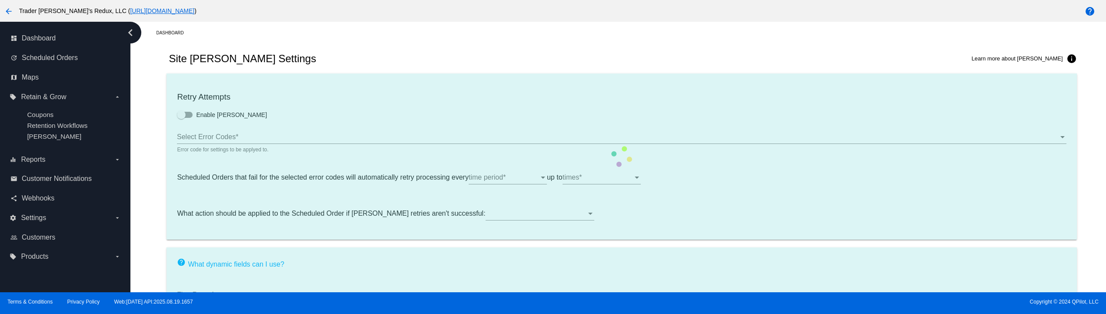
type input "If no changes are made, we will automatically retry processing your {{Scheduled…"
type input "If no changes are made, we will automatically {{DunningAction}} your {{Schedule…"
type input "Your {{ScheduledOrder}} was {{DunningAction}}."
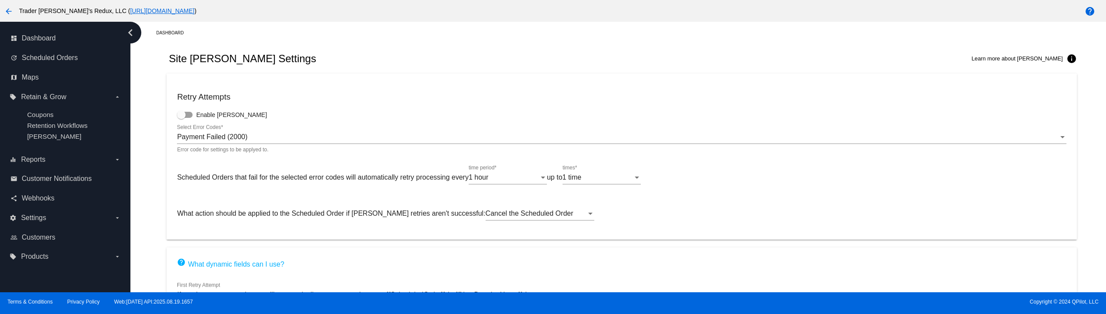
click at [221, 123] on mat-card "Retry Attempts Enable Dunning Payment Failed (2000) Select Error Codes * Error …" at bounding box center [621, 156] width 910 height 166
click at [222, 117] on span "Enable Dunning" at bounding box center [231, 114] width 71 height 9
click at [181, 118] on input "Enable Dunning" at bounding box center [181, 118] width 0 height 0
checkbox input "true"
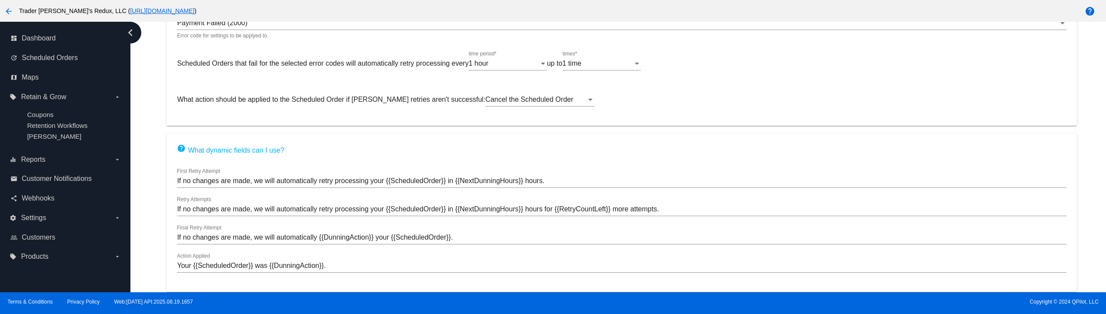
scroll to position [140, 0]
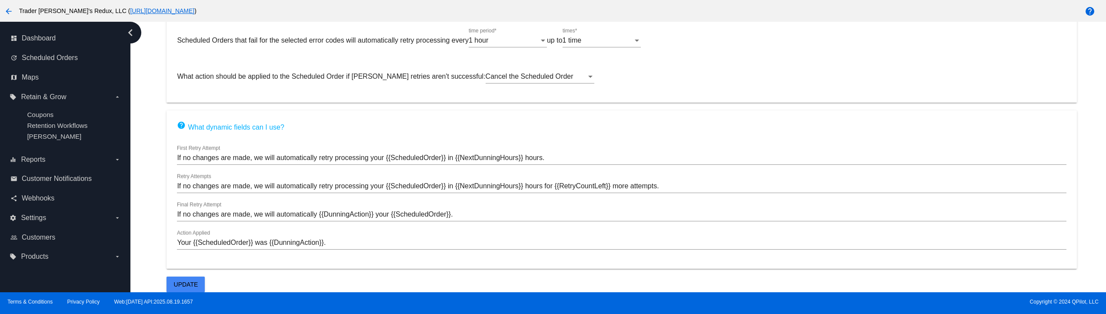
click at [193, 282] on span "Update" at bounding box center [186, 284] width 24 height 7
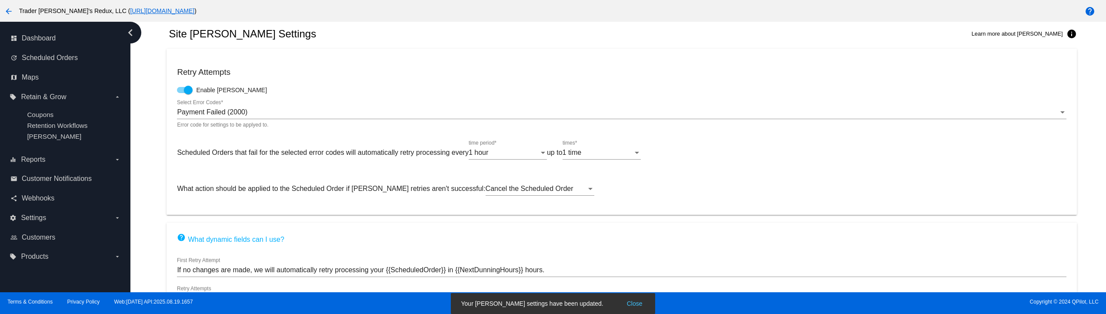
scroll to position [0, 0]
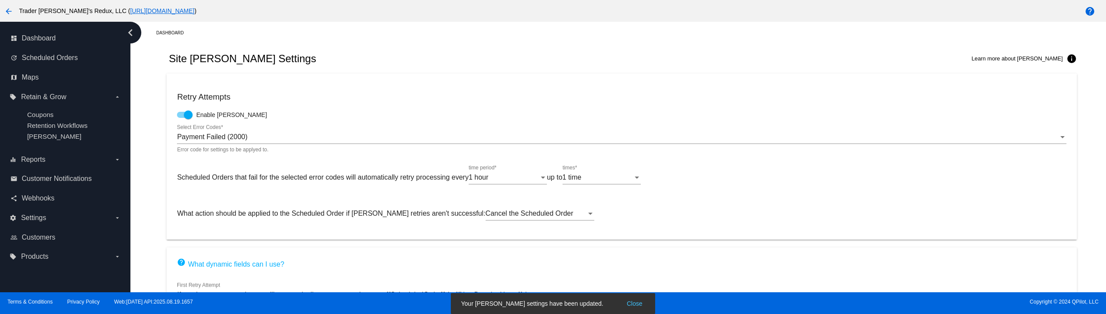
click at [624, 298] on snack-bar-container "Your dunning settings have been updated. Close" at bounding box center [553, 303] width 205 height 21
click at [624, 307] on button "Close" at bounding box center [634, 303] width 21 height 9
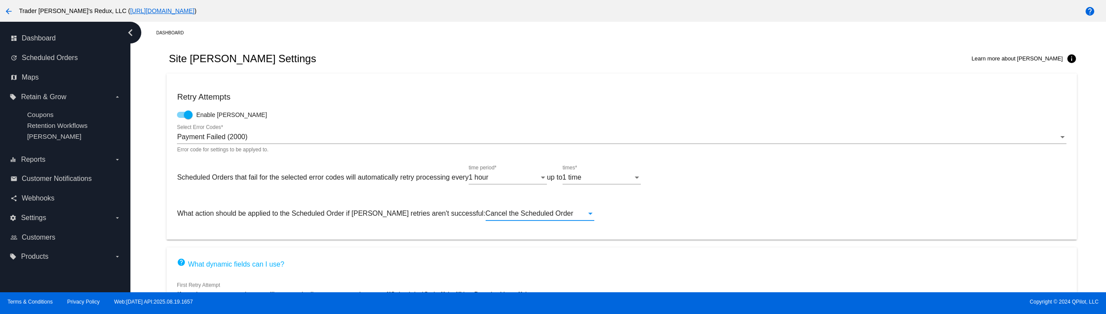
click at [543, 214] on div "Cancel the Scheduled Order" at bounding box center [535, 213] width 101 height 8
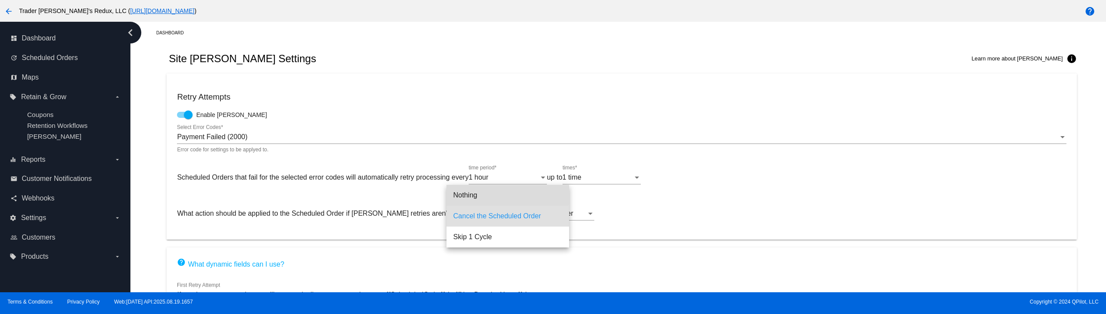
click at [449, 194] on mat-option "Nothing" at bounding box center [507, 195] width 123 height 21
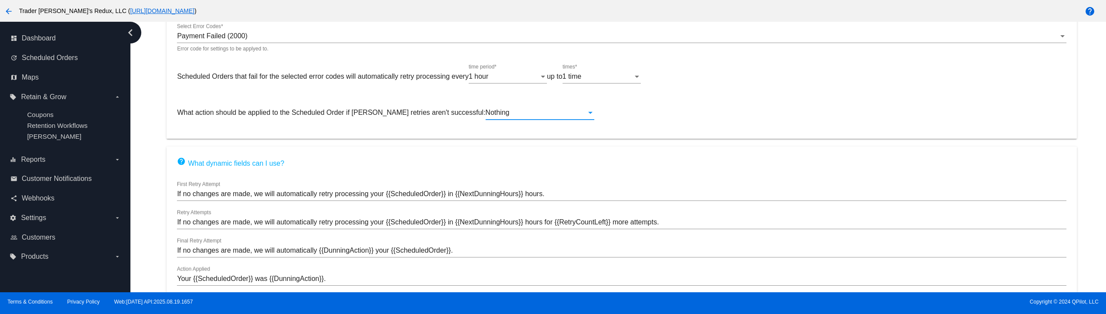
scroll to position [140, 0]
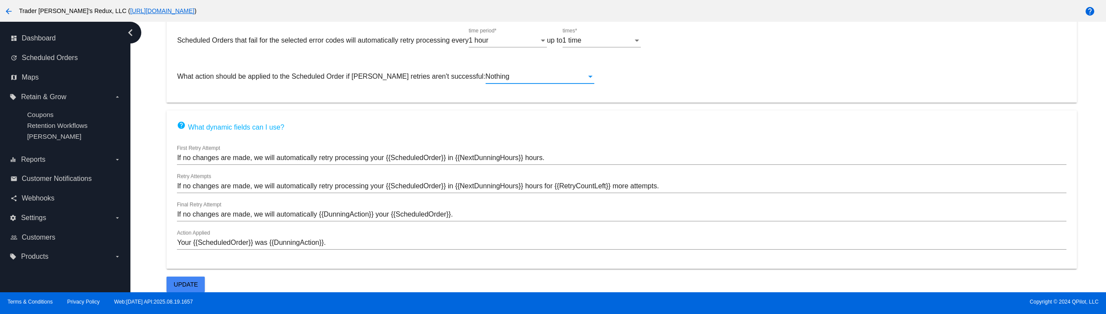
click at [204, 277] on button "Update" at bounding box center [185, 284] width 38 height 16
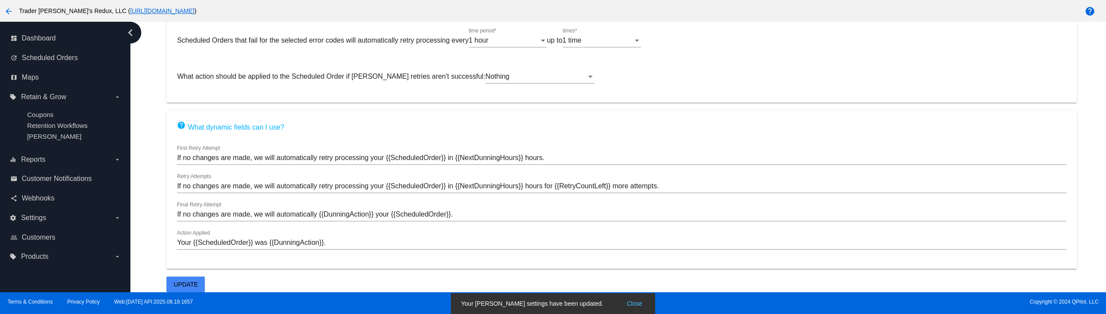
click at [626, 300] on button "Close" at bounding box center [634, 303] width 21 height 9
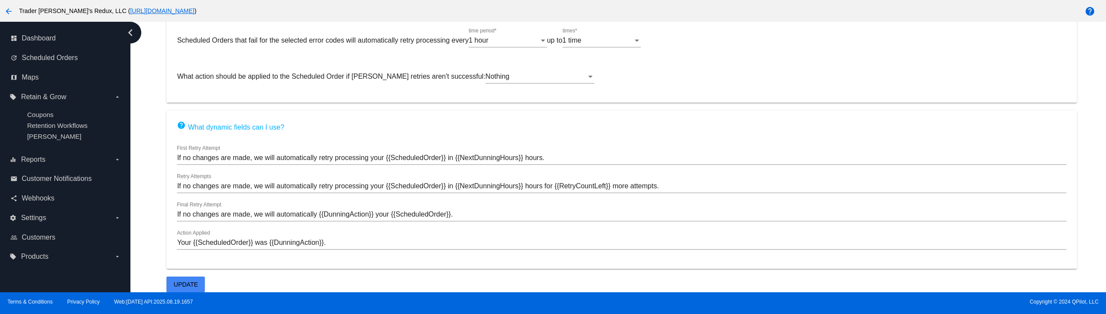
scroll to position [0, 0]
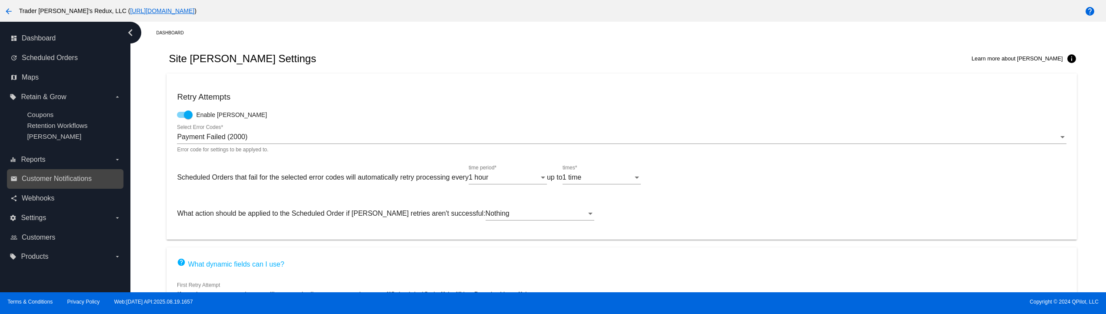
click at [66, 186] on link "email Customer Notifications" at bounding box center [65, 179] width 110 height 14
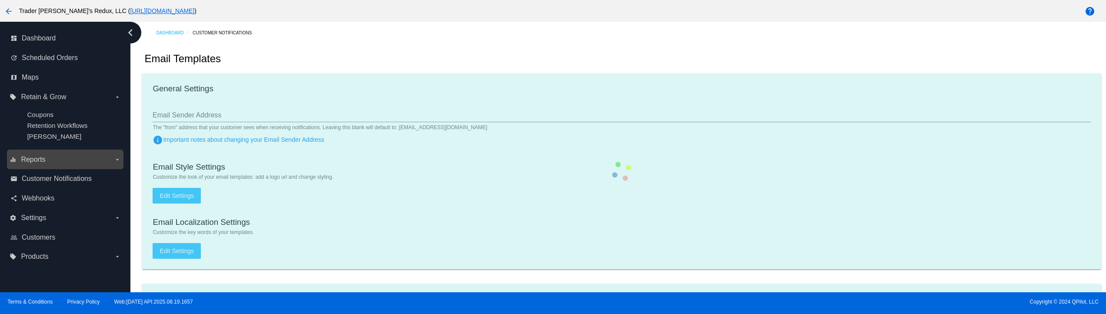
click at [49, 166] on label "equalizer Reports arrow_drop_down" at bounding box center [65, 160] width 111 height 14
click at [0, 0] on input "equalizer Reports arrow_drop_down" at bounding box center [0, 0] width 0 height 0
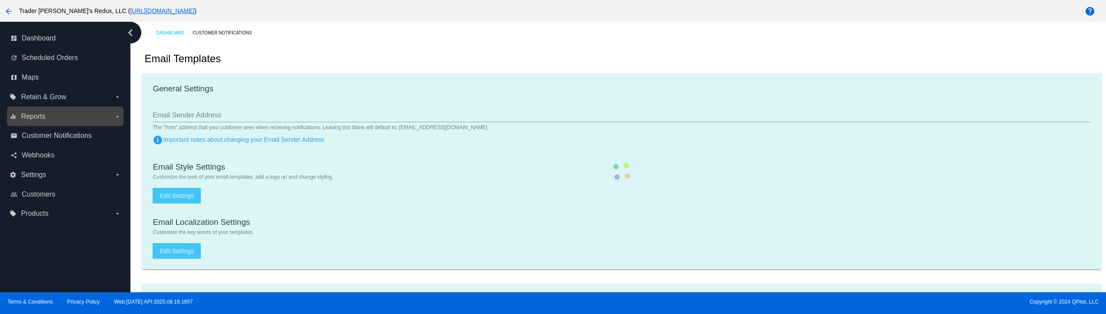
checkbox input "true"
type input "1"
checkbox input "true"
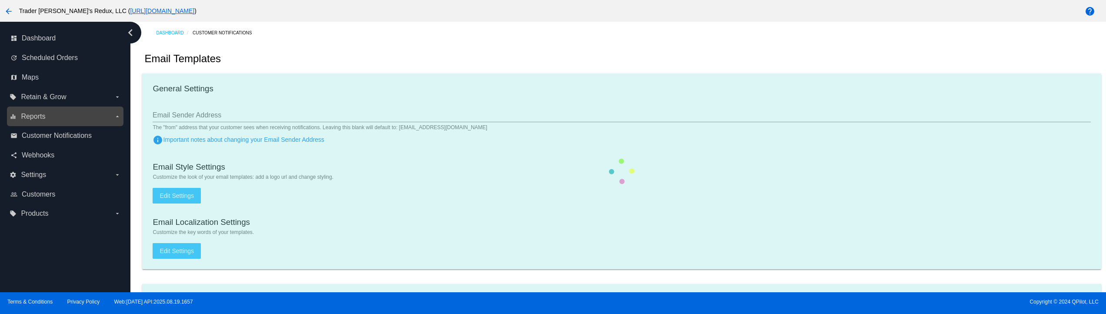
checkbox input "true"
type input "jr+customer_notifi_bcc@qpilot.cloud"
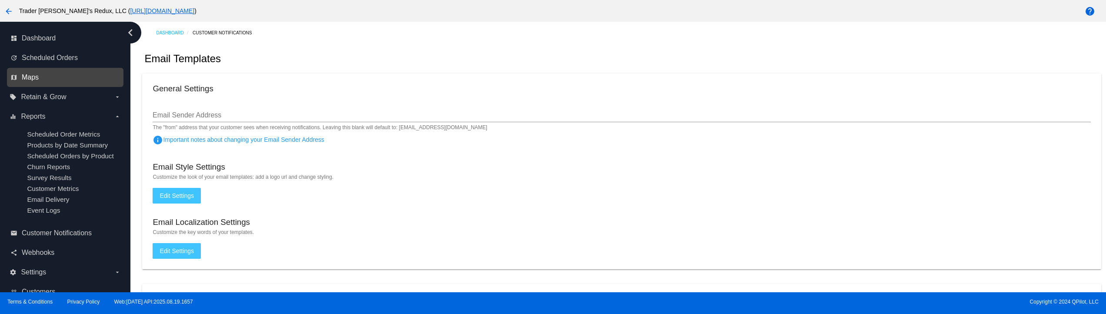
click at [23, 76] on span "Maps" at bounding box center [30, 77] width 17 height 8
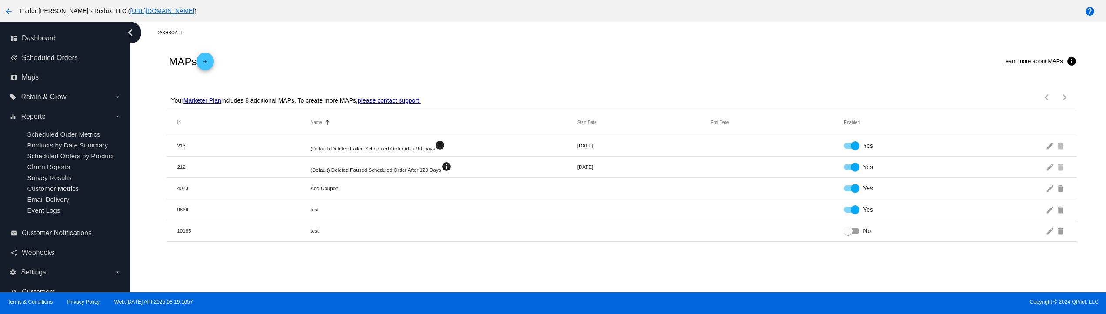
click at [210, 49] on div "MAPs add Learn more about MAPs info" at bounding box center [621, 61] width 910 height 35
click at [207, 65] on mat-icon "add" at bounding box center [205, 63] width 10 height 10
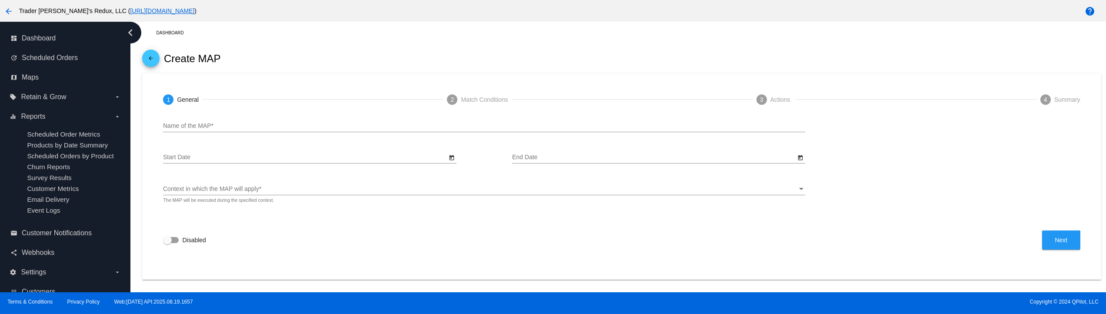
click at [226, 119] on div "Name of the MAP *" at bounding box center [483, 123] width 641 height 17
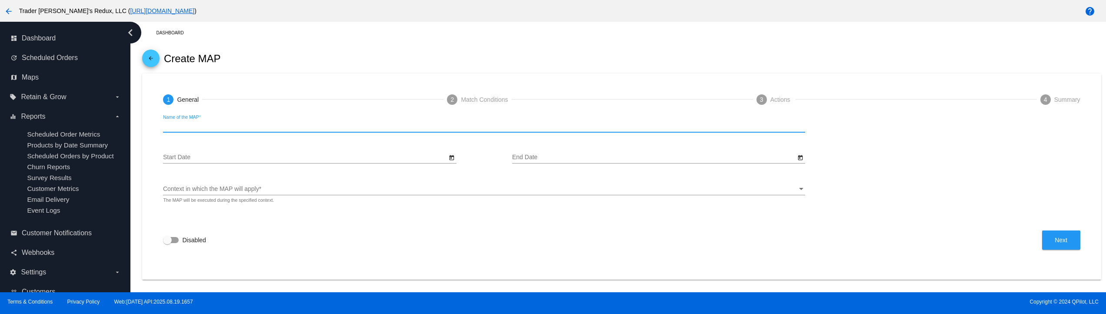
click at [205, 121] on div "Name of the MAP *" at bounding box center [483, 123] width 641 height 17
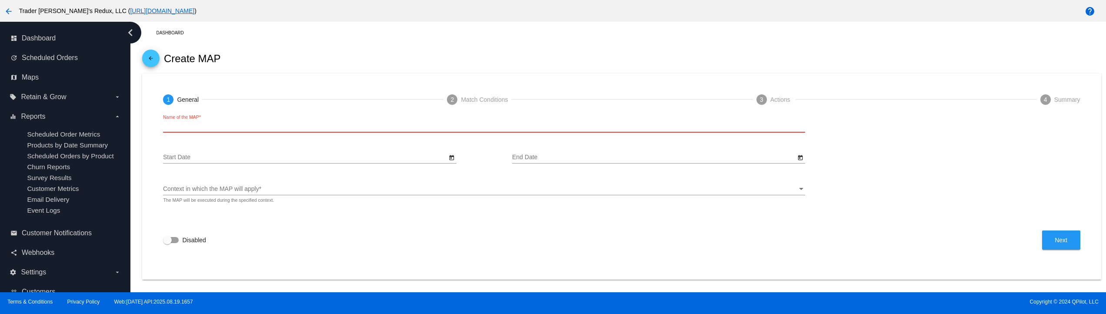
click at [202, 127] on input "Name of the MAP *" at bounding box center [483, 126] width 641 height 7
click at [186, 110] on mat-step-header "1 General" at bounding box center [181, 99] width 56 height 31
click at [176, 123] on input "Name of the MAP *" at bounding box center [483, 126] width 641 height 7
click at [185, 128] on input "Name of the MAP *" at bounding box center [483, 126] width 641 height 7
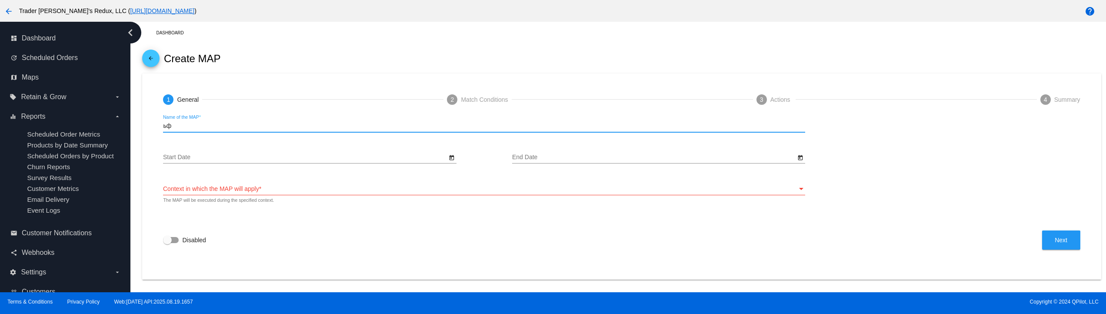
type input "ь"
type input "map1"
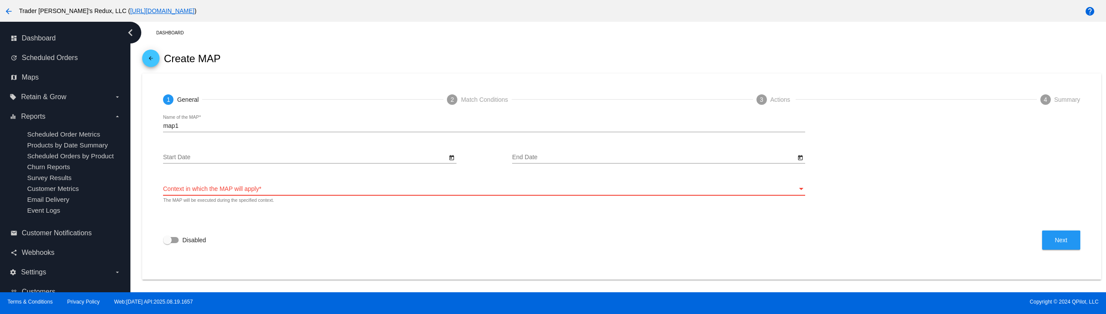
click at [223, 190] on span "Context in which the MAP will apply" at bounding box center [211, 188] width 96 height 7
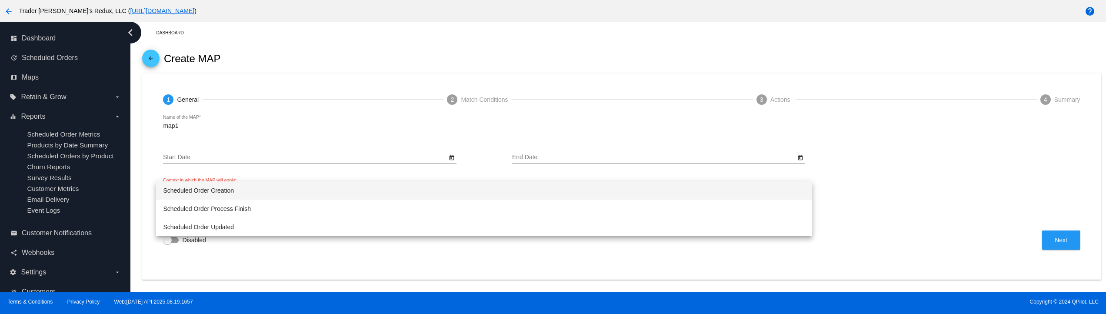
click at [223, 190] on span "Scheduled Order Creation" at bounding box center [483, 190] width 641 height 18
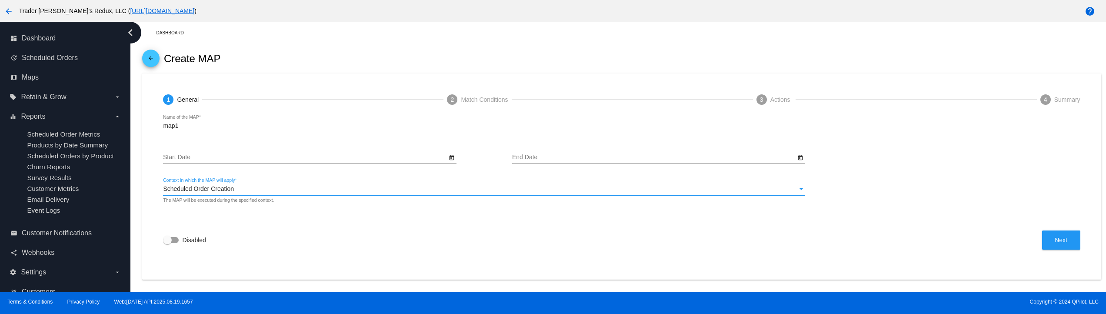
click at [203, 242] on span "Disabled" at bounding box center [193, 240] width 23 height 9
click at [167, 243] on input "Disabled" at bounding box center [167, 243] width 0 height 0
checkbox input "true"
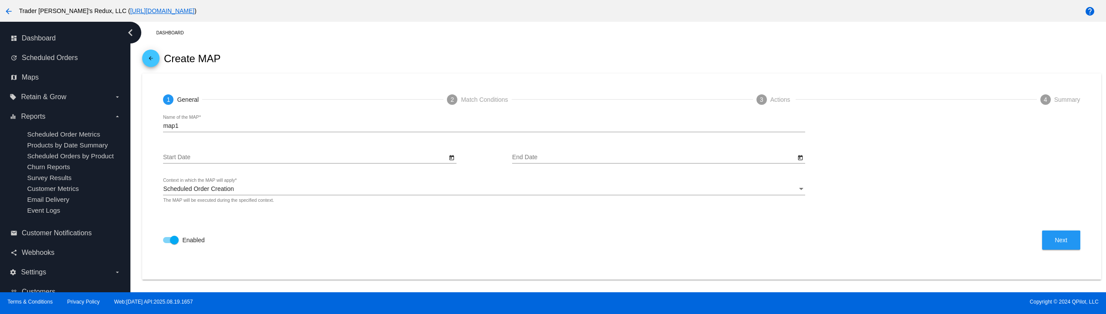
click at [1064, 227] on form "map1 Name of the MAP * Start Date End Date Scheduled Order Creation Context in …" at bounding box center [621, 182] width 917 height 135
click at [1067, 234] on button "Next" at bounding box center [1061, 239] width 38 height 19
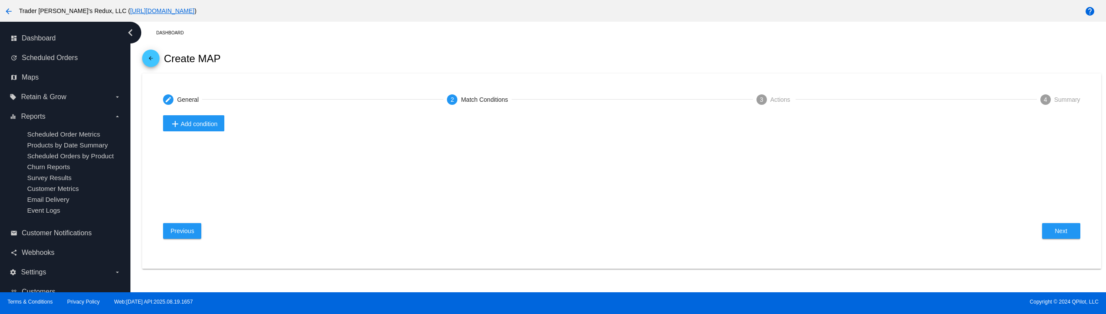
click at [183, 129] on span "add Add condition" at bounding box center [193, 124] width 47 height 10
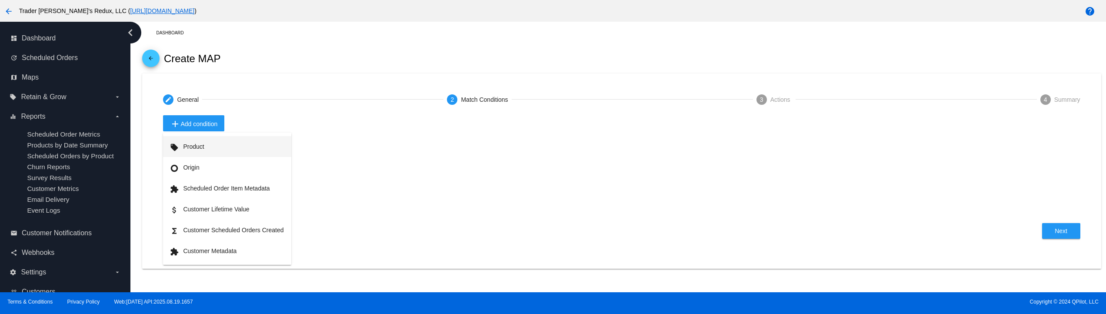
click at [200, 150] on button "local_offer Product" at bounding box center [227, 146] width 128 height 21
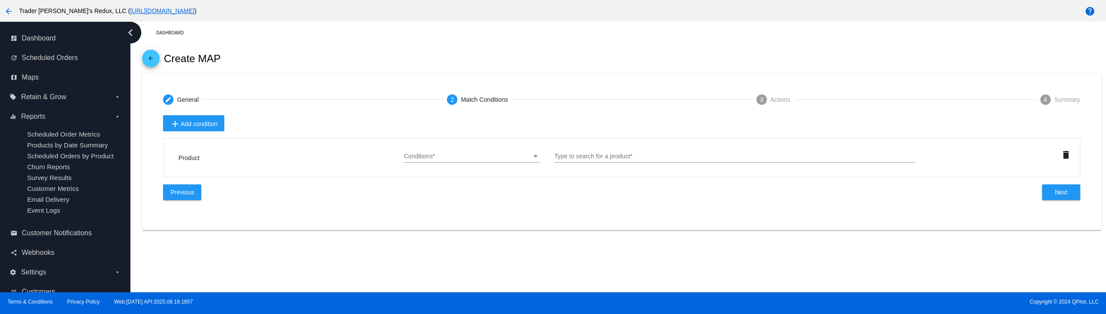
click at [428, 153] on div "Conditions Conditions *" at bounding box center [471, 154] width 135 height 17
click at [428, 168] on div at bounding box center [553, 157] width 1106 height 314
click at [426, 163] on span at bounding box center [471, 162] width 135 height 0
click at [441, 148] on div "Conditions Conditions *" at bounding box center [471, 154] width 135 height 17
click at [440, 164] on span "Equals" at bounding box center [471, 158] width 135 height 18
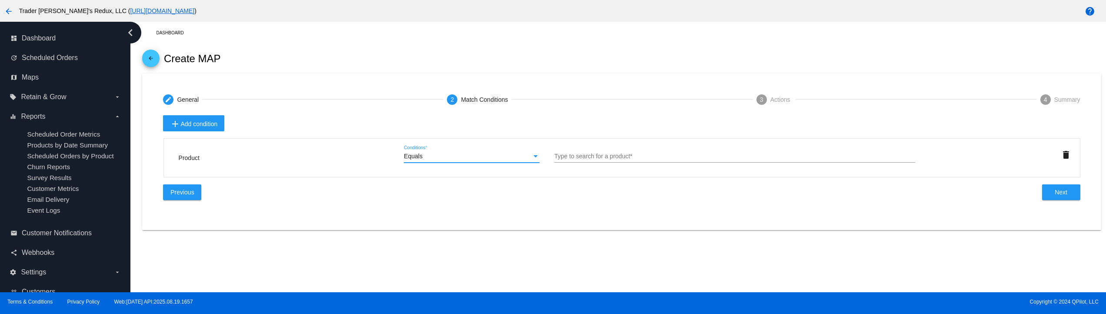
click at [493, 154] on div "Equals" at bounding box center [467, 156] width 127 height 7
click at [603, 150] on div at bounding box center [553, 157] width 1106 height 314
click at [608, 152] on div "Type to search for a product *" at bounding box center [734, 154] width 361 height 17
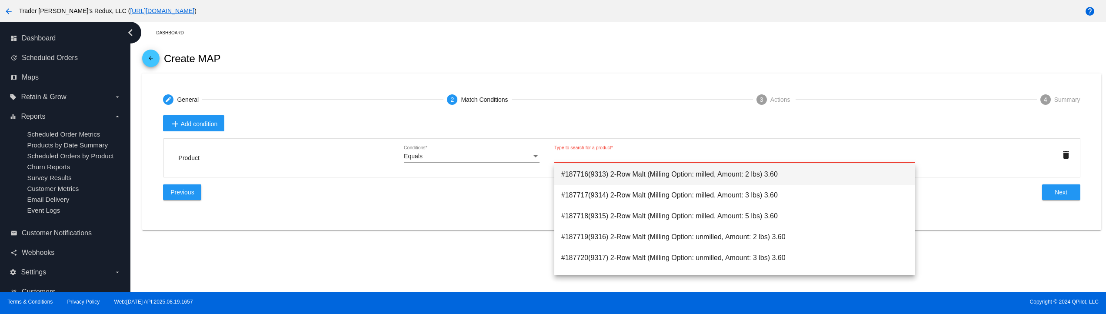
click at [606, 176] on span "#187716(9313) 2-Row Malt (Milling Option: milled, Amount: 2 lbs) 3.60" at bounding box center [734, 174] width 347 height 21
type input "2-Row Malt (Milling Option: milled, Amount: 2 lbs)"
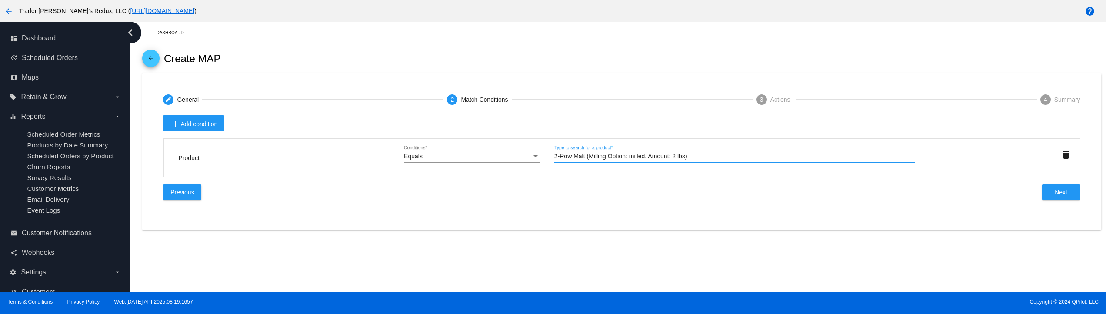
click at [1082, 199] on div "map1 Name of the MAP * Start Date End Date Scheduled Order Creation Context in …" at bounding box center [621, 167] width 937 height 105
click at [1037, 197] on div "Previous Next" at bounding box center [621, 192] width 917 height 16
click at [1060, 198] on button "Next" at bounding box center [1061, 192] width 38 height 16
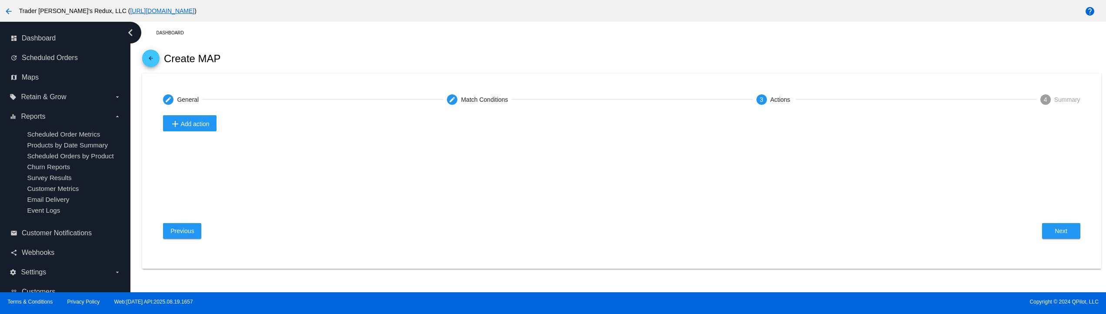
click at [183, 126] on span "add Add action" at bounding box center [189, 124] width 39 height 10
drag, startPoint x: 193, startPoint y: 178, endPoint x: 185, endPoint y: 133, distance: 46.4
click at [185, 133] on div "Add Product Remove Product Switch Product Add Coupon Remove Coupon" at bounding box center [193, 188] width 60 height 111
click at [185, 143] on div "add Add action Previous Next" at bounding box center [621, 181] width 917 height 133
click at [188, 133] on div "add Add action Previous Next" at bounding box center [621, 181] width 917 height 133
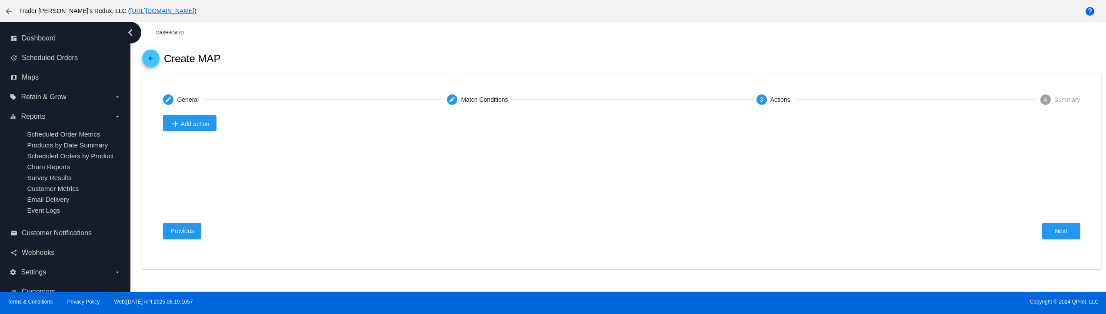
click at [187, 126] on span "add Add action" at bounding box center [189, 124] width 39 height 10
click at [202, 143] on button "Add Product" at bounding box center [193, 139] width 60 height 10
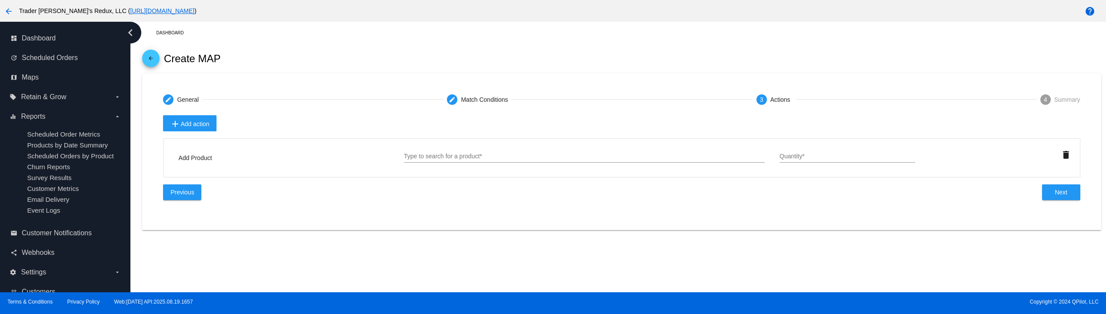
click at [524, 146] on div "Type to search for a product *" at bounding box center [584, 154] width 361 height 17
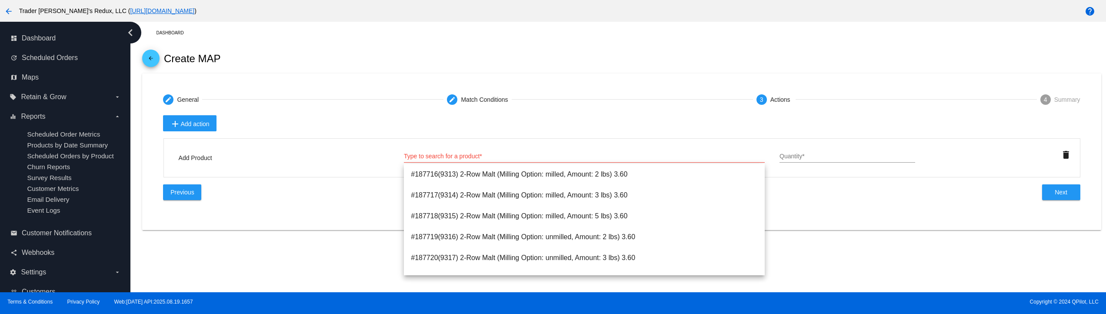
click at [518, 153] on div "Type to search for a product *" at bounding box center [584, 154] width 361 height 17
click at [481, 190] on span "#187717(9314) 2-Row Malt (Milling Option: milled, Amount: 3 lbs) 3.60" at bounding box center [584, 195] width 347 height 21
type input "2-Row Malt (Milling Option: milled, Amount: 3 lbs)"
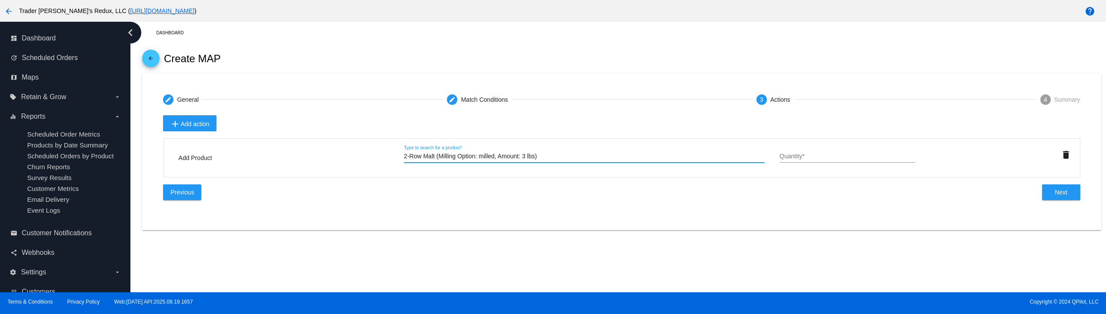
click at [836, 148] on div "Quantity *" at bounding box center [846, 154] width 135 height 17
type input "1"
click at [1061, 188] on button "Next" at bounding box center [1061, 192] width 38 height 16
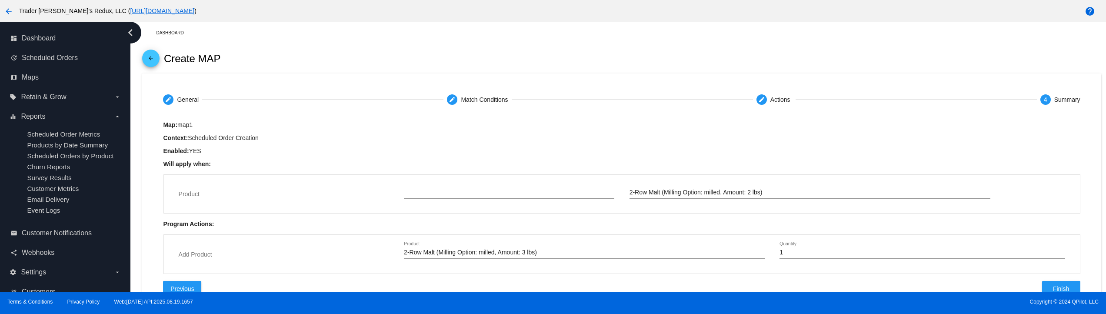
type input "Equals"
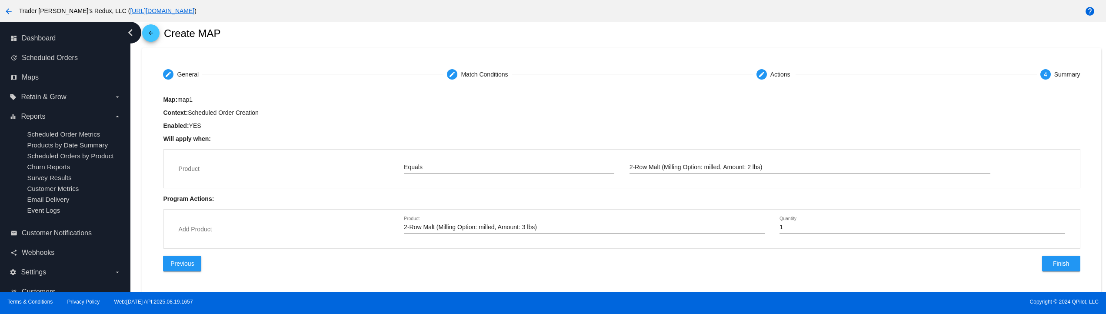
scroll to position [38, 0]
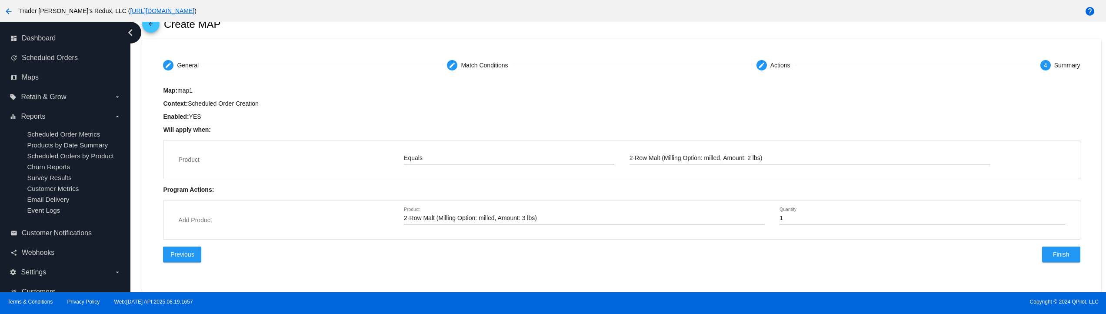
click at [1057, 263] on div "Map: map1 Context: Scheduled Order Creation Enabled: YES Will apply when: Produ…" at bounding box center [621, 176] width 917 height 190
click at [1053, 256] on span "Finish" at bounding box center [1061, 254] width 16 height 7
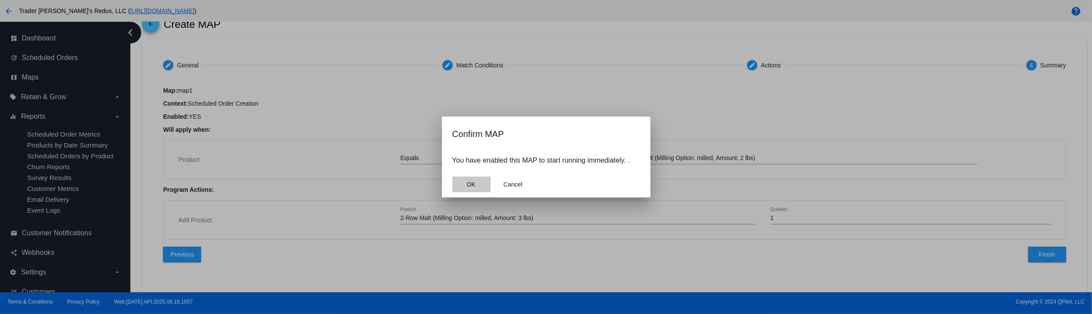
click at [479, 182] on button "OK" at bounding box center [471, 184] width 38 height 16
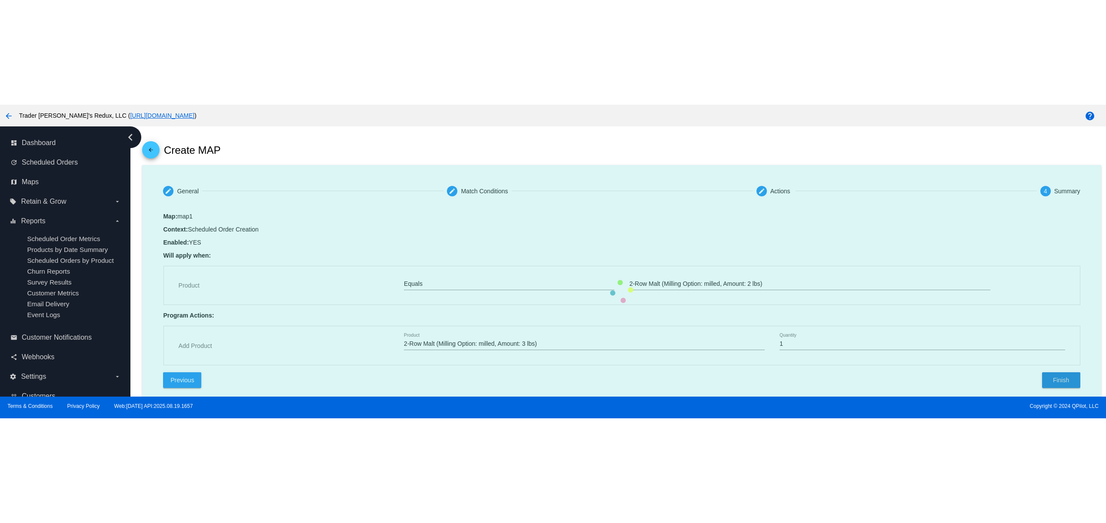
scroll to position [0, 0]
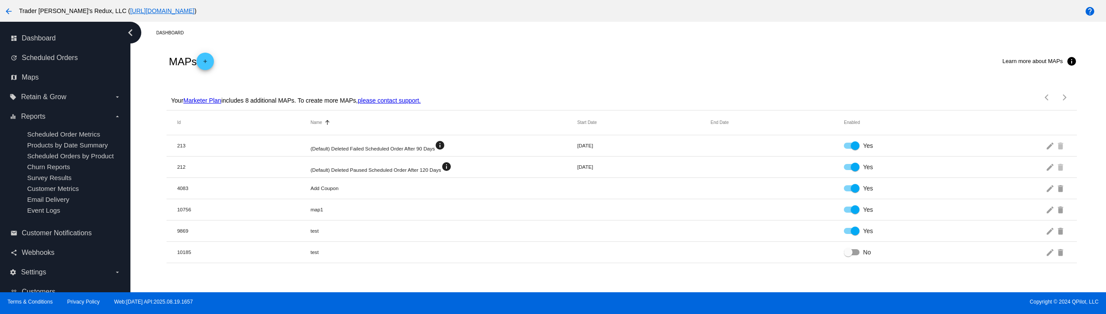
drag, startPoint x: 289, startPoint y: 229, endPoint x: 430, endPoint y: 240, distance: 141.2
click at [418, 240] on mat-row "9869 test Yes edit delete" at bounding box center [621, 230] width 910 height 21
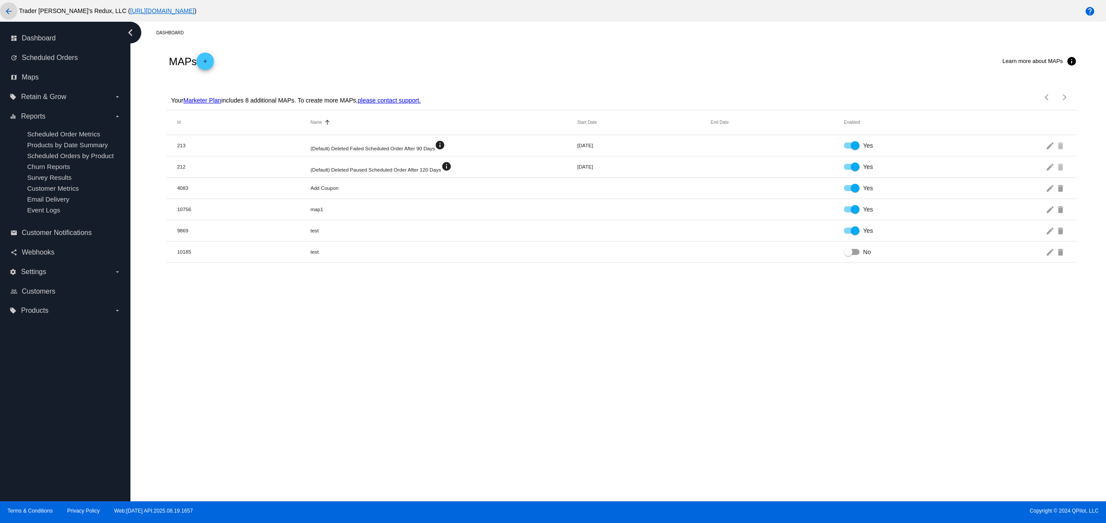
click at [4, 7] on mat-icon "arrow_back" at bounding box center [8, 11] width 10 height 10
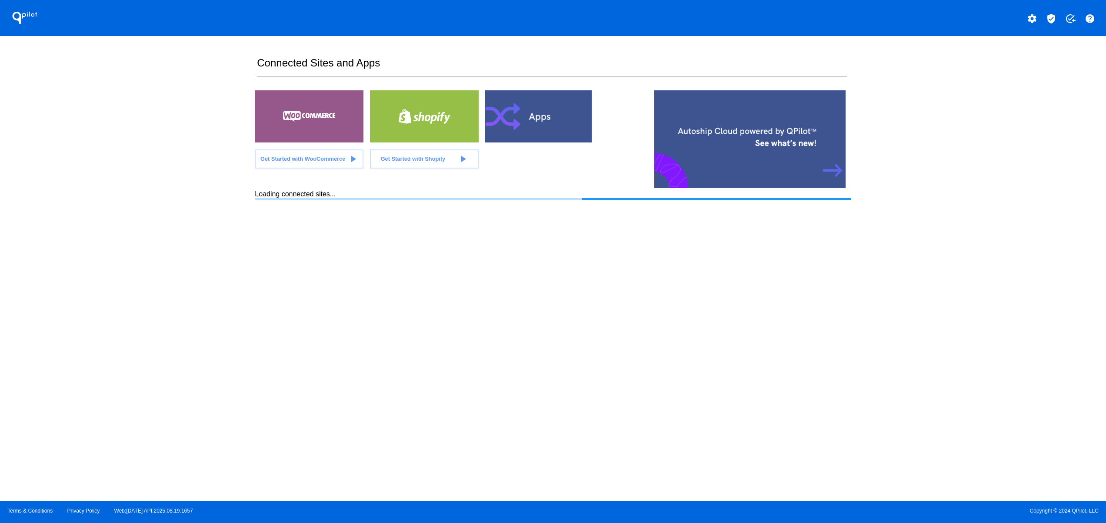
click at [797, 345] on section "Connected Sites and Apps Get Started with WooCommerce play_arrow Get Started wi…" at bounding box center [553, 268] width 596 height 465
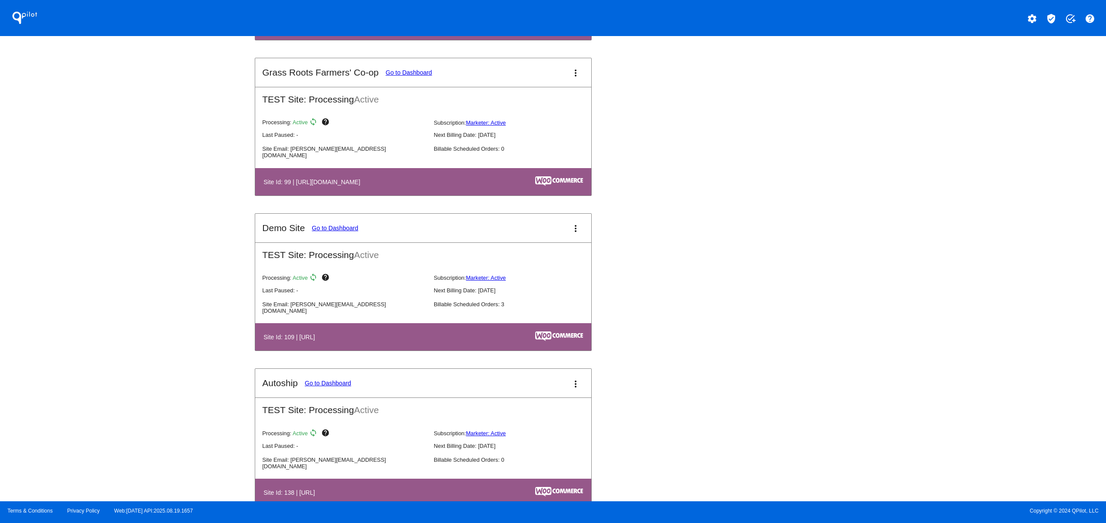
scroll to position [1217, 0]
